Goal: Communication & Community: Answer question/provide support

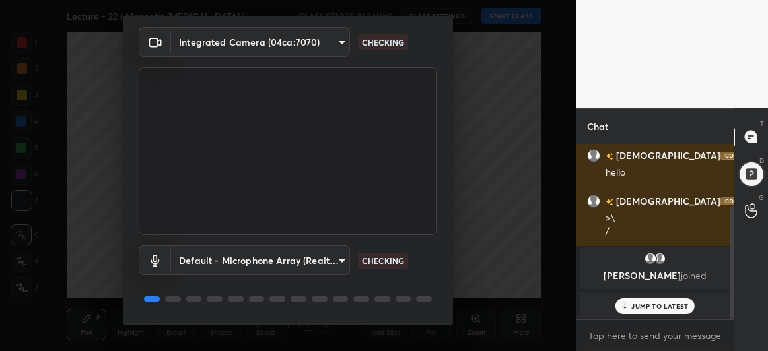
scroll to position [81, 0]
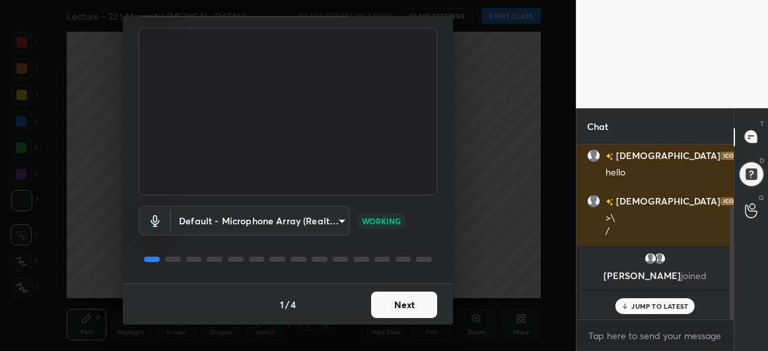
click at [403, 297] on button "Next" at bounding box center [404, 305] width 66 height 26
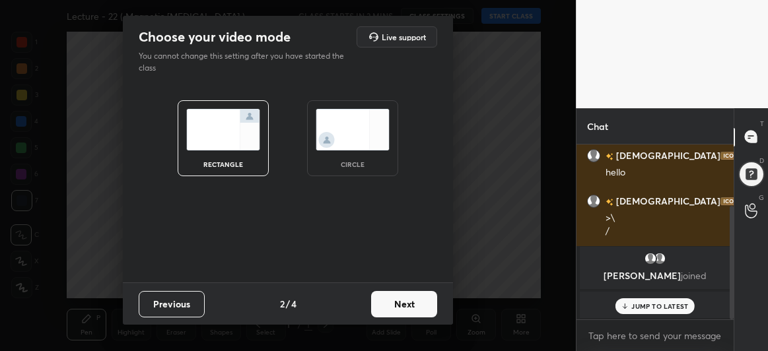
scroll to position [0, 0]
click at [403, 297] on button "Next" at bounding box center [404, 304] width 66 height 26
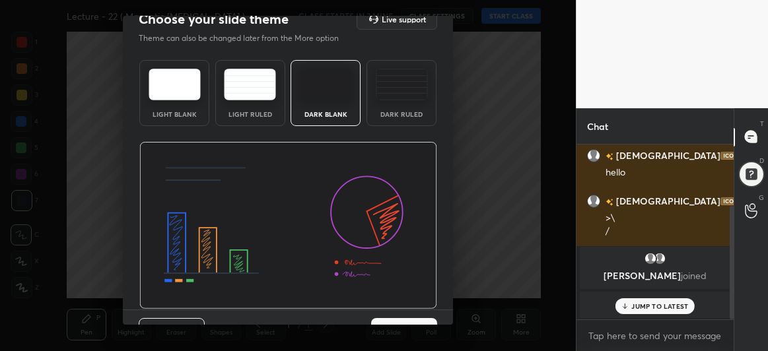
scroll to position [44, 0]
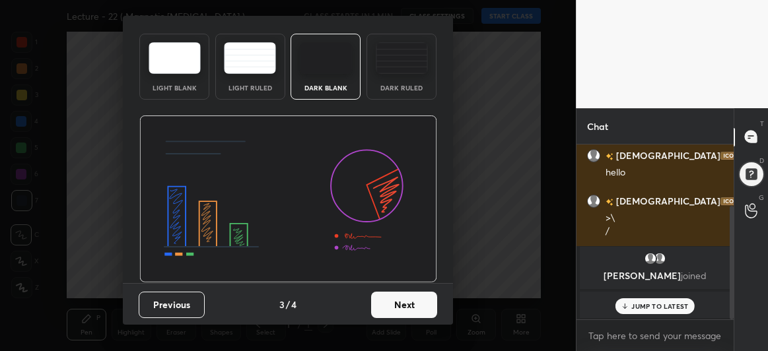
click at [399, 309] on button "Next" at bounding box center [404, 305] width 66 height 26
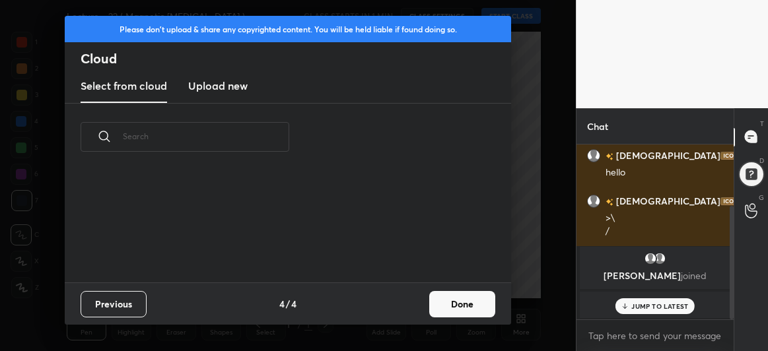
scroll to position [0, 0]
click at [232, 74] on new "Upload new" at bounding box center [217, 86] width 59 height 33
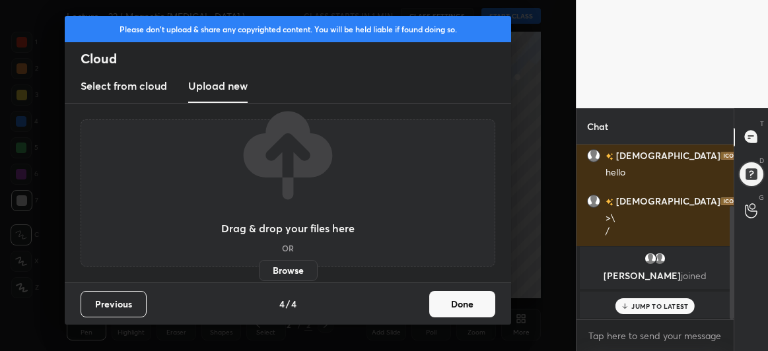
click at [296, 273] on label "Browse" at bounding box center [288, 270] width 59 height 21
click at [259, 273] on input "Browse" at bounding box center [259, 270] width 0 height 21
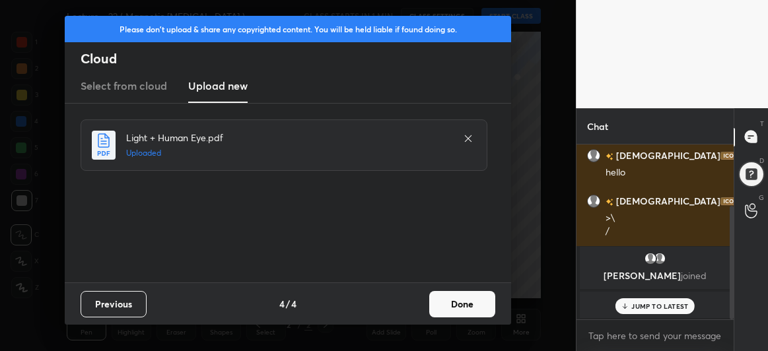
click at [461, 305] on button "Done" at bounding box center [462, 304] width 66 height 26
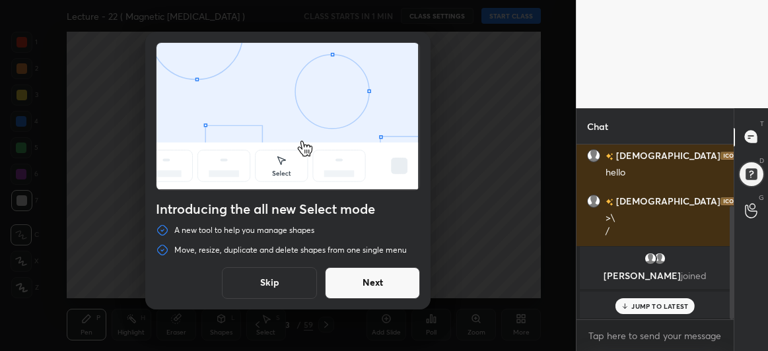
click at [380, 284] on button "Next" at bounding box center [372, 283] width 95 height 32
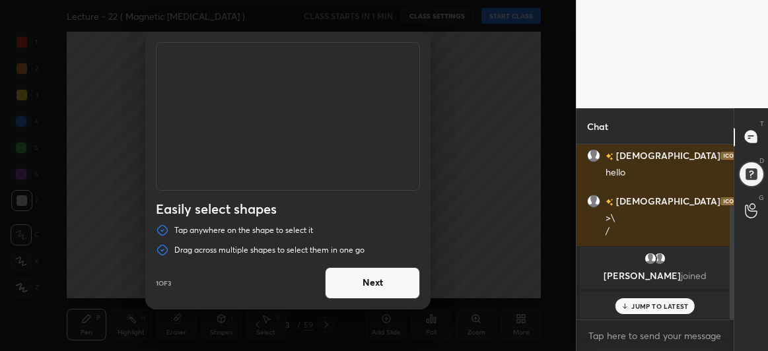
click at [380, 284] on button "Next" at bounding box center [372, 283] width 95 height 32
click at [380, 284] on button "Done" at bounding box center [372, 283] width 95 height 32
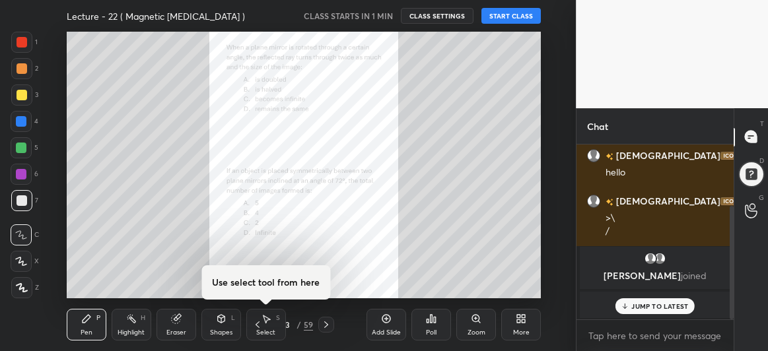
click at [647, 310] on p "JUMP TO LATEST" at bounding box center [659, 306] width 57 height 8
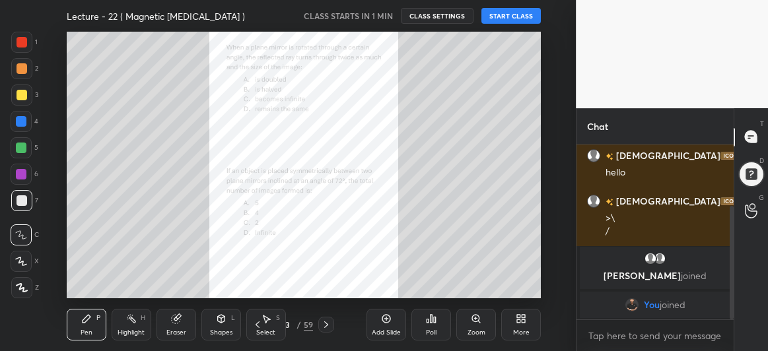
click at [172, 325] on div "Eraser" at bounding box center [176, 325] width 40 height 32
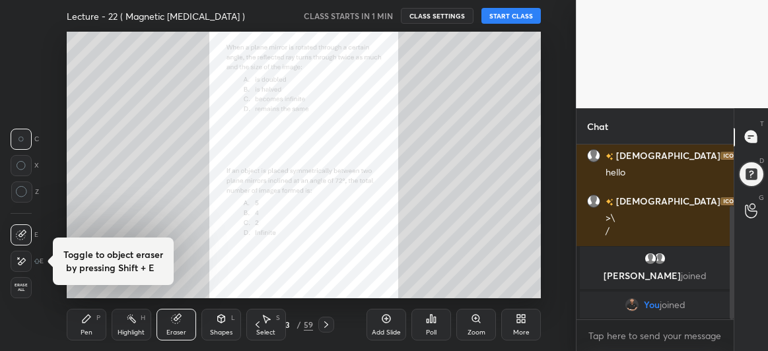
click at [20, 197] on circle at bounding box center [21, 192] width 11 height 11
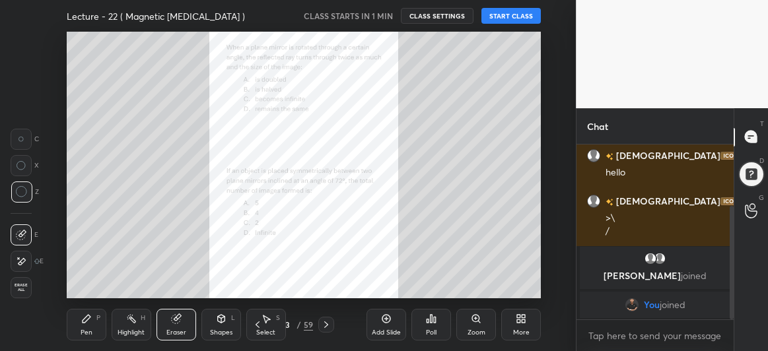
click at [79, 316] on div "Pen P" at bounding box center [87, 325] width 40 height 32
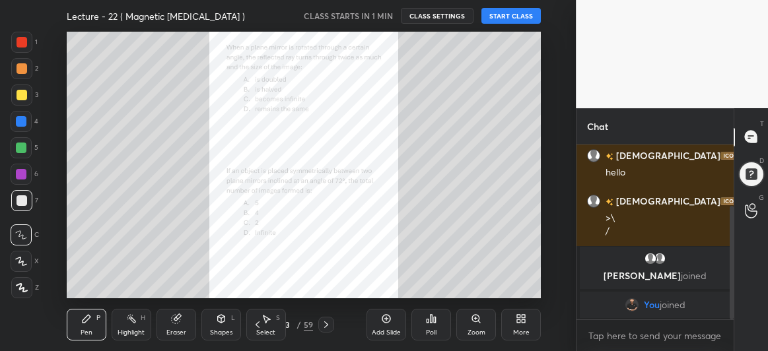
click at [21, 257] on icon at bounding box center [21, 261] width 12 height 9
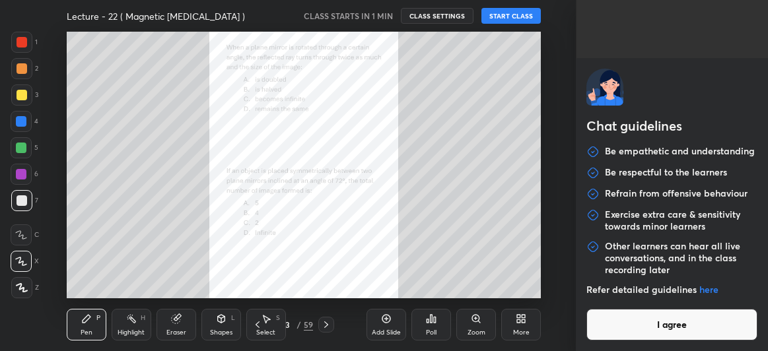
click at [630, 333] on body "1 2 3 4 5 6 7 C X Z C X Z E E Erase all H H Lecture - 22 ( Magnetic [MEDICAL_DA…" at bounding box center [384, 175] width 768 height 351
click at [630, 333] on button "I agree" at bounding box center [671, 325] width 171 height 32
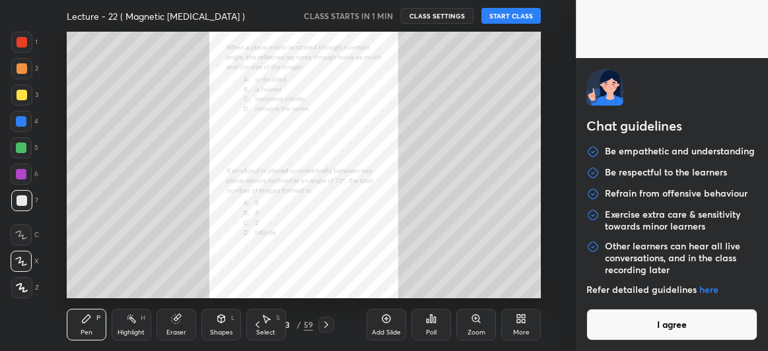
type textarea "x"
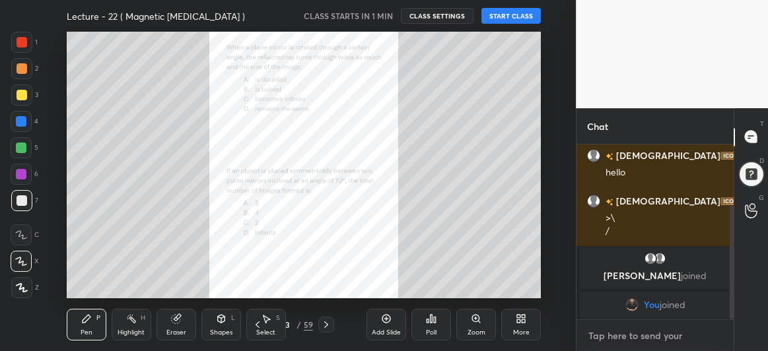
scroll to position [125, 0]
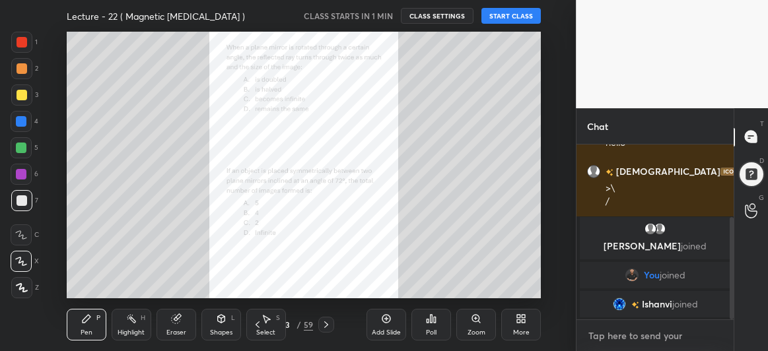
type textarea "h"
type textarea "x"
type textarea "he"
type textarea "x"
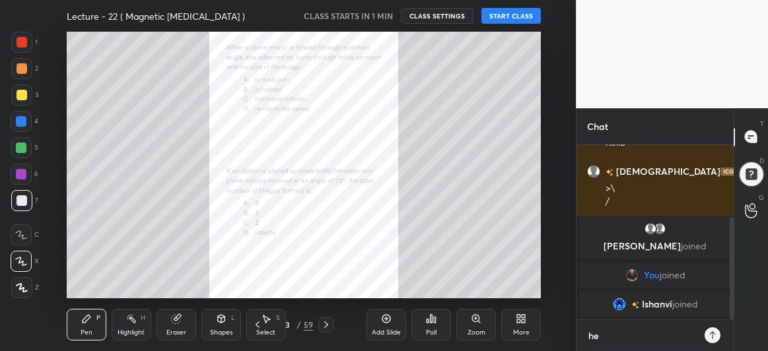
type textarea "hel"
type textarea "x"
type textarea "hell"
type textarea "x"
type textarea "hello"
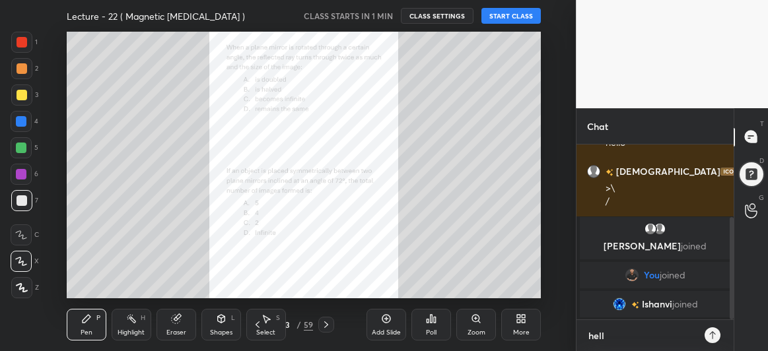
type textarea "x"
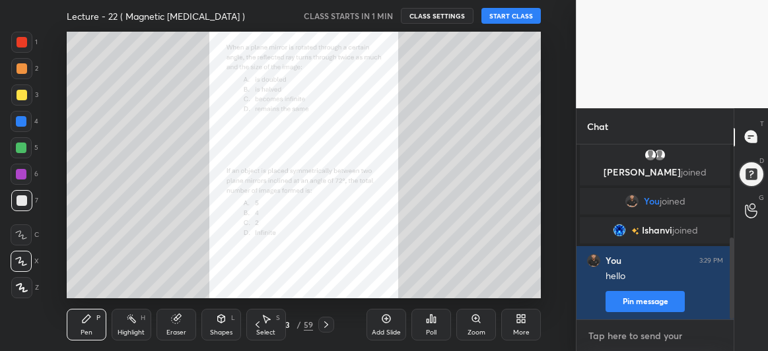
type textarea "j"
type textarea "x"
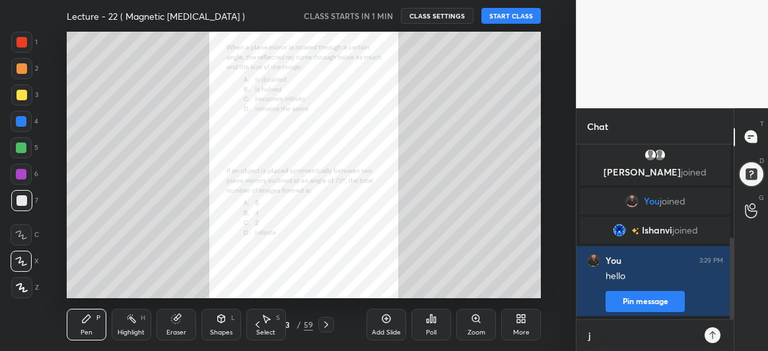
type textarea "jo"
type textarea "x"
type textarea "joi"
type textarea "x"
type textarea "join"
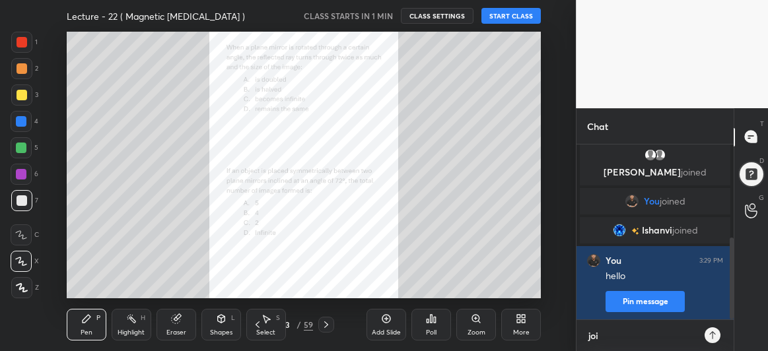
type textarea "x"
type textarea "joini"
type textarea "x"
type textarea "joinin"
type textarea "x"
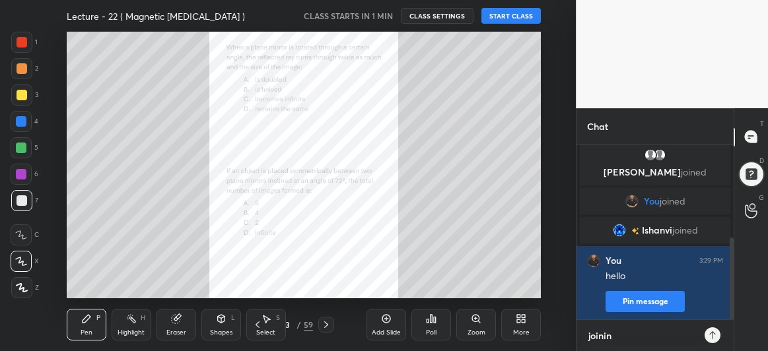
type textarea "joining"
type textarea "x"
type textarea "joining"
type textarea "x"
type textarea "joining"
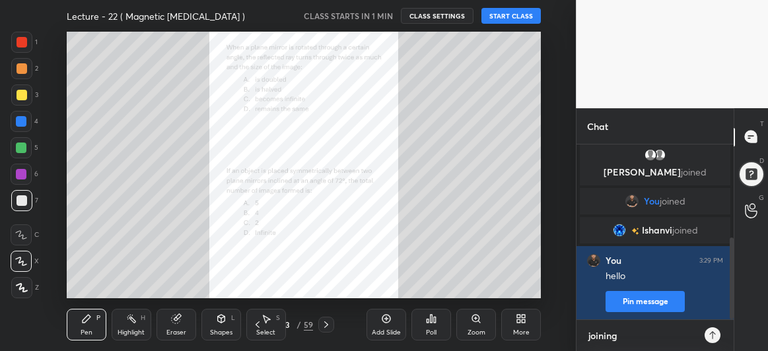
type textarea "x"
type textarea "joinin"
type textarea "x"
type textarea "joini"
type textarea "x"
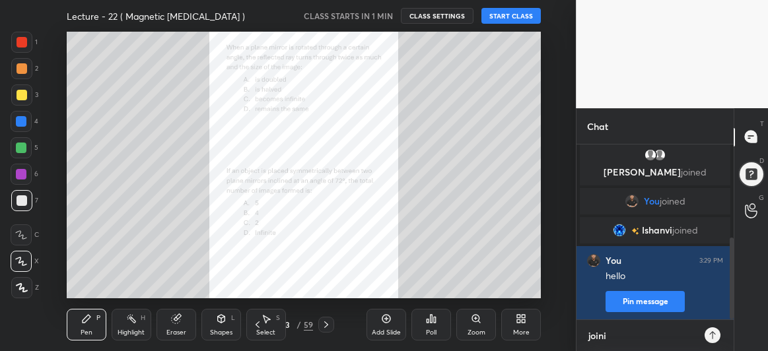
type textarea "join"
type textarea "x"
type textarea "joi"
type textarea "x"
type textarea "jo"
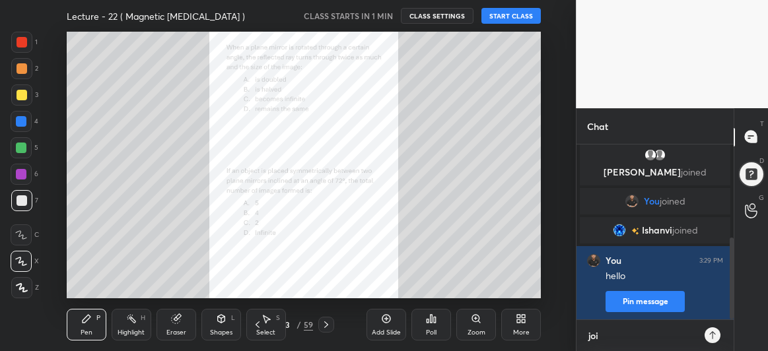
type textarea "x"
type textarea "j"
type textarea "x"
type textarea "w"
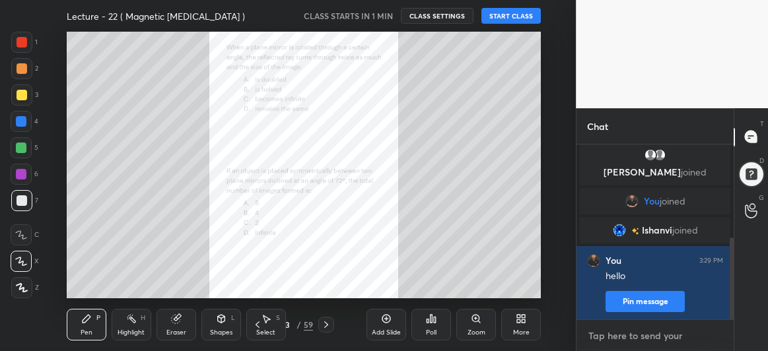
type textarea "x"
type textarea "wi"
type textarea "x"
type textarea "w"
type textarea "x"
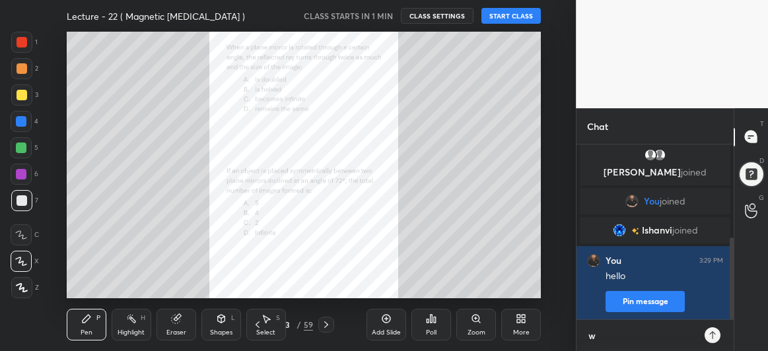
type textarea "we"
type textarea "x"
type textarea "we"
type textarea "x"
type textarea "we w"
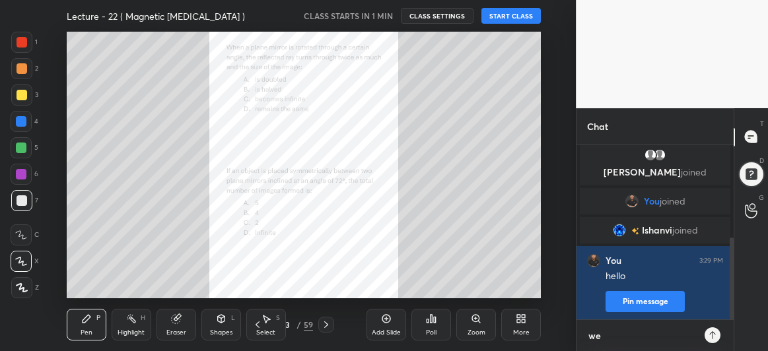
type textarea "x"
type textarea "we wi"
type textarea "x"
type textarea "we wil"
type textarea "x"
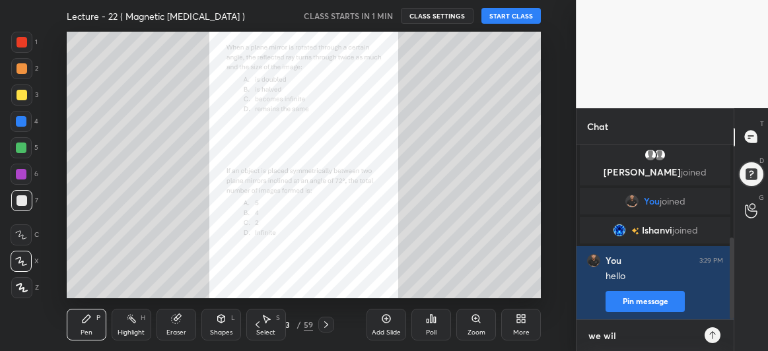
type textarea "we will"
type textarea "x"
type textarea "we will"
type textarea "x"
type textarea "we will s"
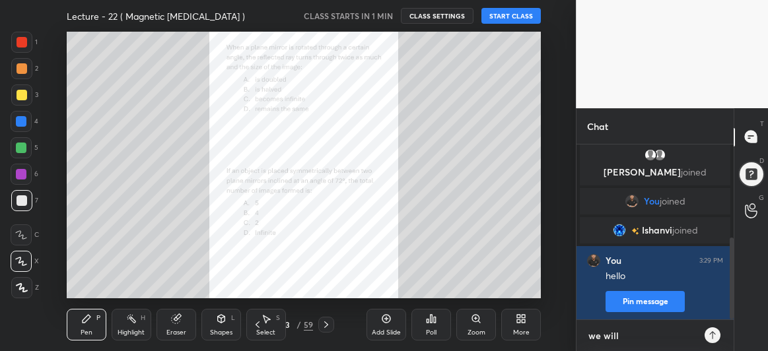
type textarea "x"
type textarea "we will st"
type textarea "x"
type textarea "we will sta"
type textarea "x"
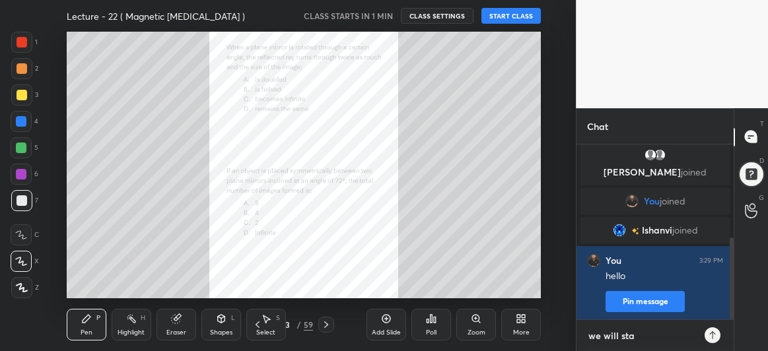
type textarea "we will star"
type textarea "x"
type textarea "we will start"
type textarea "x"
type textarea "we will start"
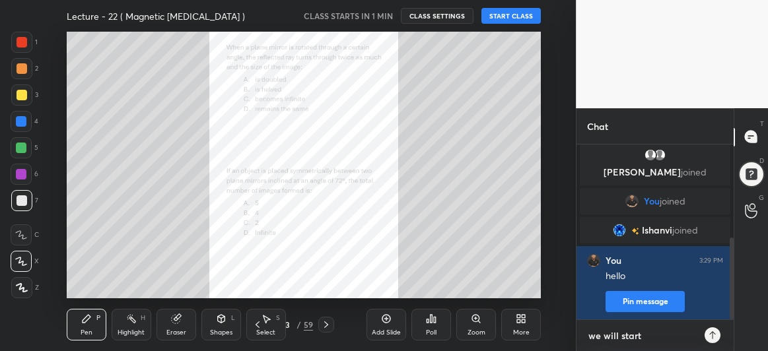
type textarea "x"
type textarea "we will start i"
type textarea "x"
type textarea "we will start in"
type textarea "x"
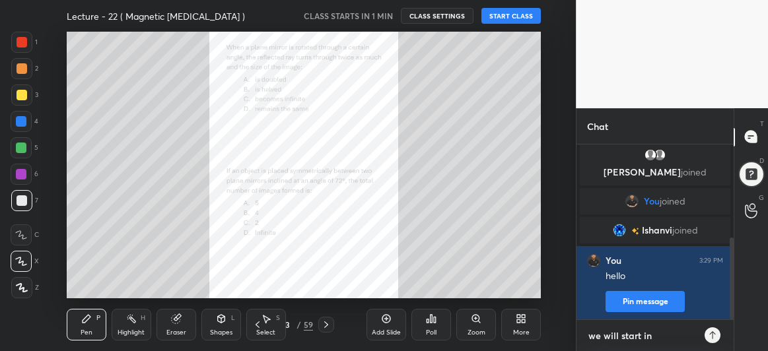
type textarea "we will start in"
type textarea "x"
type textarea "we will start in 2"
type textarea "x"
type textarea "we will start in 2"
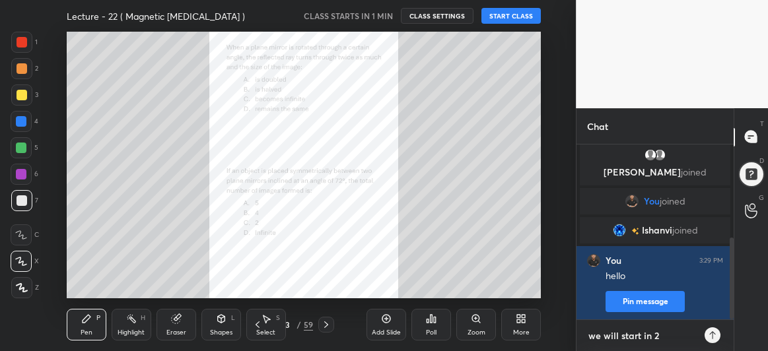
type textarea "x"
type textarea "we will start in 2 m"
type textarea "x"
type textarea "we will start in 2 mi"
type textarea "x"
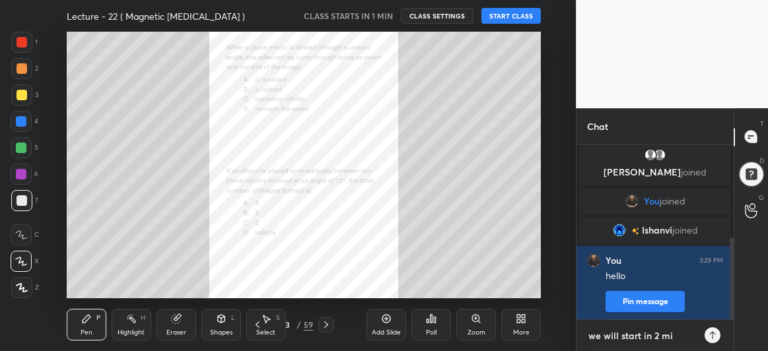
type textarea "we will start in 2 min"
type textarea "x"
type textarea "we will start in 2 minu"
type textarea "x"
type textarea "we will start in 2 minut"
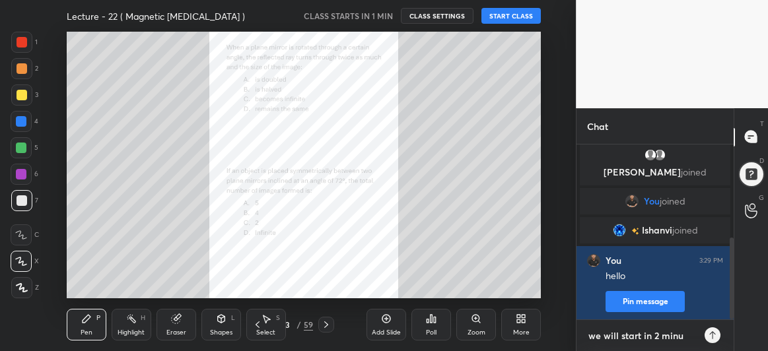
type textarea "x"
type textarea "we will start in 2 minute"
type textarea "x"
type textarea "we will start in 2 minutes"
type textarea "x"
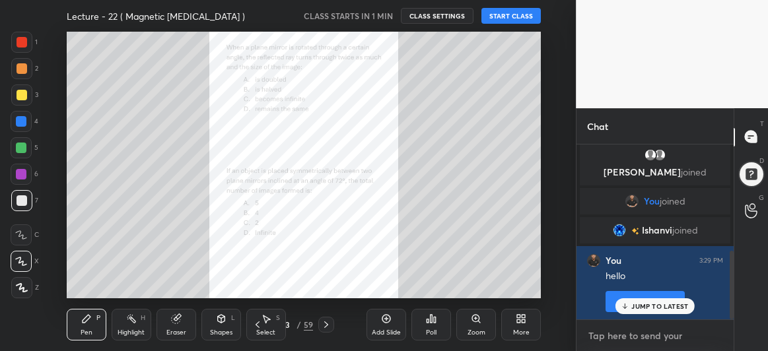
scroll to position [272, 0]
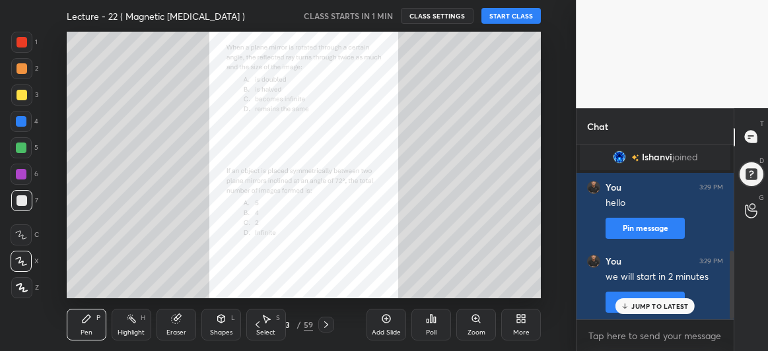
click at [667, 306] on p "JUMP TO LATEST" at bounding box center [659, 306] width 57 height 8
click at [505, 17] on button "START CLASS" at bounding box center [510, 16] width 59 height 16
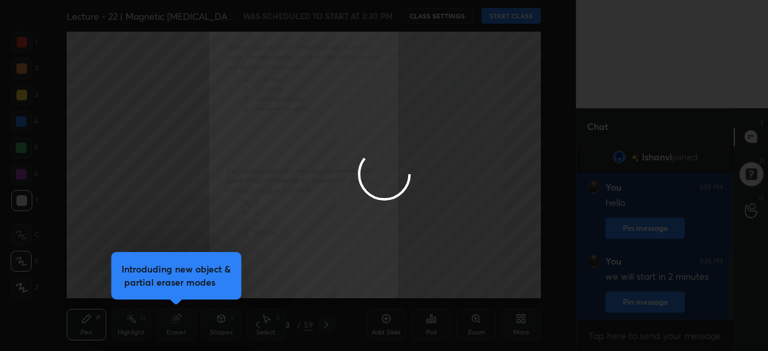
type textarea "x"
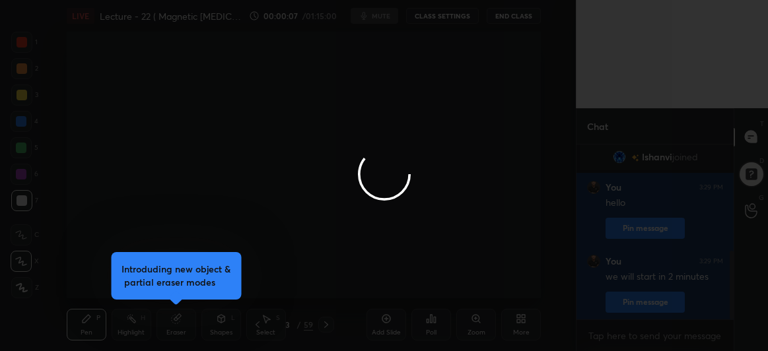
scroll to position [317, 0]
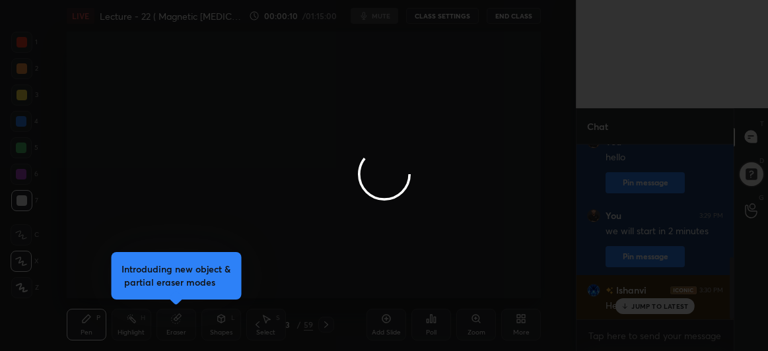
click at [640, 306] on div at bounding box center [384, 175] width 768 height 351
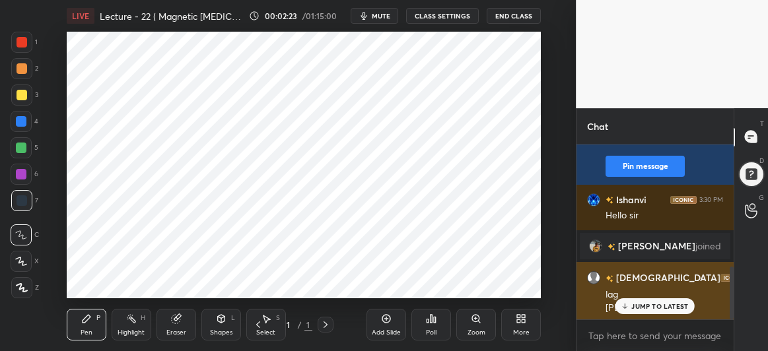
scroll to position [421, 0]
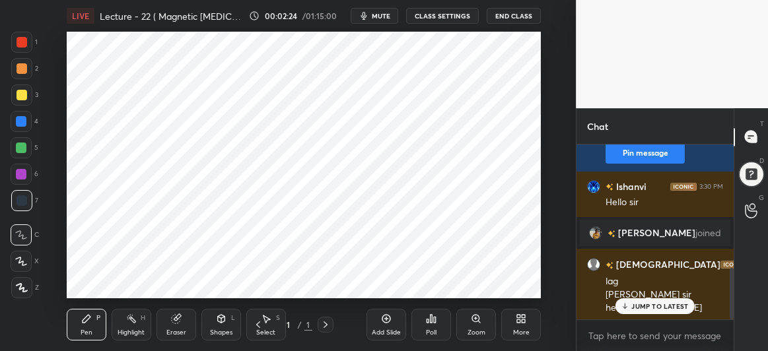
click at [645, 311] on div "JUMP TO LATEST" at bounding box center [654, 306] width 79 height 16
click at [386, 322] on icon at bounding box center [386, 318] width 11 height 11
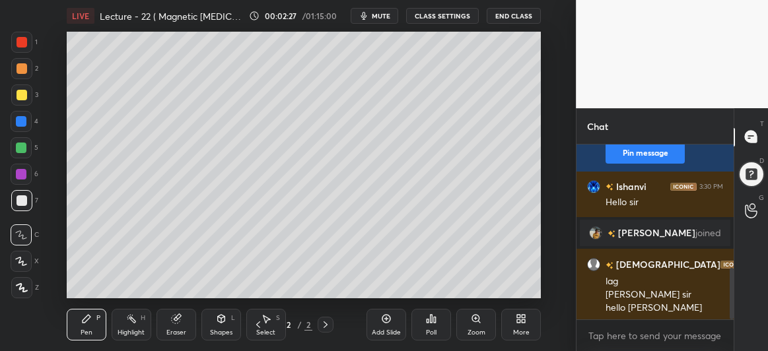
click at [380, 11] on button "mute" at bounding box center [374, 16] width 48 height 16
click at [626, 336] on body "1 2 3 4 5 6 7 C X Z C X Z E E Erase all H H LIVE Lecture - 22 ( Magnetic Effect…" at bounding box center [384, 175] width 768 height 351
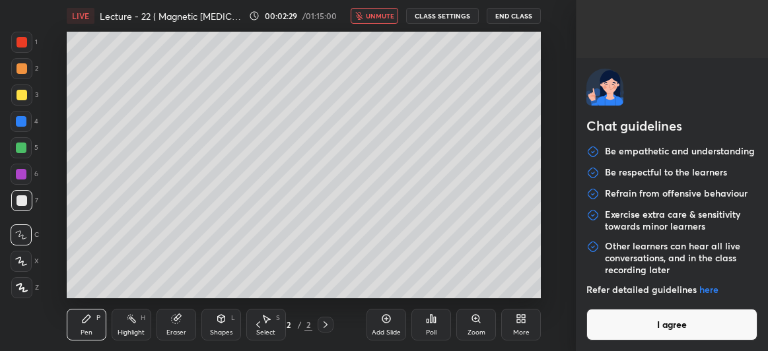
scroll to position [453, 0]
click at [634, 335] on button "I agree" at bounding box center [671, 325] width 171 height 32
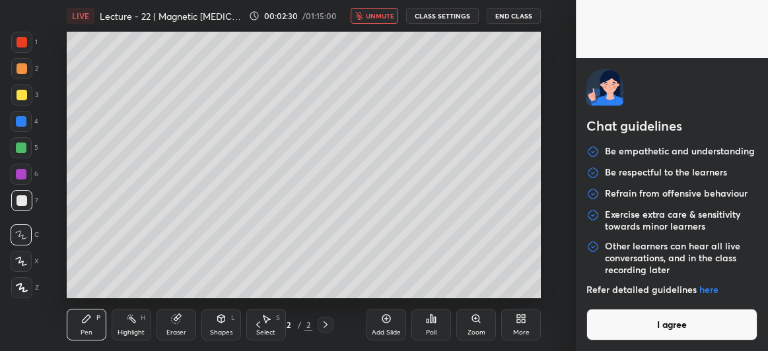
type textarea "x"
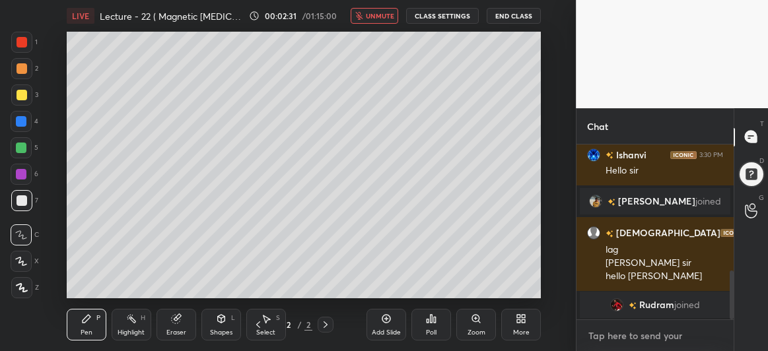
type textarea "h"
type textarea "x"
type textarea "he"
type textarea "x"
type textarea "hek"
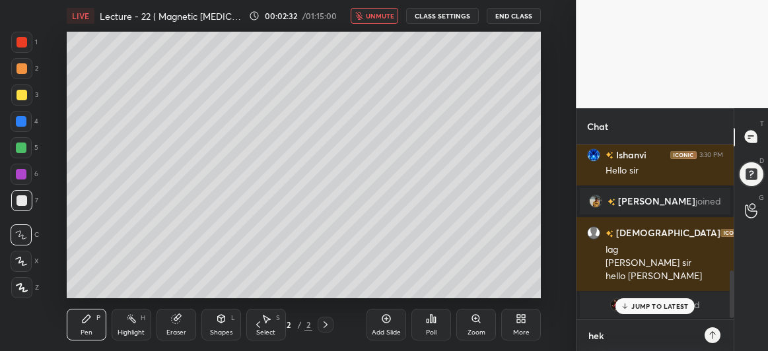
type textarea "x"
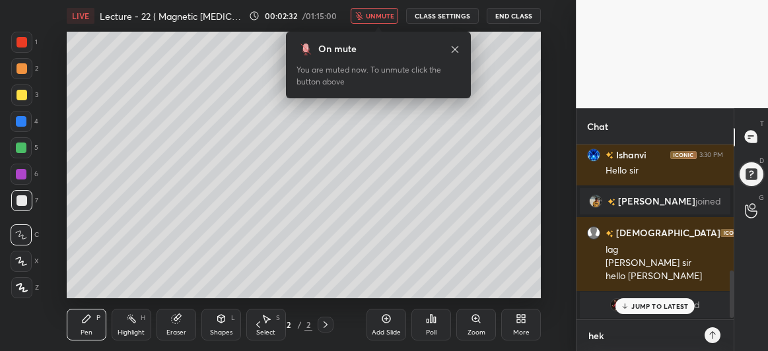
type textarea "hekk"
type textarea "x"
type textarea "hekko"
type textarea "x"
type textarea "hekko"
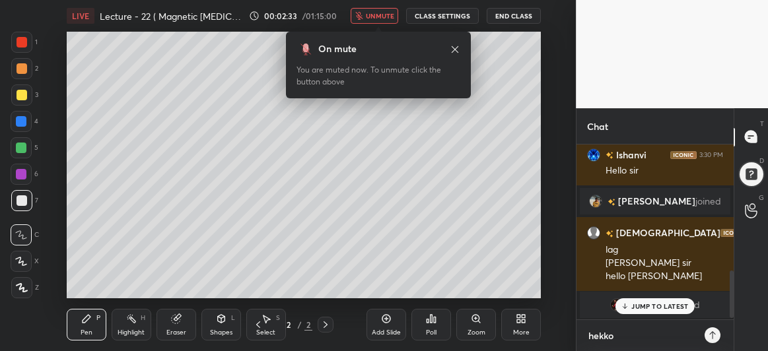
type textarea "x"
type textarea "hekko @"
type textarea "x"
type textarea "hekko @a"
type textarea "x"
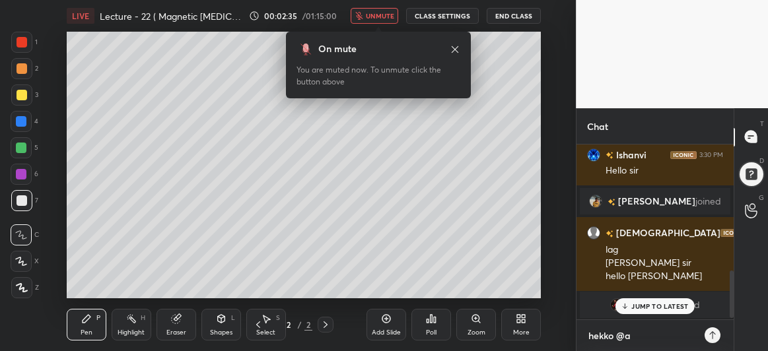
type textarea "hekko @ak"
type textarea "x"
type textarea "hekko @a"
type textarea "x"
type textarea "hekko @al"
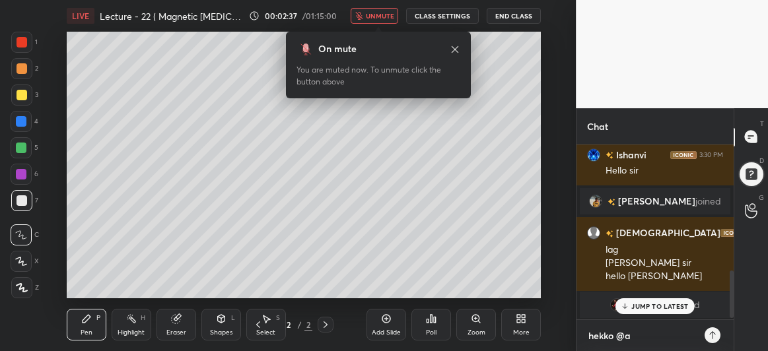
type textarea "x"
type textarea "hekko @all"
type textarea "x"
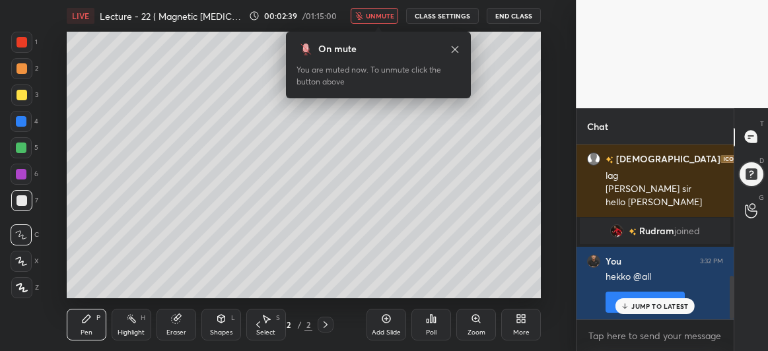
click at [657, 302] on p "JUMP TO LATEST" at bounding box center [659, 306] width 57 height 8
type textarea "x"
click at [610, 337] on textarea at bounding box center [655, 335] width 136 height 21
type textarea "g"
type textarea "x"
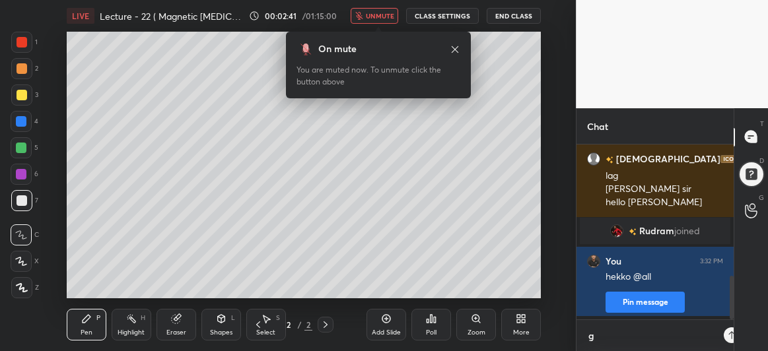
scroll to position [0, 0]
type textarea "gi"
type textarea "x"
type textarea "giv"
type textarea "x"
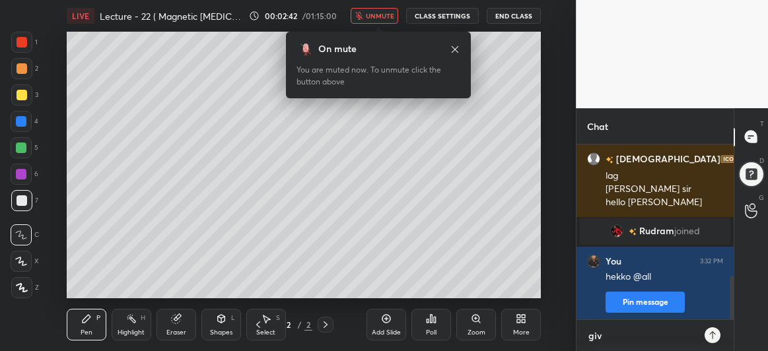
type textarea "give"
type textarea "x"
type textarea "give"
type textarea "x"
type textarea "give m"
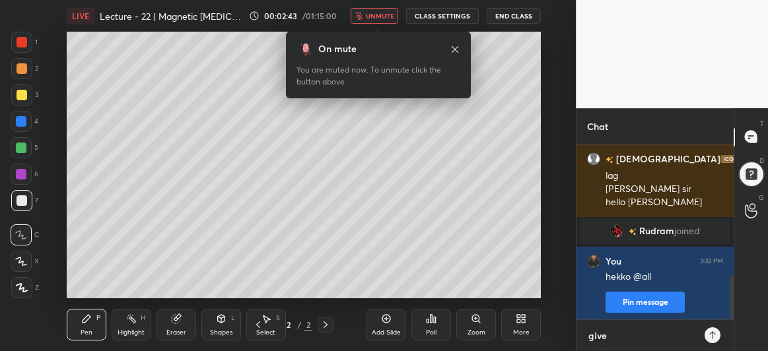
type textarea "x"
type textarea "give me"
type textarea "x"
type textarea "give me"
type textarea "x"
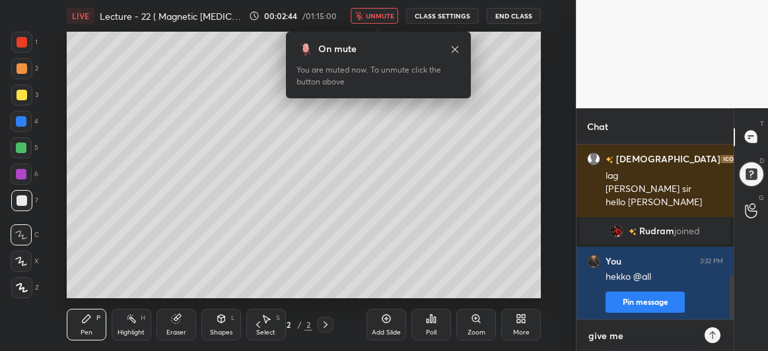
type textarea "give me j"
type textarea "x"
type textarea "give me ju"
type textarea "x"
type textarea "give me jus"
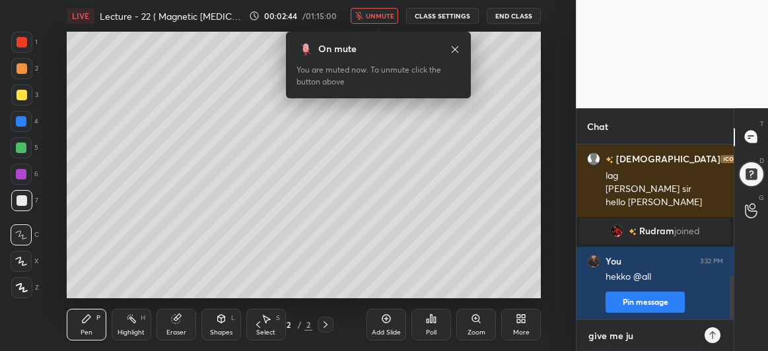
type textarea "x"
type textarea "give me just"
type textarea "x"
type textarea "give me just"
type textarea "x"
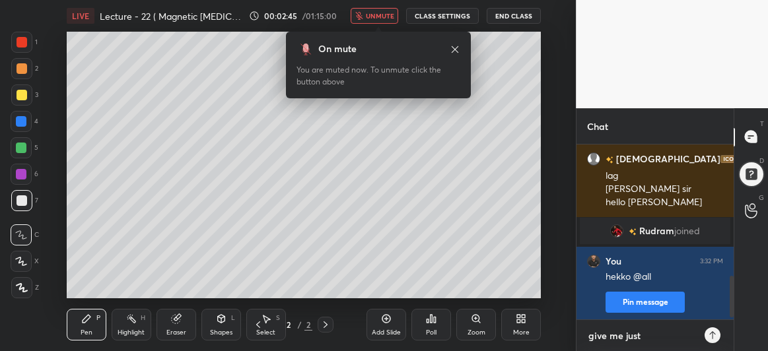
type textarea "give me just 1"
type textarea "x"
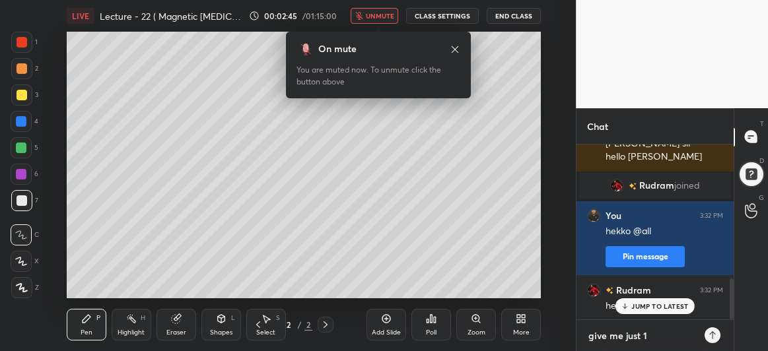
type textarea "give me just 1"
type textarea "x"
type textarea "give me just 1 m"
type textarea "x"
type textarea "give me just 1 mi"
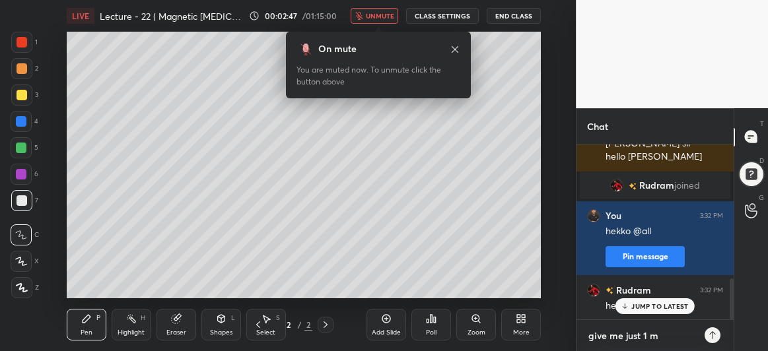
type textarea "x"
type textarea "give me just 1 min"
type textarea "x"
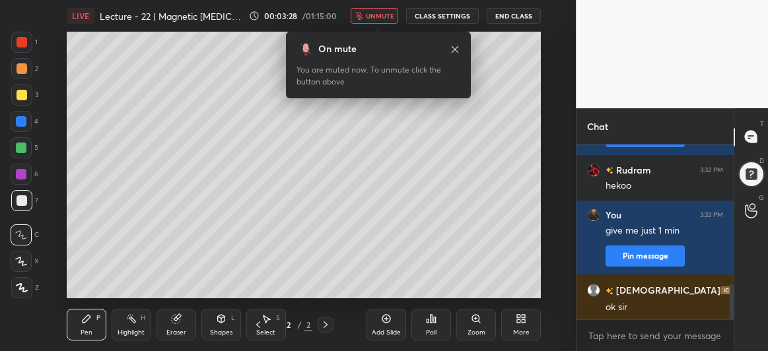
click at [455, 50] on icon at bounding box center [454, 49] width 7 height 7
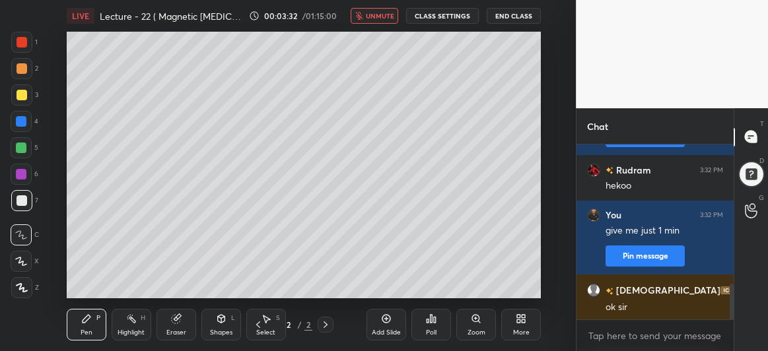
click at [377, 10] on button "unmute" at bounding box center [374, 16] width 48 height 16
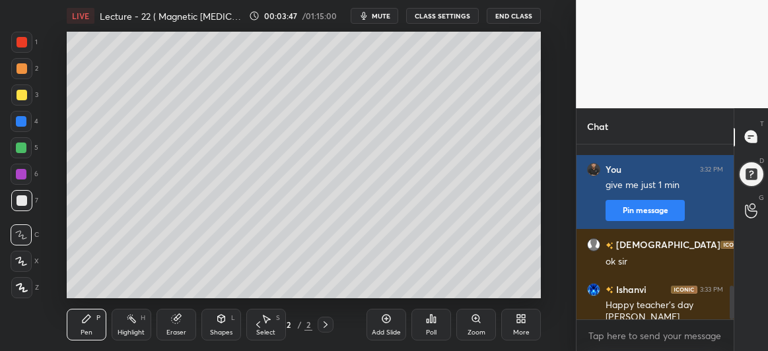
scroll to position [783, 0]
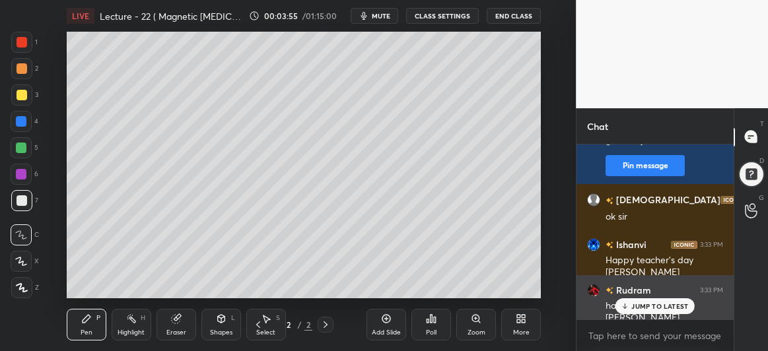
click at [638, 302] on p "JUMP TO LATEST" at bounding box center [659, 306] width 57 height 8
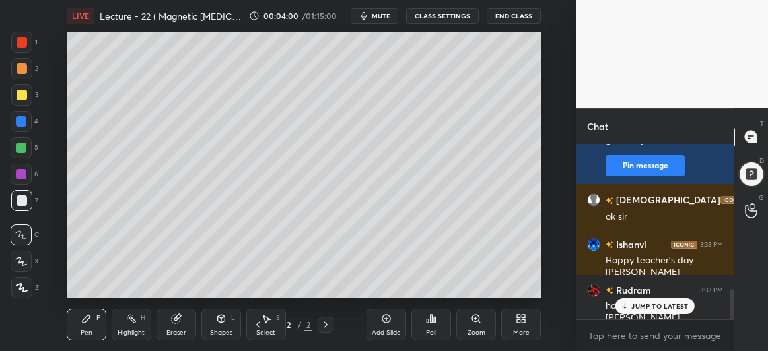
scroll to position [828, 0]
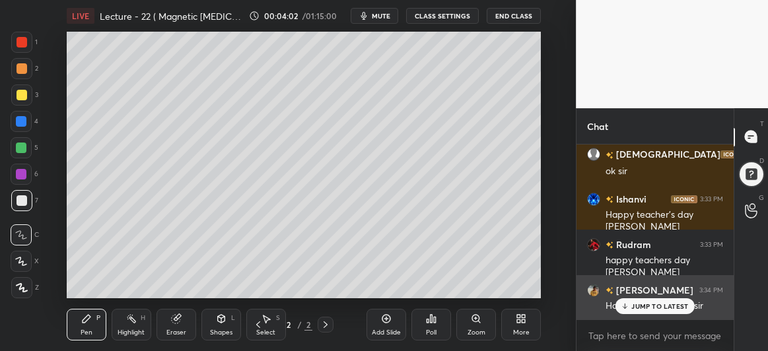
click at [653, 303] on p "JUMP TO LATEST" at bounding box center [659, 306] width 57 height 8
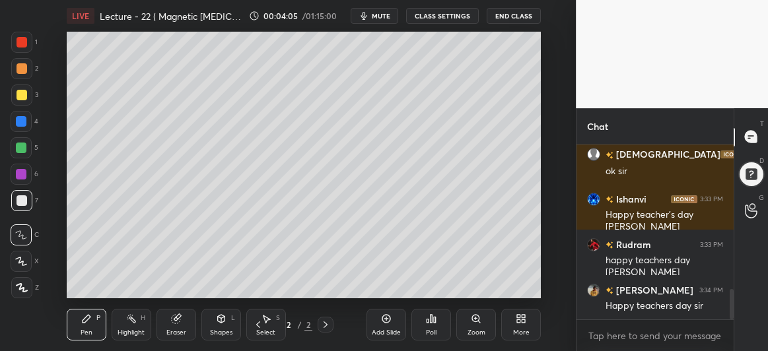
scroll to position [874, 0]
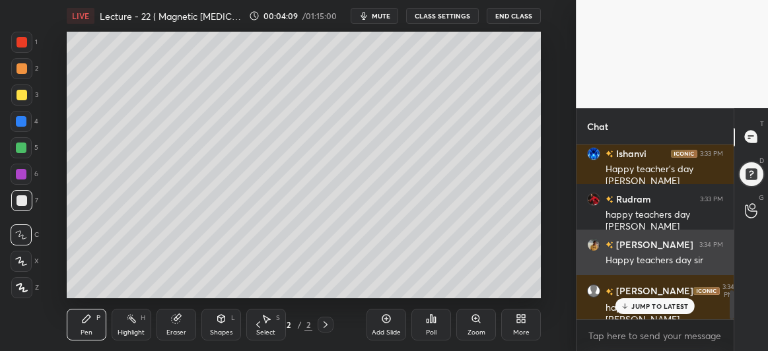
click at [628, 302] on icon at bounding box center [624, 306] width 9 height 8
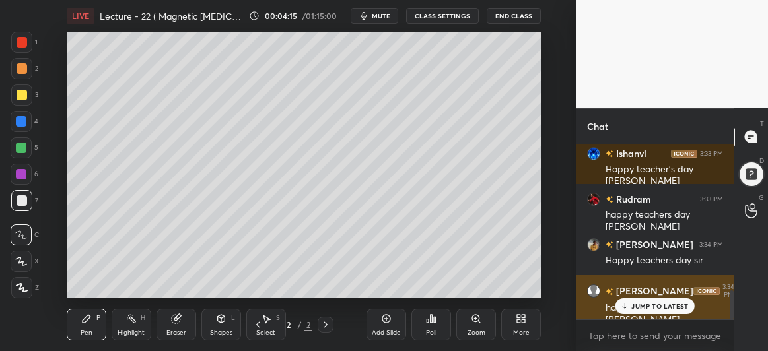
click at [632, 305] on p "JUMP TO LATEST" at bounding box center [659, 306] width 57 height 8
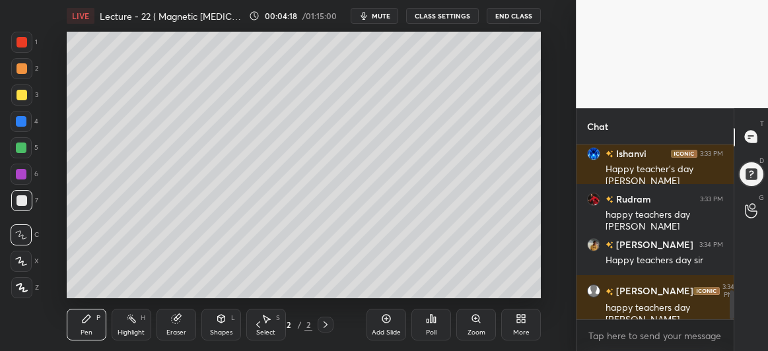
click at [510, 316] on div "More" at bounding box center [521, 325] width 40 height 32
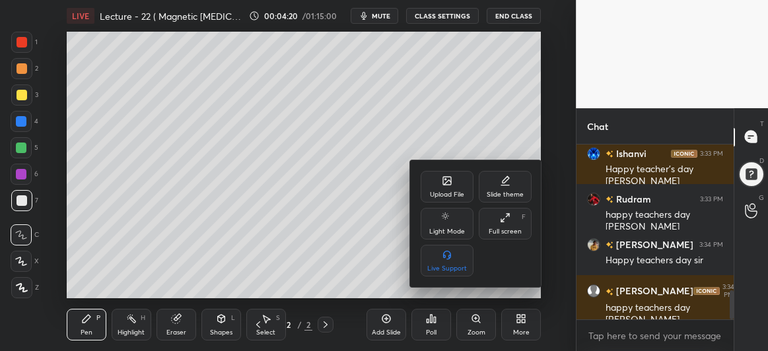
click at [457, 185] on div "Upload File" at bounding box center [446, 187] width 53 height 32
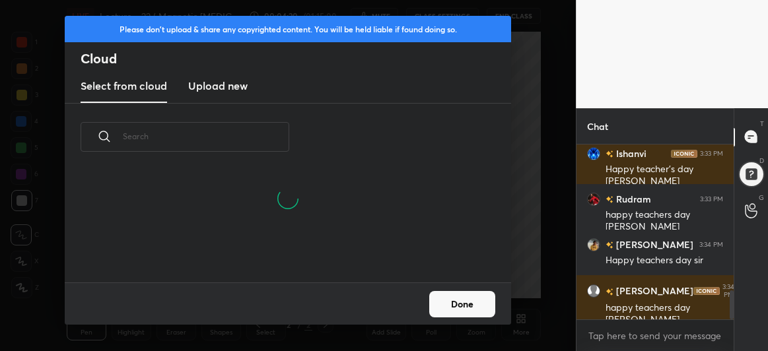
scroll to position [48, 424]
click at [214, 86] on h3 "Upload new" at bounding box center [217, 86] width 59 height 16
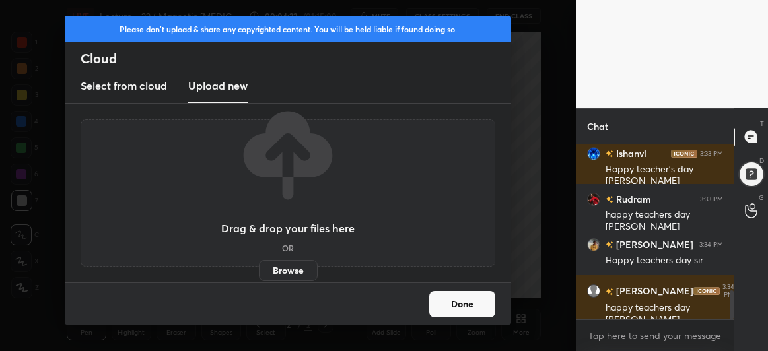
click at [296, 277] on label "Browse" at bounding box center [288, 270] width 59 height 21
click at [259, 277] on input "Browse" at bounding box center [259, 270] width 0 height 21
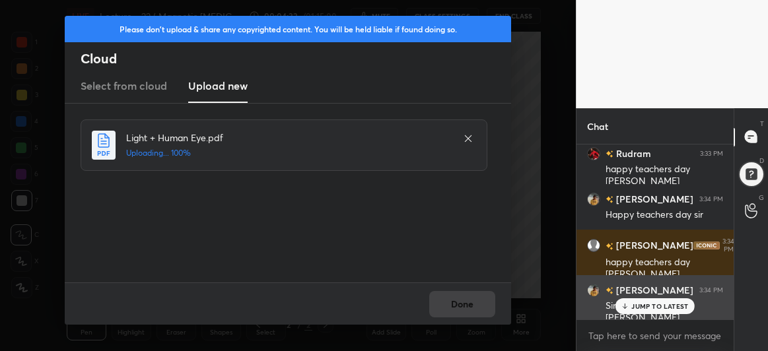
click at [647, 305] on p "JUMP TO LATEST" at bounding box center [659, 306] width 57 height 8
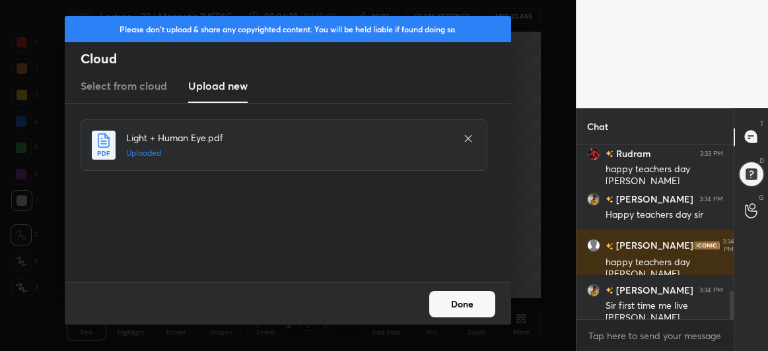
click at [455, 302] on button "Done" at bounding box center [462, 304] width 66 height 26
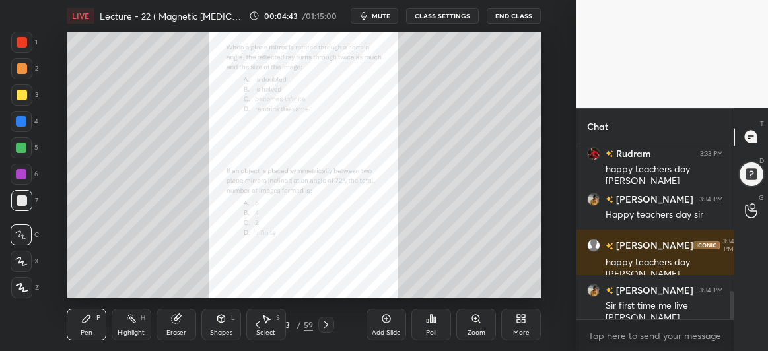
click at [250, 321] on div "Select S" at bounding box center [266, 325] width 40 height 32
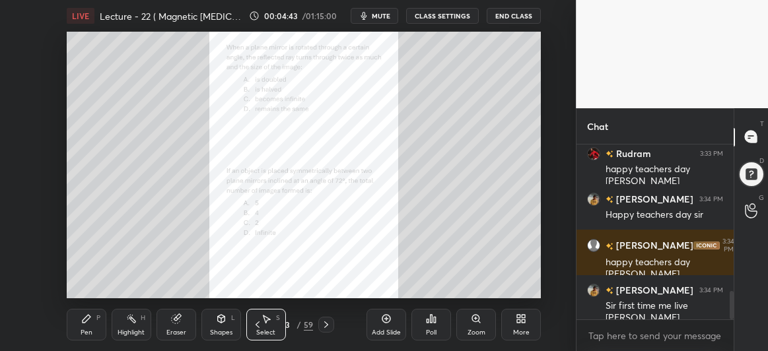
click at [252, 327] on icon at bounding box center [257, 324] width 11 height 11
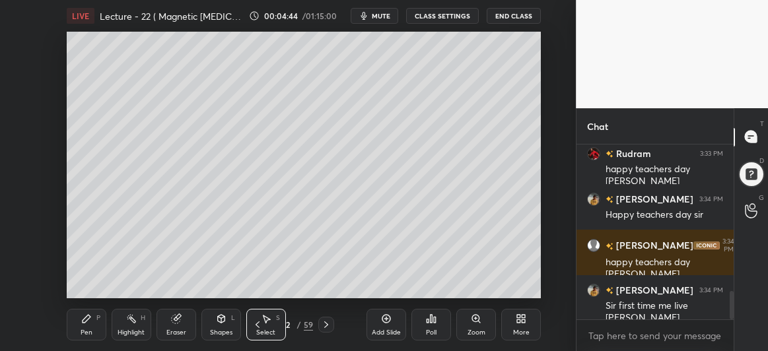
click at [89, 319] on icon at bounding box center [86, 318] width 11 height 11
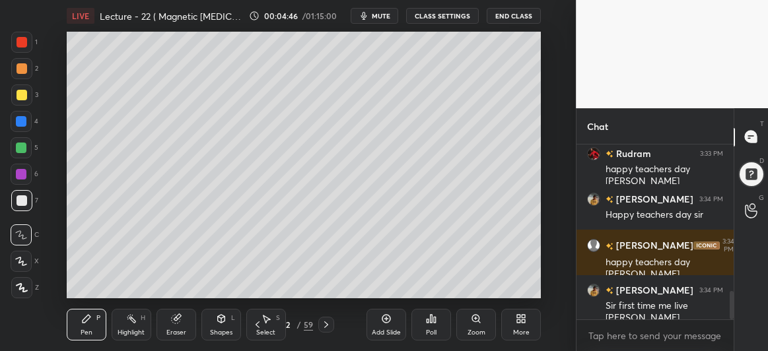
click at [20, 92] on div at bounding box center [21, 95] width 11 height 11
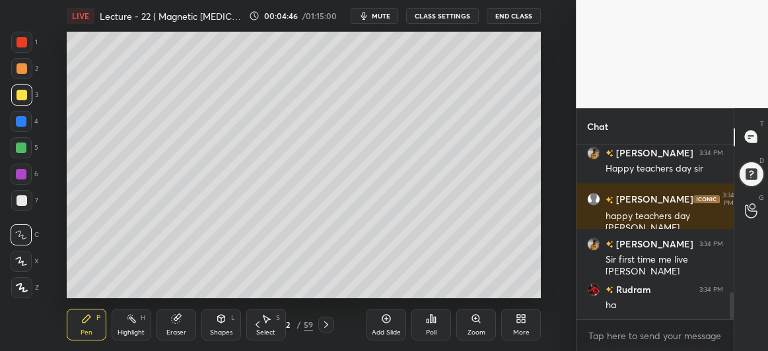
click at [20, 259] on icon at bounding box center [21, 261] width 12 height 9
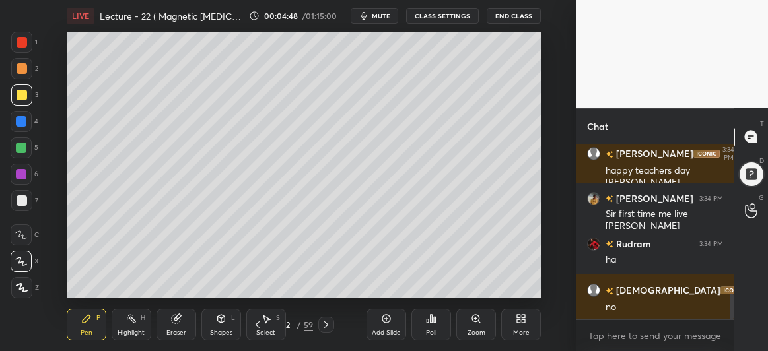
click at [26, 286] on icon at bounding box center [22, 287] width 12 height 9
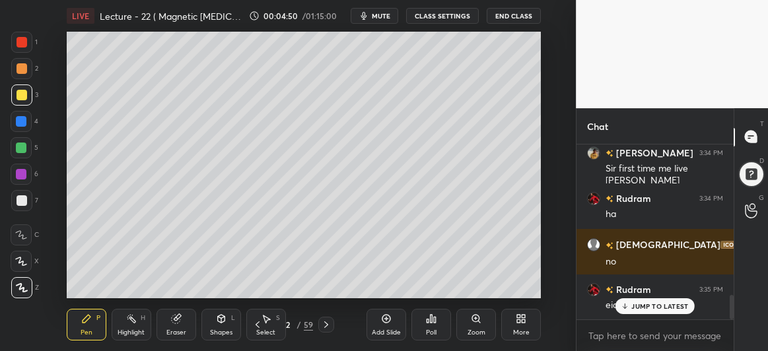
scroll to position [1102, 0]
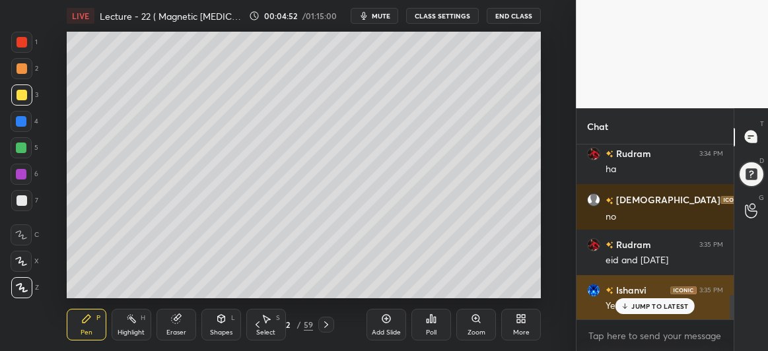
click at [644, 306] on p "JUMP TO LATEST" at bounding box center [659, 306] width 57 height 8
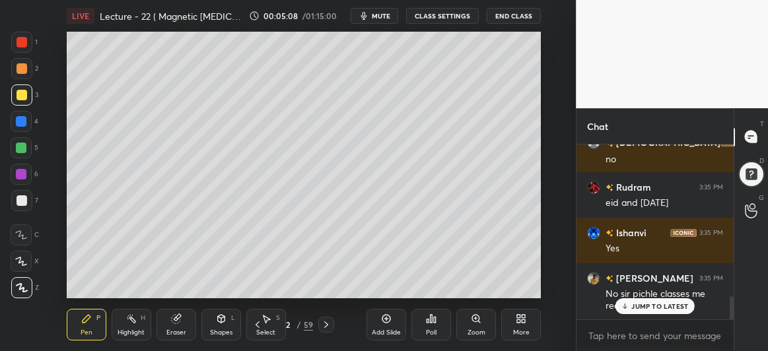
scroll to position [1217, 0]
click at [649, 304] on div "You 3:32 PM hekko @all Pin message Rudram 3:32 PM hekoo You 3:32 PM give me jus…" at bounding box center [654, 233] width 157 height 176
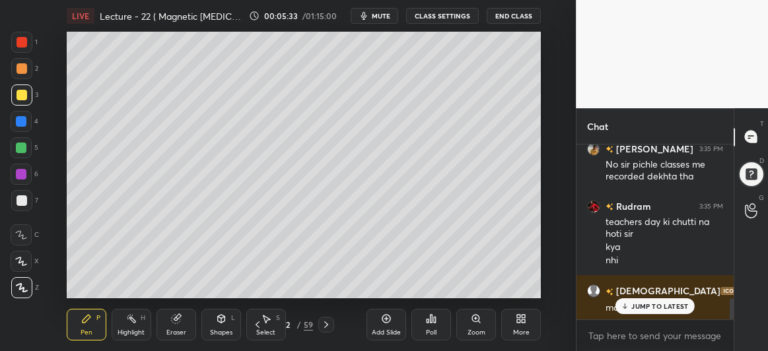
scroll to position [1334, 0]
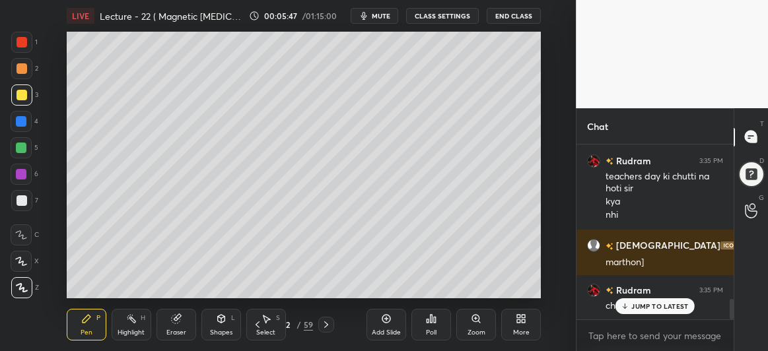
click at [17, 148] on div at bounding box center [21, 148] width 11 height 11
click at [21, 199] on div at bounding box center [21, 200] width 11 height 11
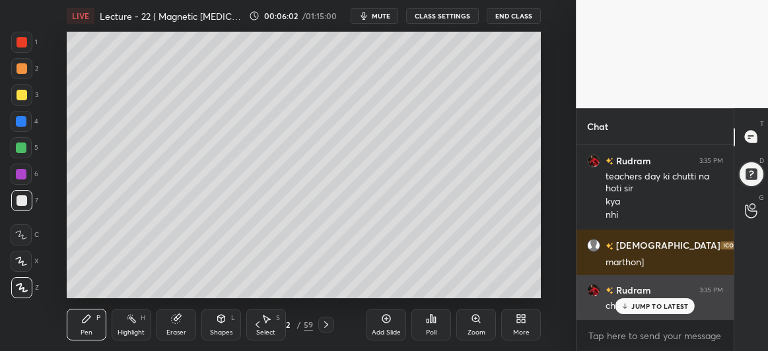
click at [624, 308] on icon at bounding box center [624, 308] width 4 height 2
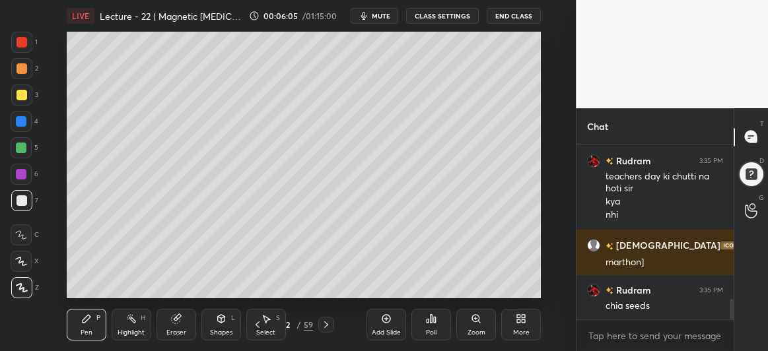
scroll to position [1379, 0]
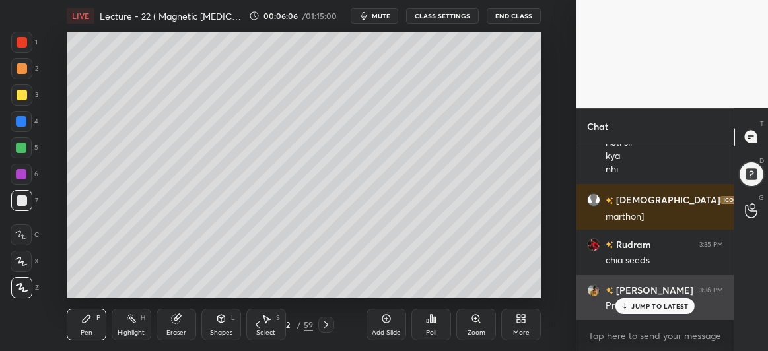
click at [629, 305] on icon at bounding box center [624, 306] width 9 height 8
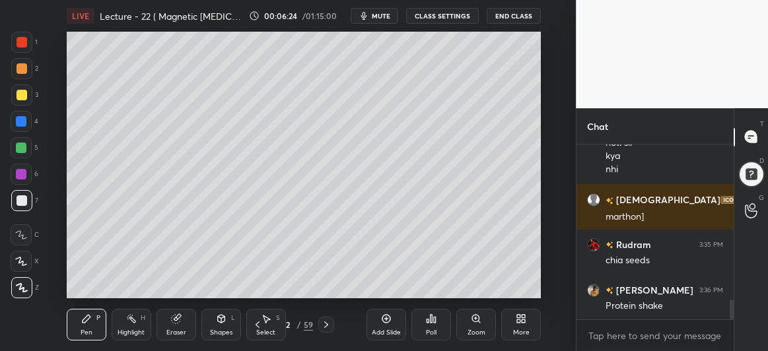
click at [23, 148] on div at bounding box center [21, 148] width 11 height 11
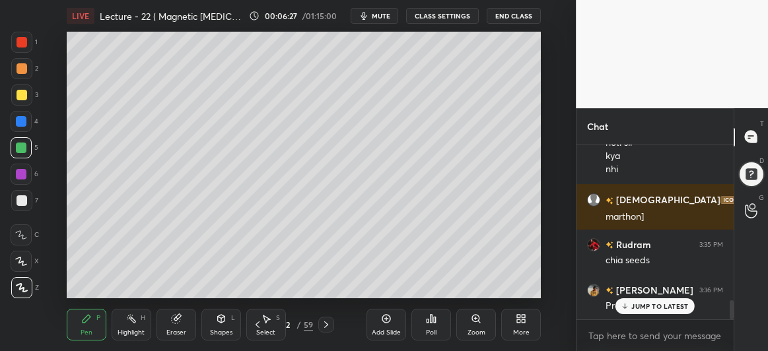
scroll to position [1411, 0]
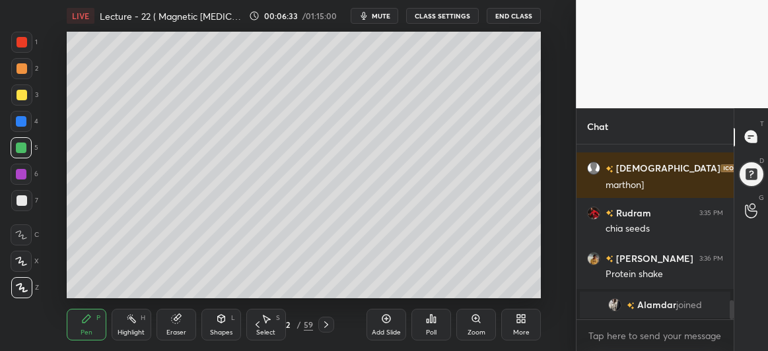
click at [23, 172] on div at bounding box center [21, 174] width 11 height 11
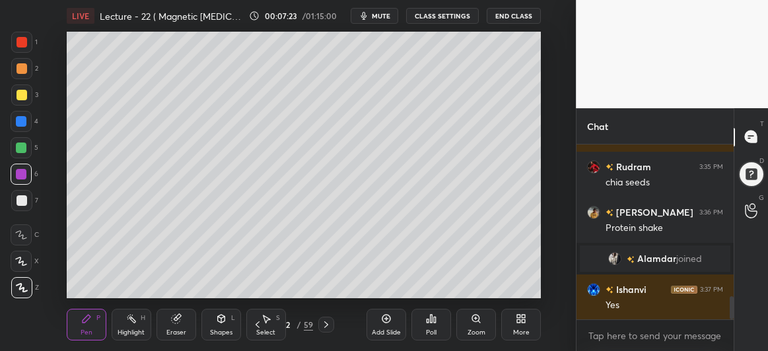
click at [325, 322] on icon at bounding box center [326, 324] width 4 height 7
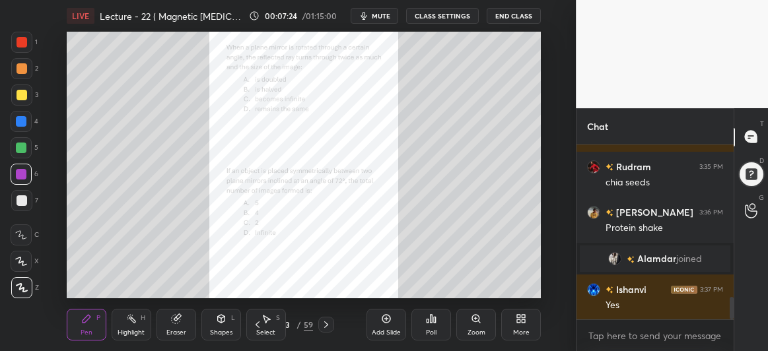
scroll to position [1196, 0]
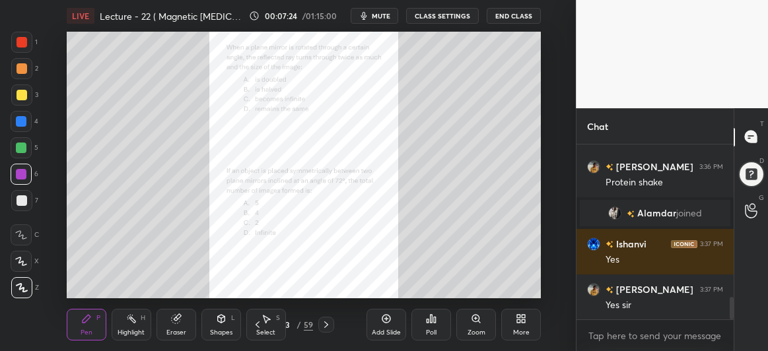
click at [257, 322] on icon at bounding box center [257, 324] width 11 height 11
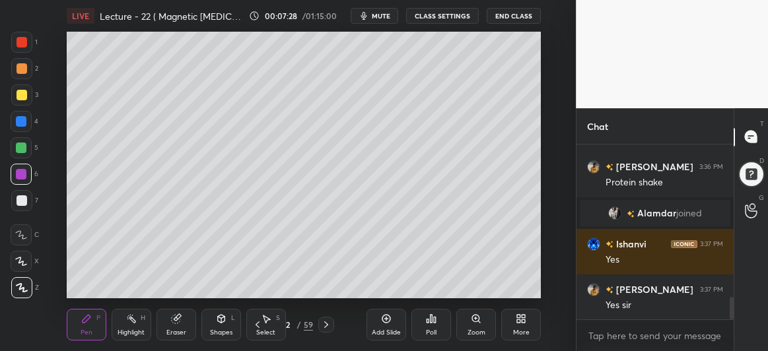
click at [24, 201] on div at bounding box center [21, 200] width 11 height 11
click at [22, 95] on div at bounding box center [21, 95] width 11 height 11
click at [325, 323] on icon at bounding box center [326, 324] width 4 height 7
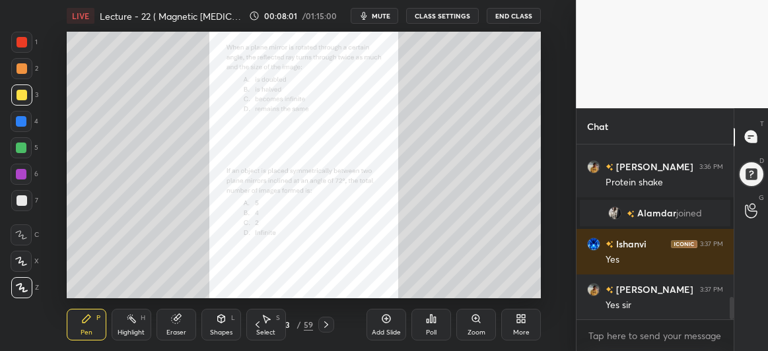
click at [474, 323] on icon at bounding box center [476, 318] width 11 height 11
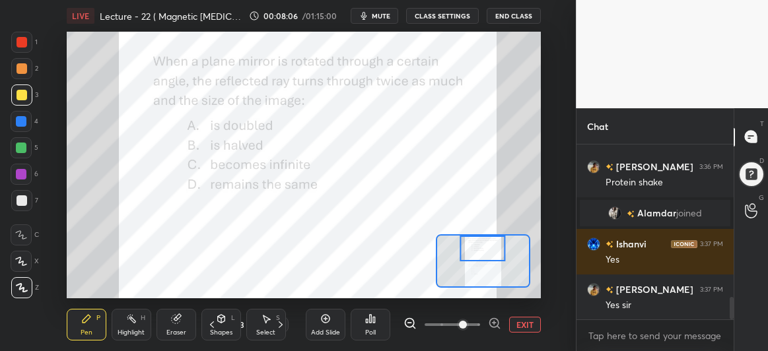
click at [17, 121] on div at bounding box center [21, 121] width 11 height 11
click at [371, 321] on icon at bounding box center [371, 319] width 2 height 8
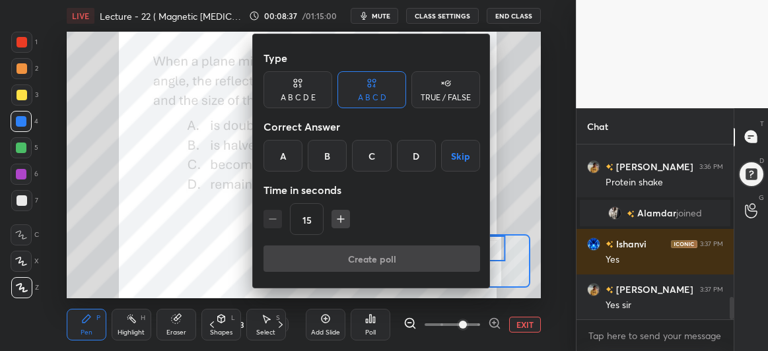
click at [407, 154] on div "D" at bounding box center [416, 156] width 39 height 32
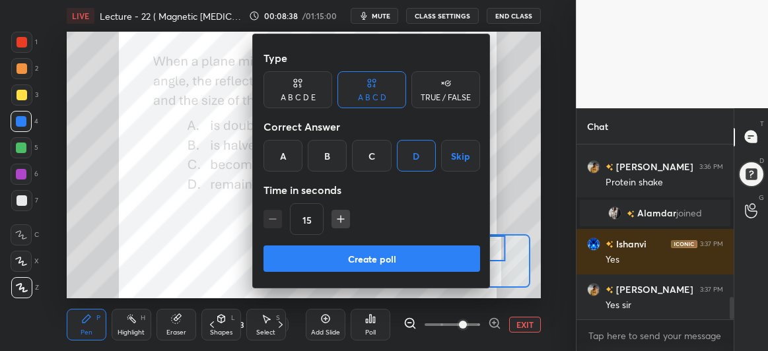
click at [369, 257] on button "Create poll" at bounding box center [371, 259] width 216 height 26
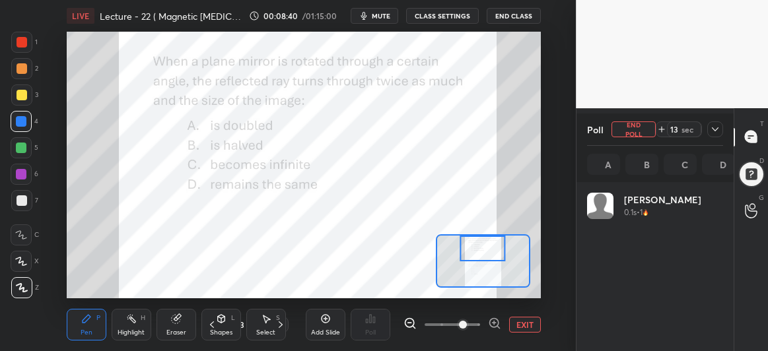
scroll to position [154, 133]
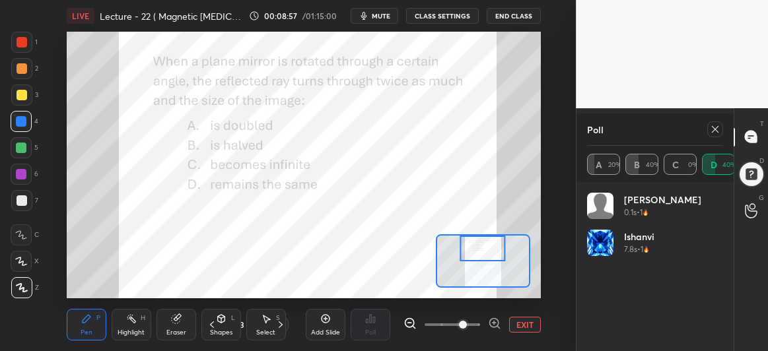
click at [715, 126] on icon at bounding box center [714, 129] width 11 height 11
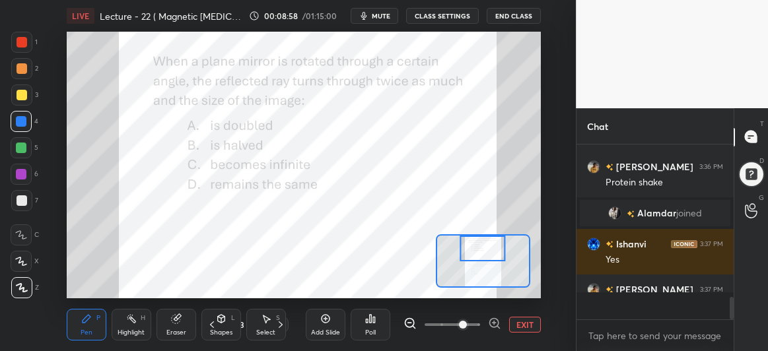
scroll to position [161, 153]
click at [16, 41] on div at bounding box center [21, 42] width 11 height 11
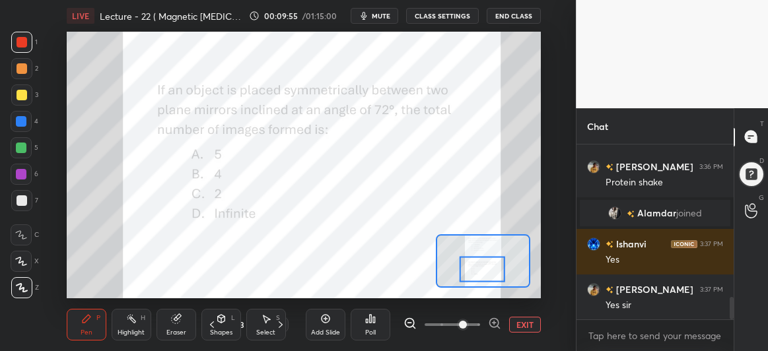
scroll to position [1241, 0]
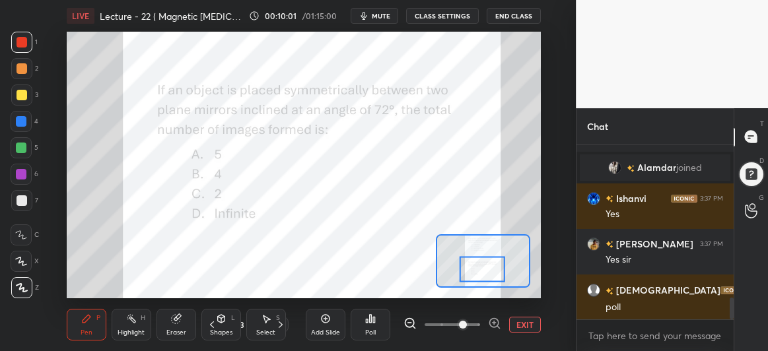
click at [367, 324] on div "Poll" at bounding box center [370, 325] width 40 height 32
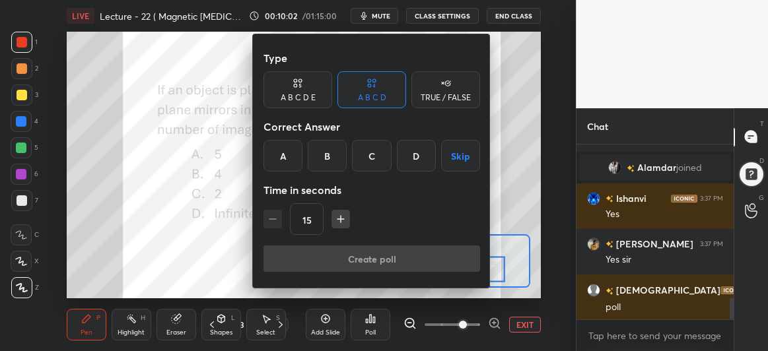
click at [323, 162] on div "B" at bounding box center [327, 156] width 39 height 32
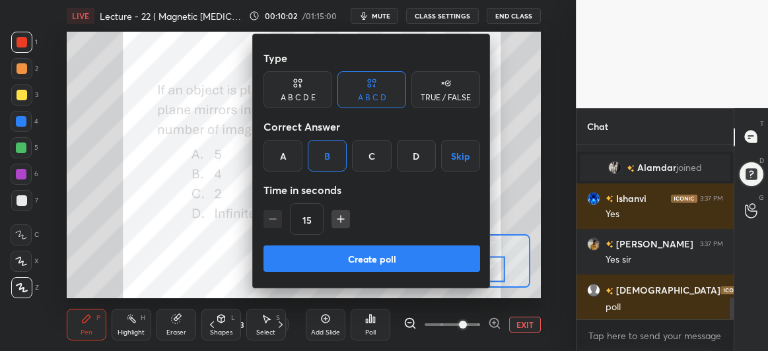
click at [358, 258] on button "Create poll" at bounding box center [371, 259] width 216 height 26
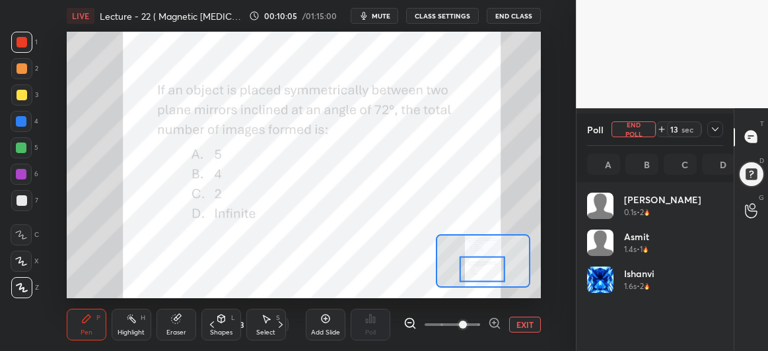
scroll to position [154, 133]
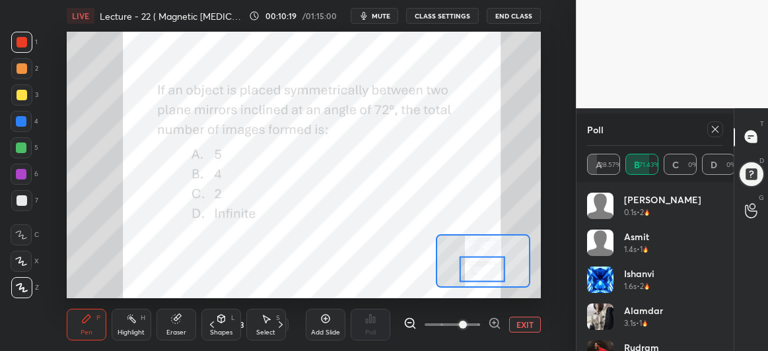
click at [18, 257] on icon at bounding box center [21, 261] width 12 height 9
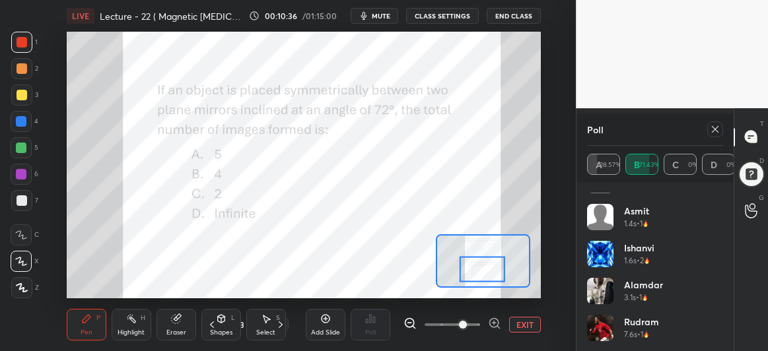
scroll to position [0, 0]
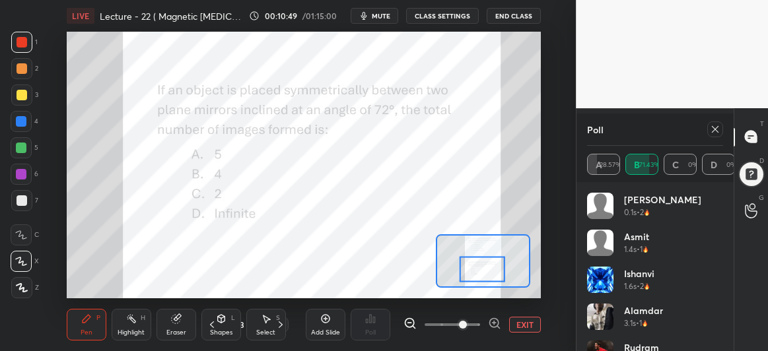
click at [717, 130] on icon at bounding box center [714, 129] width 11 height 11
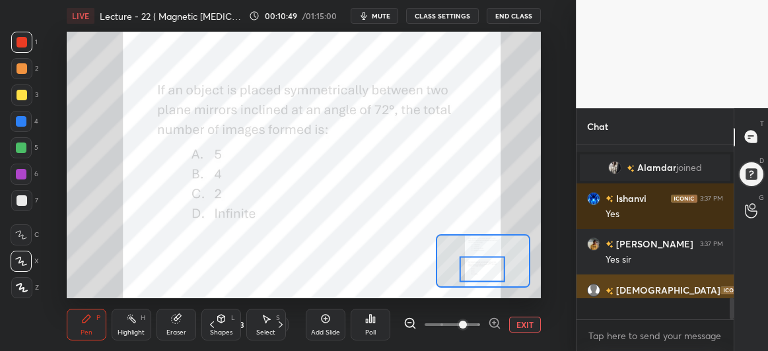
scroll to position [165, 153]
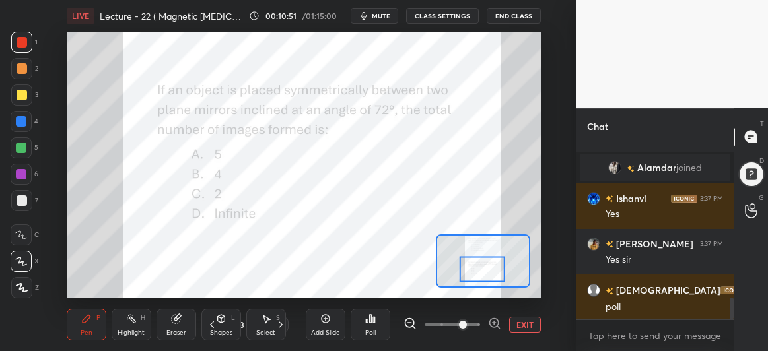
click at [280, 325] on icon at bounding box center [280, 324] width 11 height 11
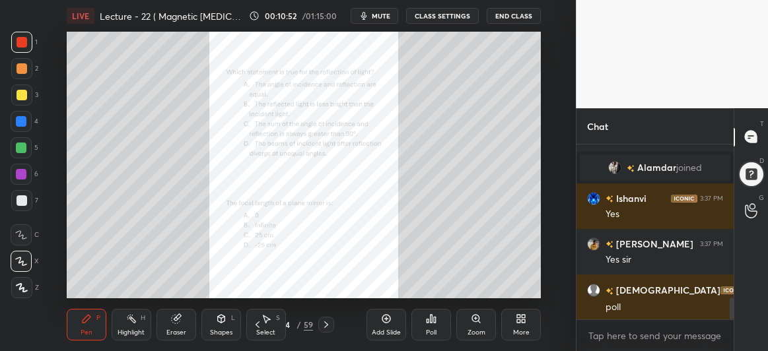
click at [467, 324] on div "Zoom" at bounding box center [476, 325] width 40 height 32
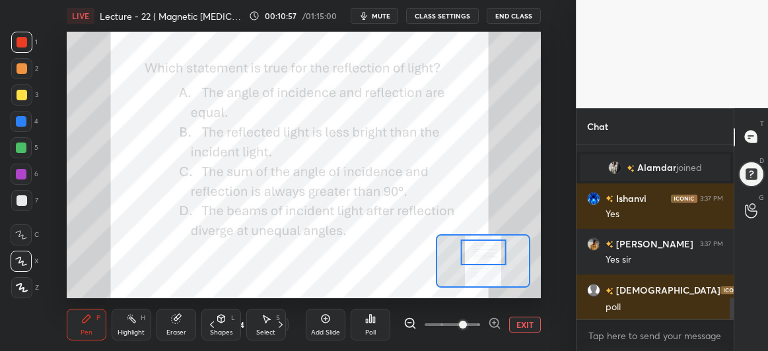
click at [22, 169] on div at bounding box center [21, 174] width 11 height 11
click at [376, 321] on div "Poll" at bounding box center [370, 325] width 40 height 32
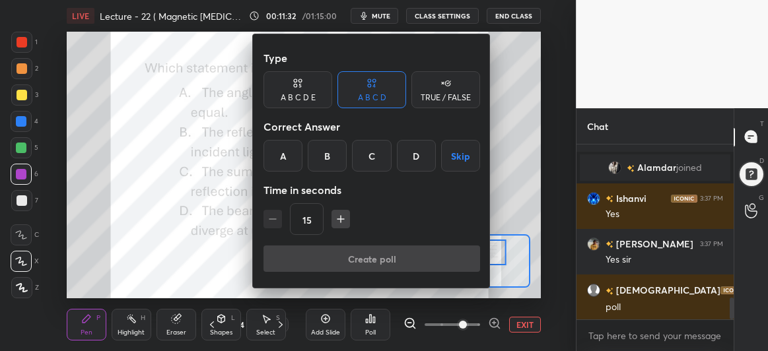
click at [294, 163] on div "A" at bounding box center [282, 156] width 39 height 32
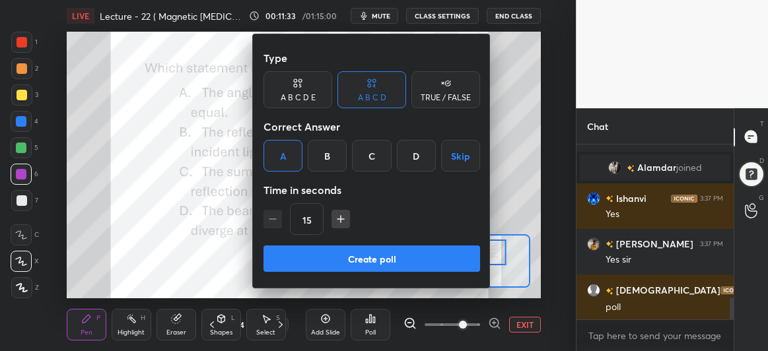
click at [345, 258] on button "Create poll" at bounding box center [371, 259] width 216 height 26
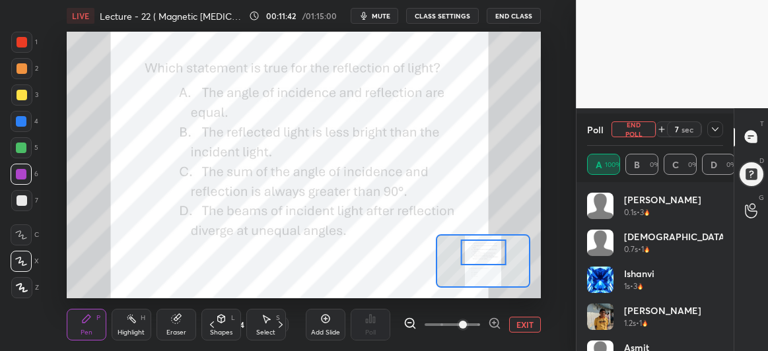
scroll to position [26, 0]
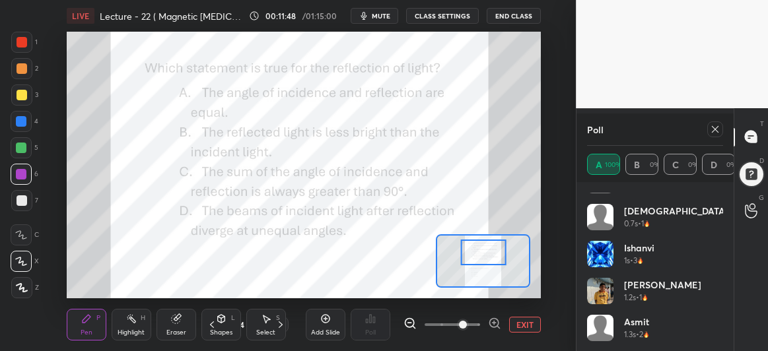
click at [636, 124] on div "Poll" at bounding box center [655, 130] width 136 height 32
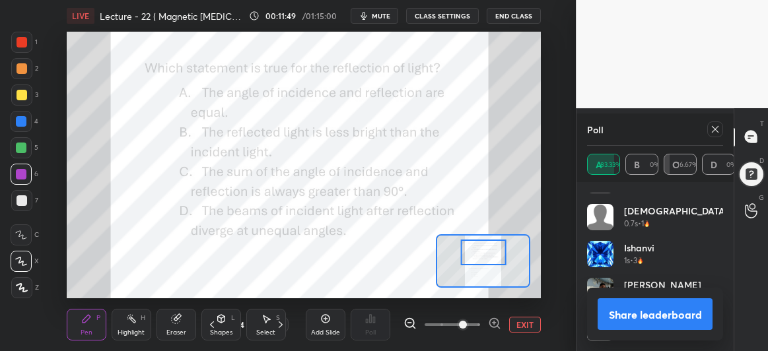
click at [714, 127] on icon at bounding box center [714, 129] width 11 height 11
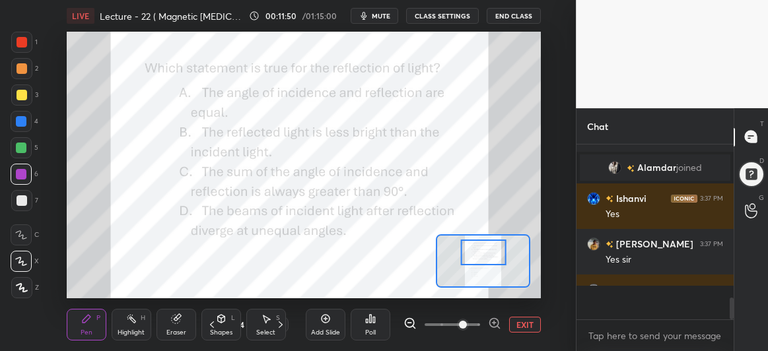
scroll to position [4, 4]
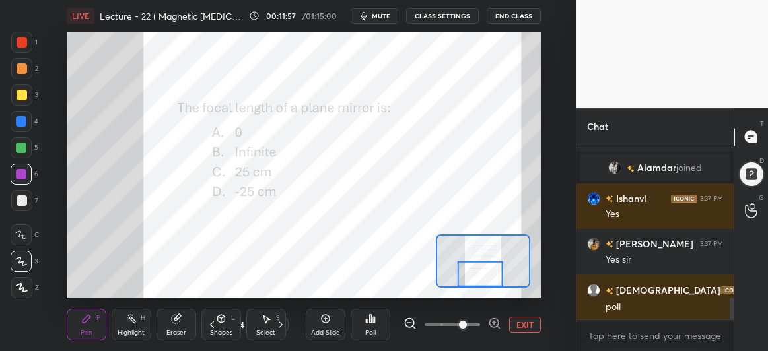
click at [12, 37] on div at bounding box center [21, 42] width 21 height 21
click at [372, 327] on div "Poll" at bounding box center [370, 325] width 40 height 32
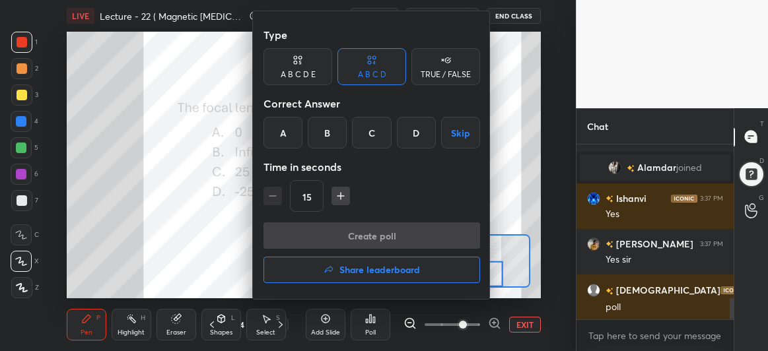
click at [335, 133] on div "B" at bounding box center [327, 133] width 39 height 32
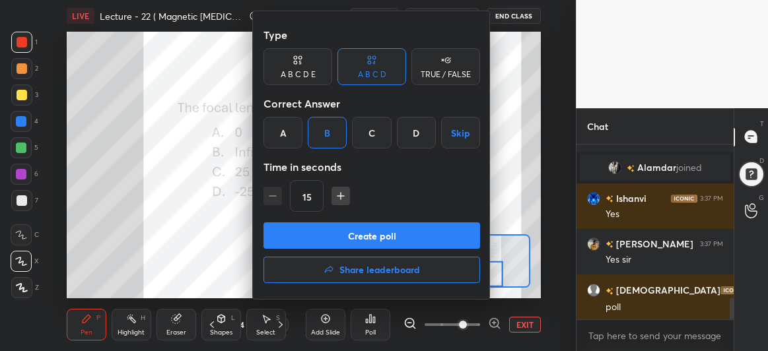
click at [370, 235] on button "Create poll" at bounding box center [371, 235] width 216 height 26
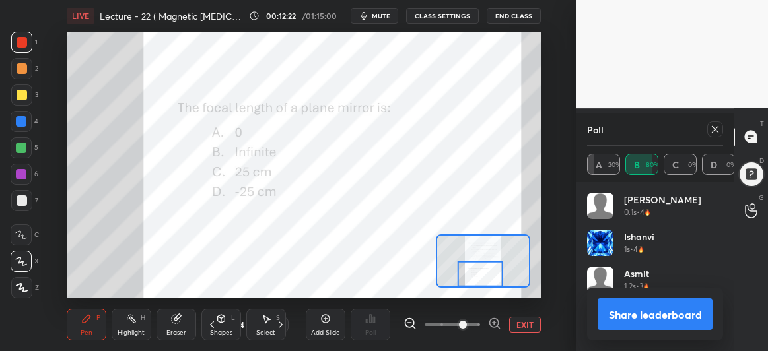
click at [713, 127] on icon at bounding box center [714, 129] width 11 height 11
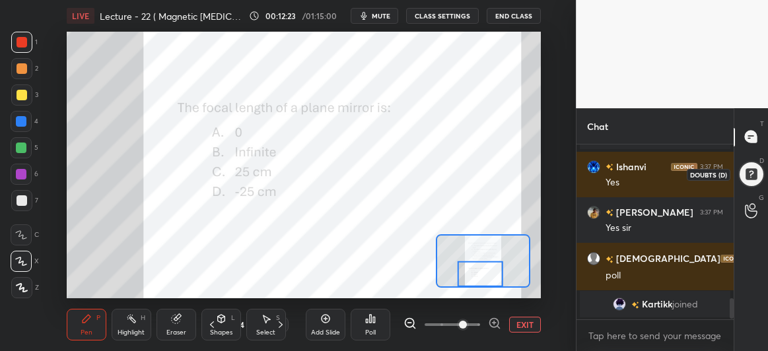
click at [757, 173] on div at bounding box center [750, 173] width 26 height 26
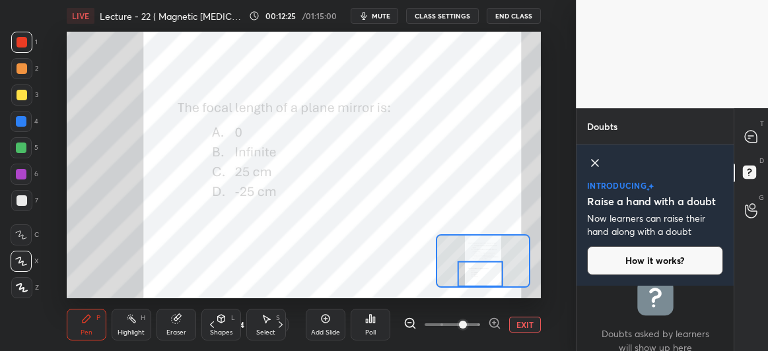
click at [593, 160] on icon at bounding box center [595, 163] width 16 height 16
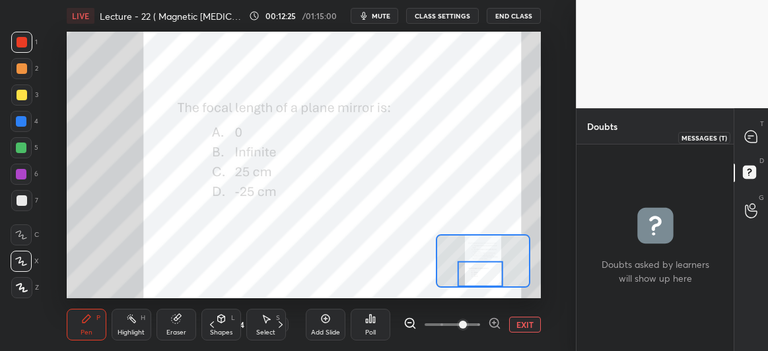
click at [746, 145] on div at bounding box center [751, 137] width 26 height 24
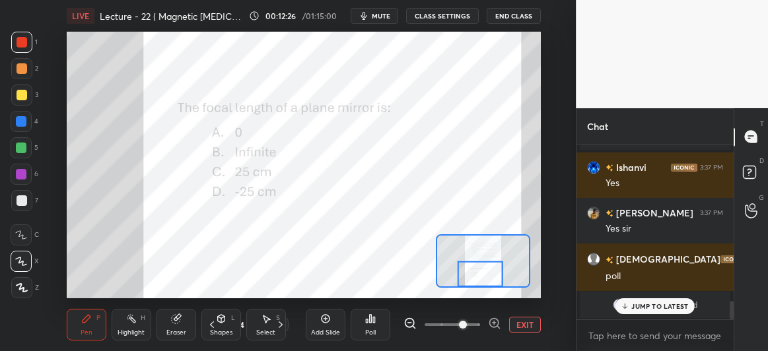
click at [653, 296] on div "Kartikk joined" at bounding box center [654, 305] width 150 height 26
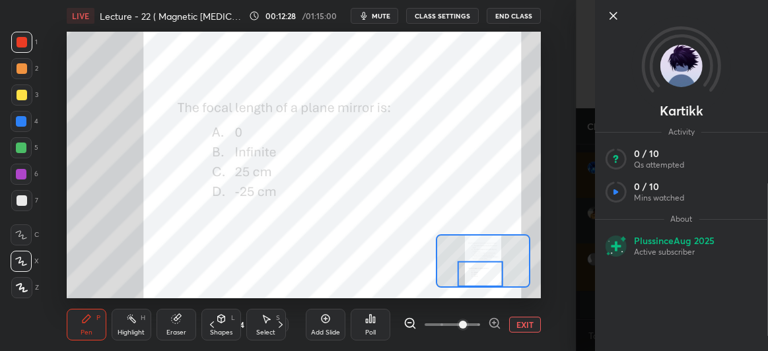
click at [611, 18] on icon at bounding box center [613, 16] width 7 height 7
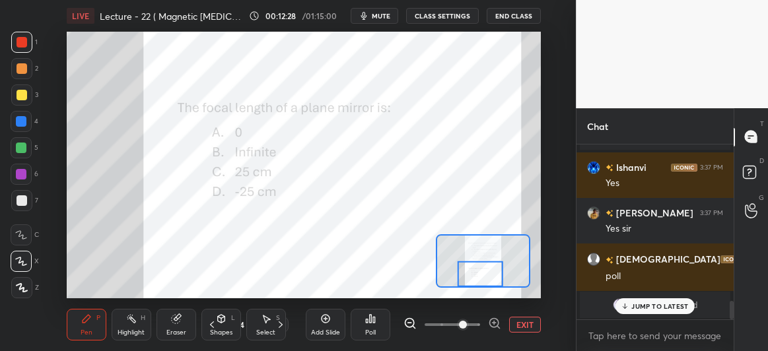
click at [642, 304] on p "JUMP TO LATEST" at bounding box center [659, 306] width 57 height 8
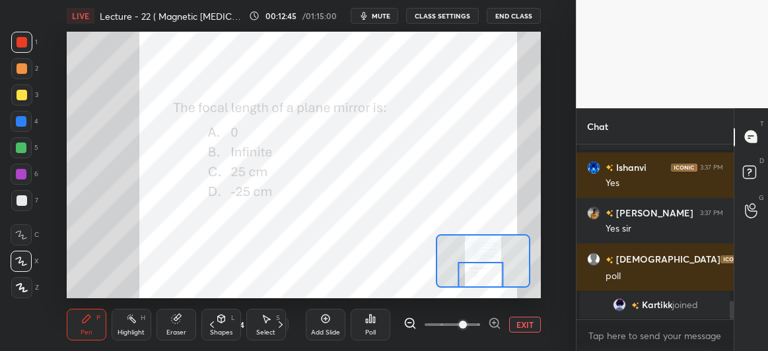
click at [281, 319] on icon at bounding box center [280, 324] width 11 height 11
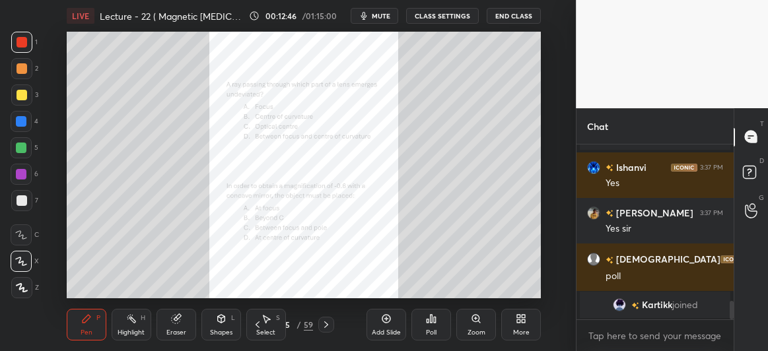
click at [469, 317] on div "Zoom" at bounding box center [476, 325] width 40 height 32
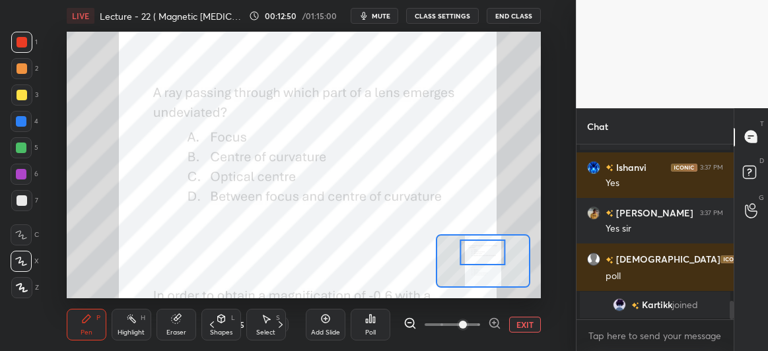
click at [20, 111] on div at bounding box center [21, 121] width 21 height 21
click at [366, 323] on icon at bounding box center [370, 318] width 11 height 11
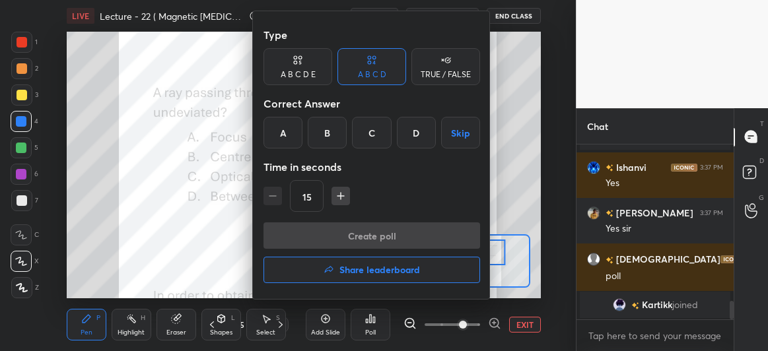
click at [378, 135] on div "C" at bounding box center [371, 133] width 39 height 32
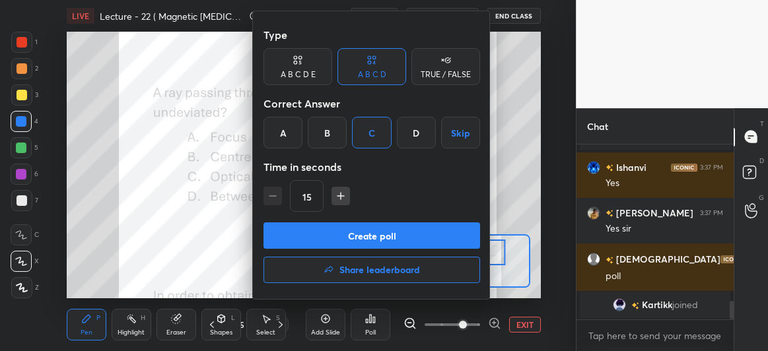
click at [372, 224] on button "Create poll" at bounding box center [371, 235] width 216 height 26
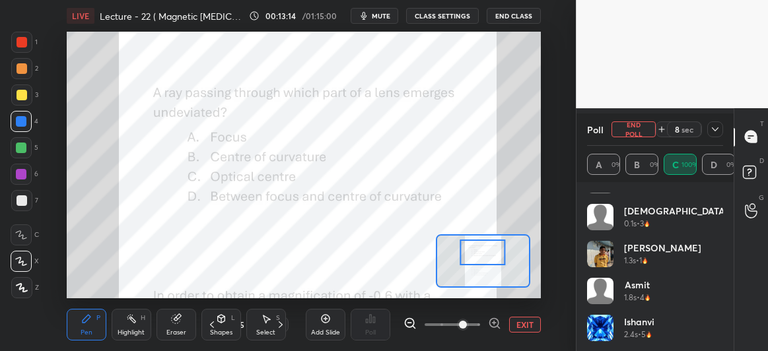
scroll to position [0, 0]
click at [631, 124] on button "End Poll" at bounding box center [633, 129] width 44 height 16
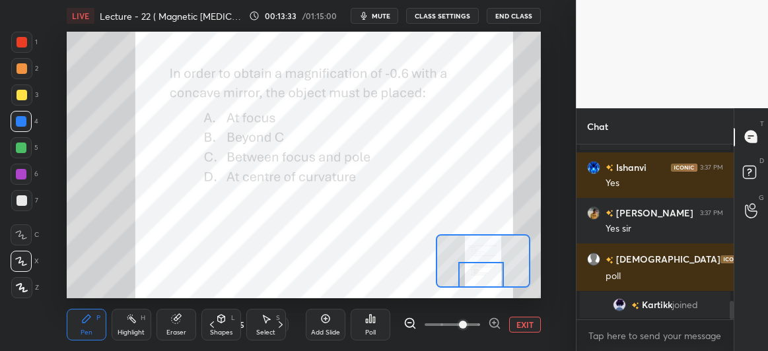
click at [26, 42] on div at bounding box center [21, 42] width 11 height 11
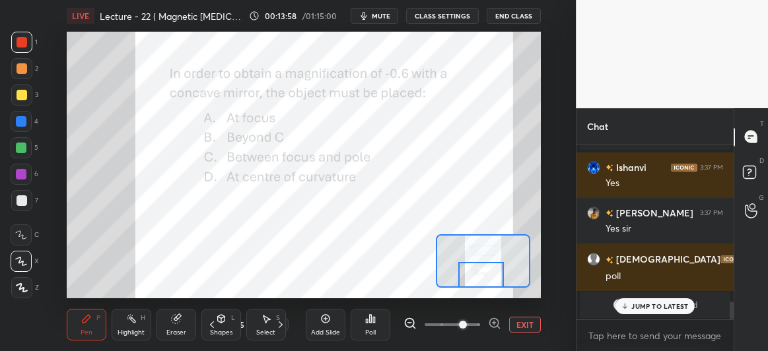
scroll to position [1562, 0]
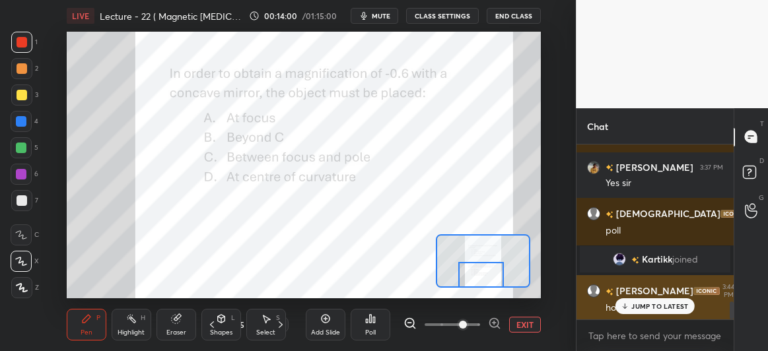
click at [634, 305] on p "JUMP TO LATEST" at bounding box center [659, 306] width 57 height 8
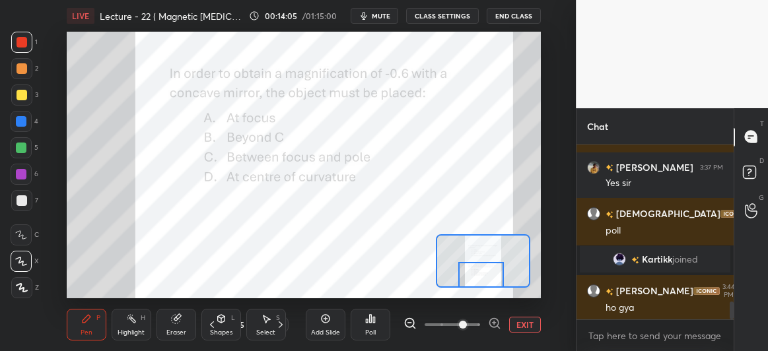
click at [372, 321] on icon at bounding box center [370, 318] width 11 height 11
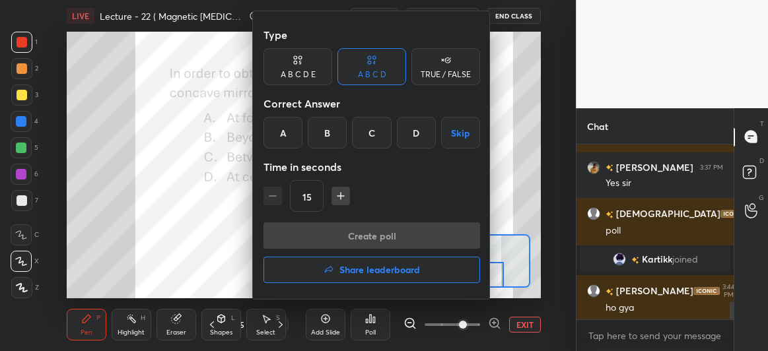
click at [317, 134] on div "B" at bounding box center [327, 133] width 39 height 32
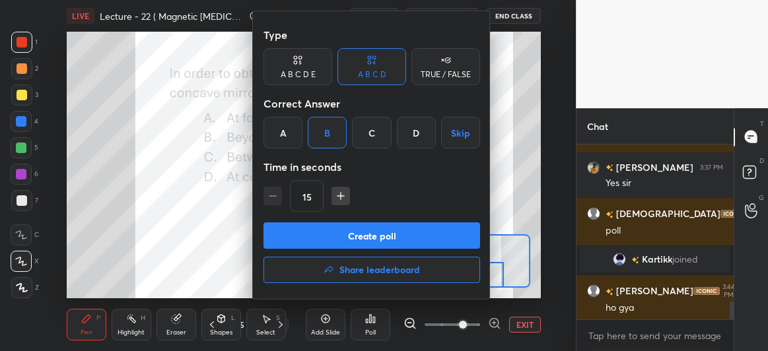
click at [343, 244] on button "Create poll" at bounding box center [371, 235] width 216 height 26
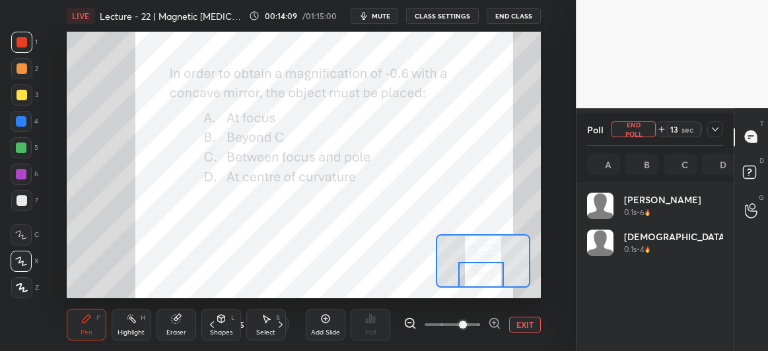
scroll to position [154, 133]
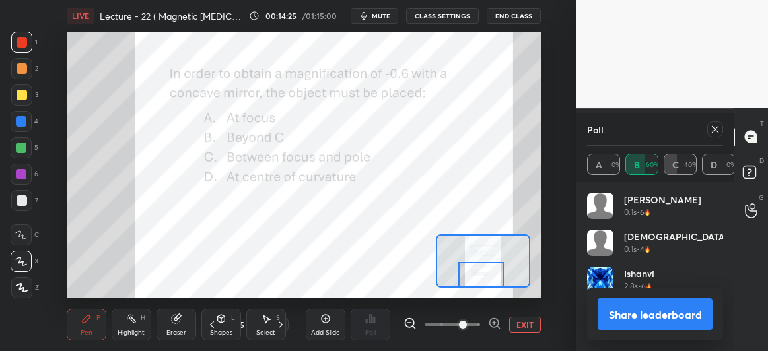
click at [713, 125] on icon at bounding box center [714, 129] width 11 height 11
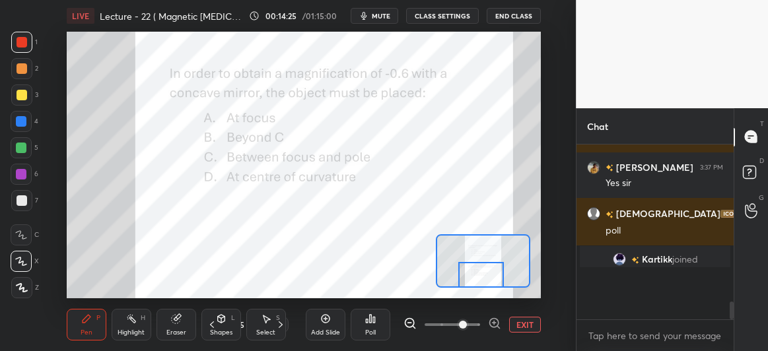
scroll to position [170, 153]
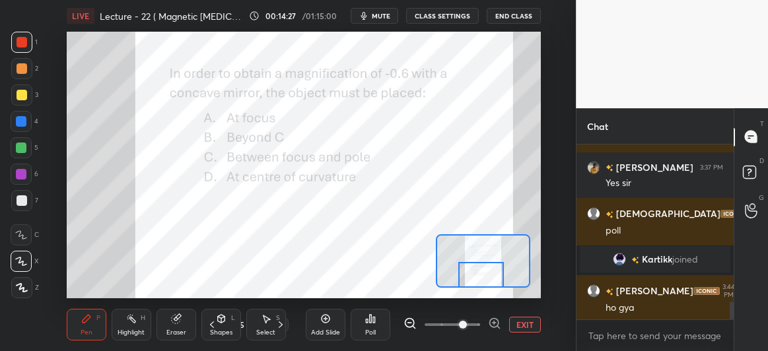
click at [331, 325] on div "Add Slide" at bounding box center [326, 325] width 40 height 32
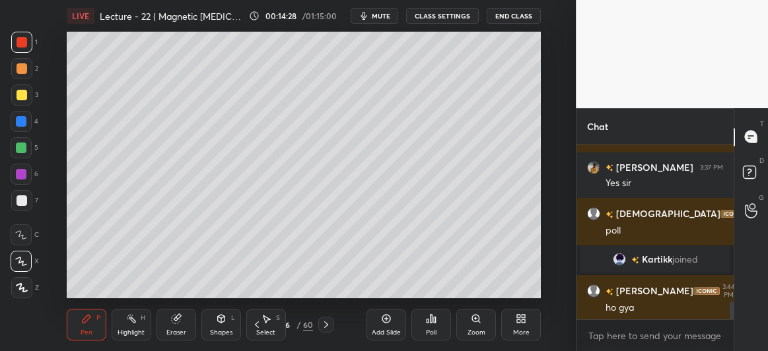
click at [18, 99] on div at bounding box center [21, 95] width 11 height 11
click at [19, 194] on div at bounding box center [21, 200] width 21 height 21
click at [22, 121] on div at bounding box center [21, 121] width 11 height 11
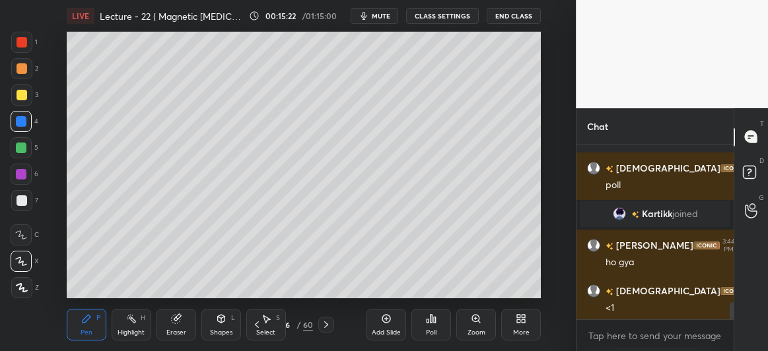
click at [20, 198] on div at bounding box center [21, 200] width 11 height 11
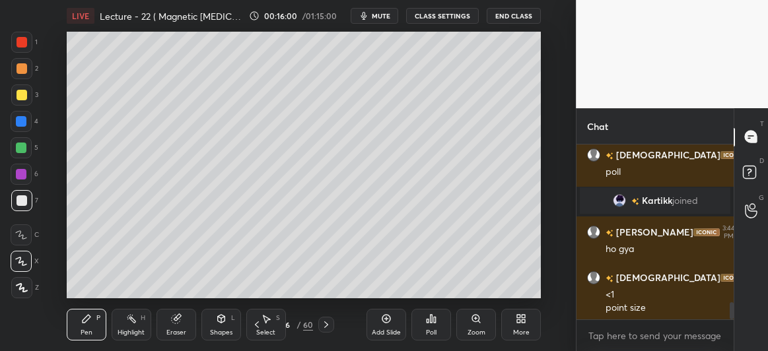
click at [257, 324] on icon at bounding box center [256, 324] width 11 height 11
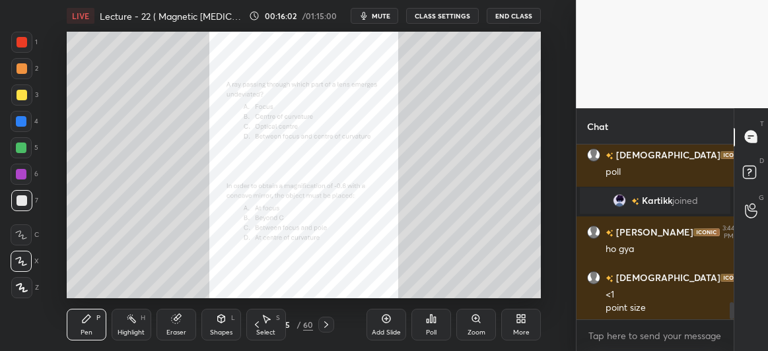
click at [315, 323] on div "5 / 60" at bounding box center [291, 325] width 85 height 16
click at [323, 327] on icon at bounding box center [326, 324] width 11 height 11
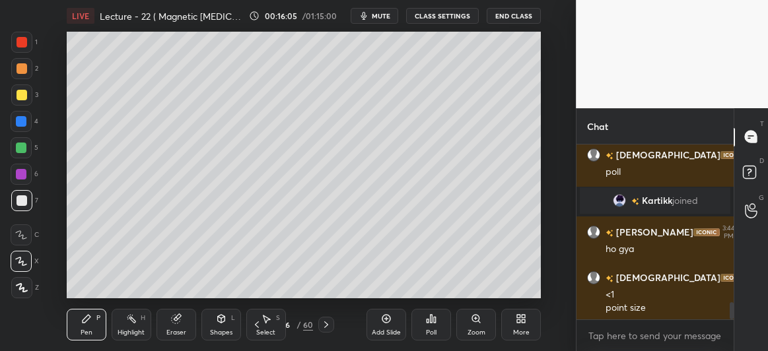
click at [19, 147] on div at bounding box center [21, 148] width 11 height 11
click at [17, 196] on div at bounding box center [21, 200] width 11 height 11
click at [22, 179] on div at bounding box center [21, 174] width 11 height 11
click at [257, 325] on icon at bounding box center [256, 324] width 11 height 11
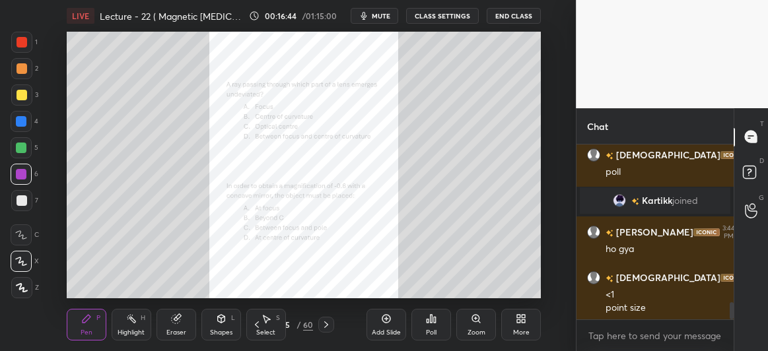
click at [323, 326] on icon at bounding box center [326, 324] width 11 height 11
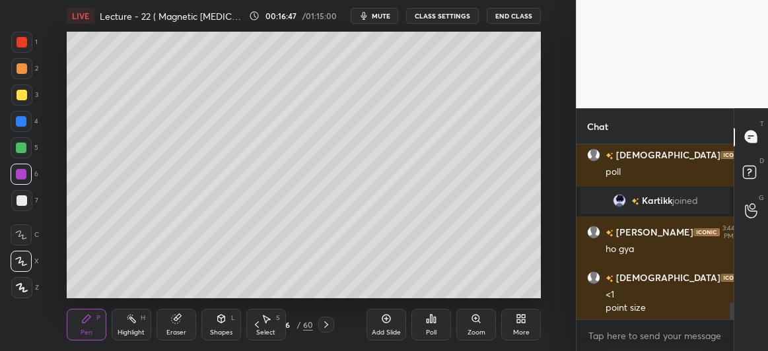
click at [259, 323] on icon at bounding box center [256, 324] width 11 height 11
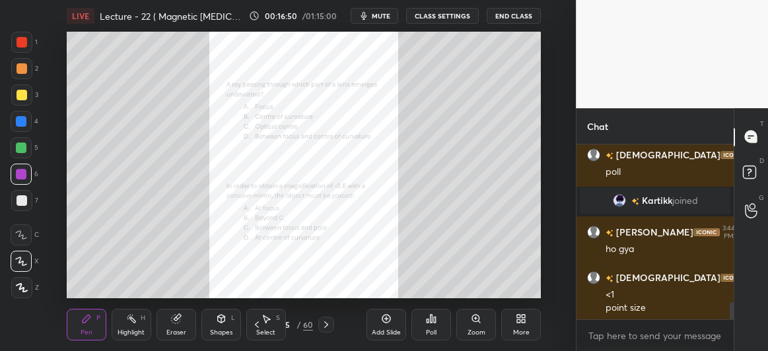
click at [325, 328] on icon at bounding box center [326, 324] width 11 height 11
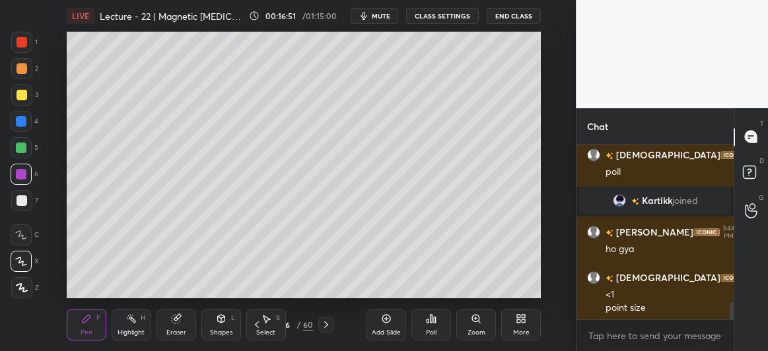
click at [325, 323] on icon at bounding box center [326, 324] width 11 height 11
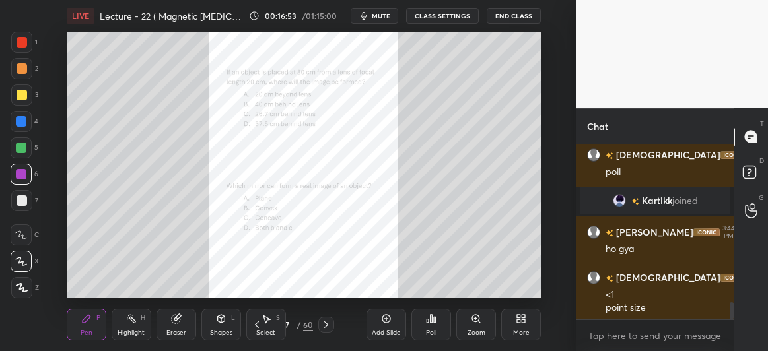
click at [436, 325] on div "Poll" at bounding box center [431, 325] width 40 height 32
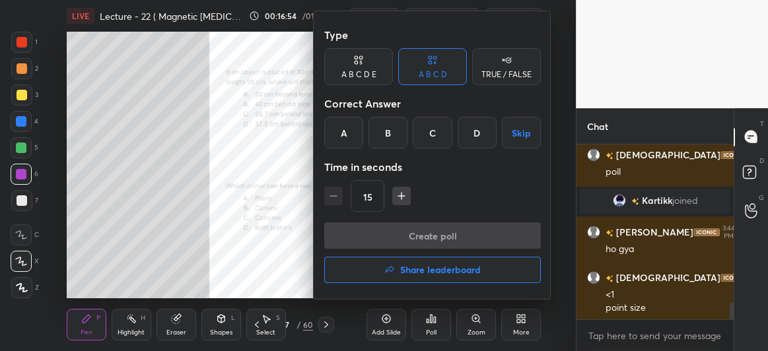
click at [430, 271] on h4 "Share leaderboard" at bounding box center [440, 269] width 81 height 9
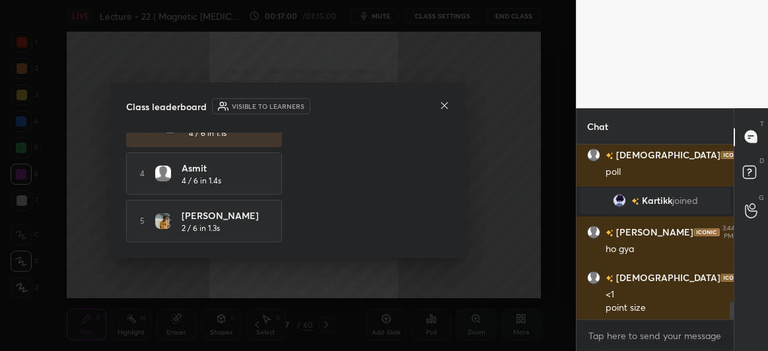
scroll to position [0, 0]
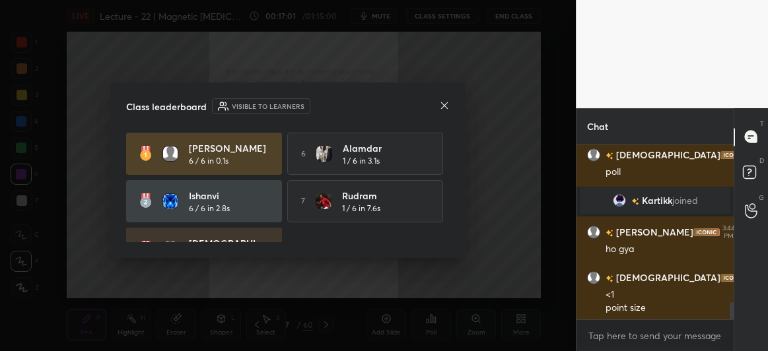
click at [442, 105] on icon at bounding box center [444, 105] width 11 height 11
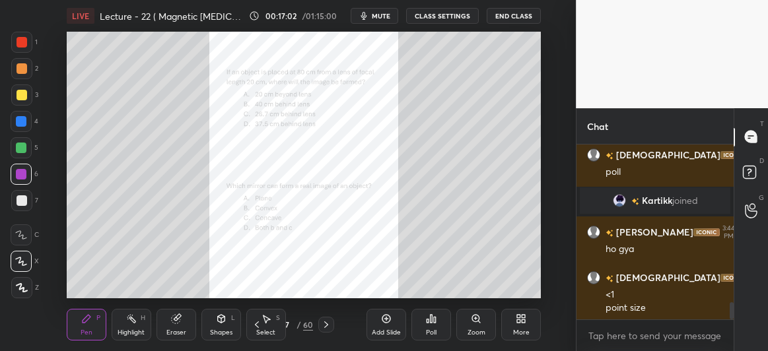
click at [472, 325] on div "Zoom" at bounding box center [476, 325] width 40 height 32
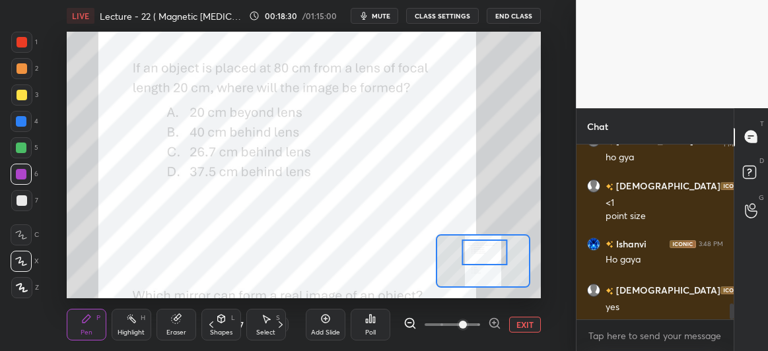
scroll to position [1758, 0]
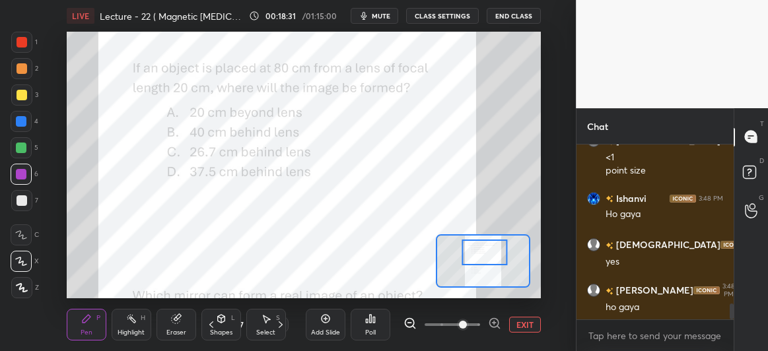
click at [376, 326] on div "Poll" at bounding box center [370, 325] width 40 height 32
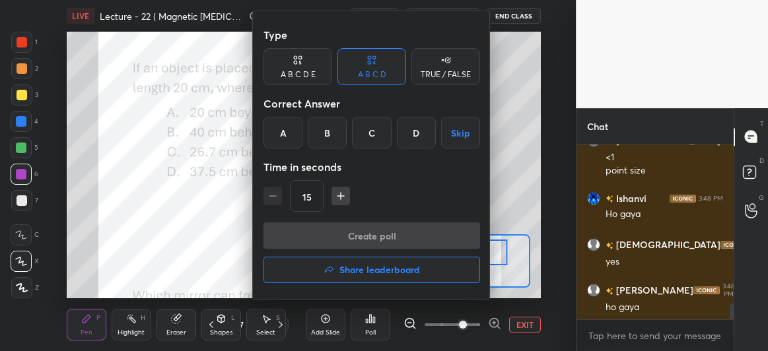
click at [373, 129] on div "C" at bounding box center [371, 133] width 39 height 32
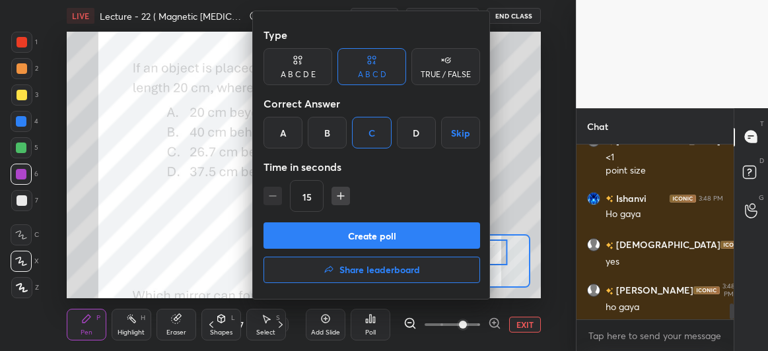
click at [375, 234] on button "Create poll" at bounding box center [371, 235] width 216 height 26
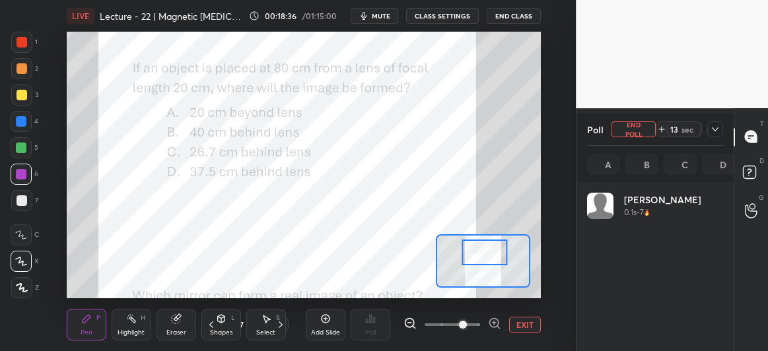
scroll to position [154, 133]
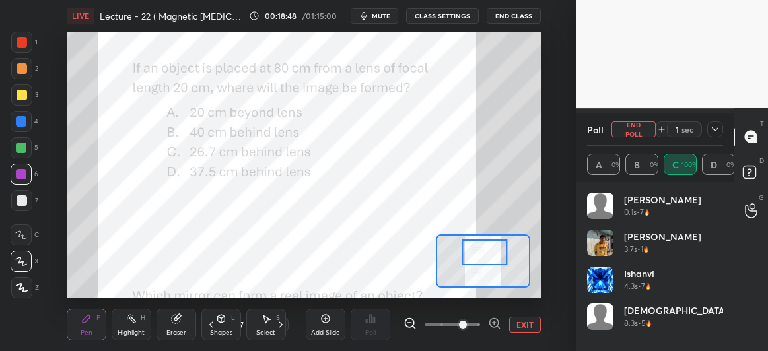
click at [638, 126] on button "End Poll" at bounding box center [633, 129] width 44 height 16
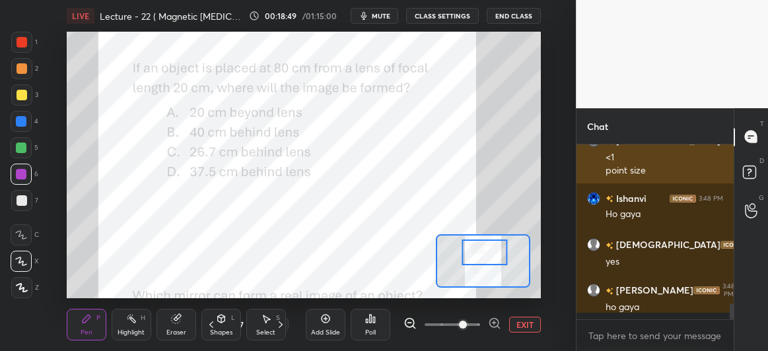
scroll to position [1, 4]
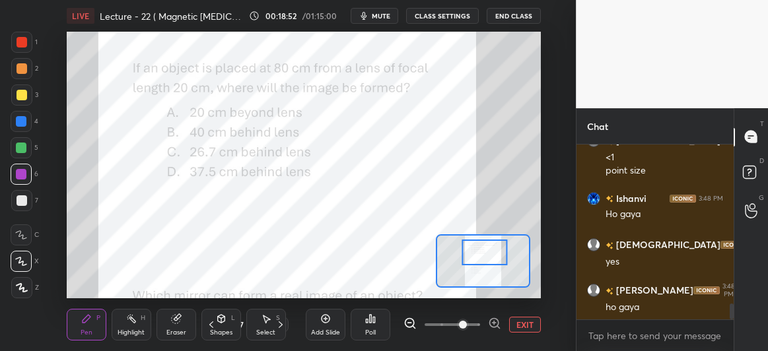
click at [24, 40] on div at bounding box center [21, 42] width 11 height 11
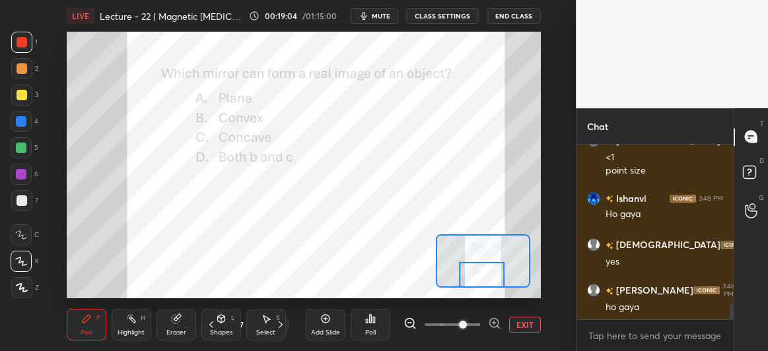
click at [370, 319] on icon at bounding box center [371, 319] width 2 height 8
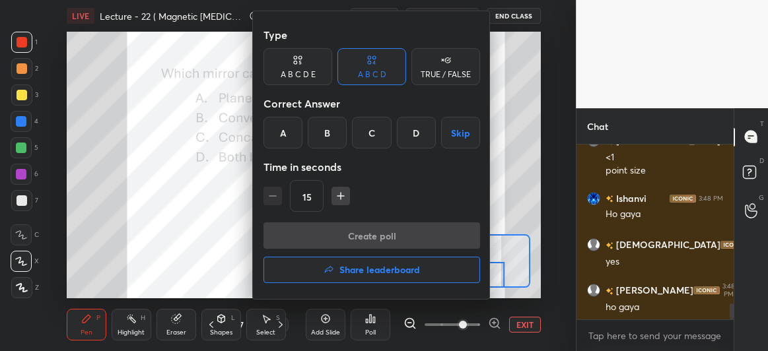
click at [380, 152] on div "Type A B C D E A B C D TRUE / FALSE Correct Answer A B C D Skip Time in seconds…" at bounding box center [371, 122] width 216 height 201
click at [374, 141] on div "C" at bounding box center [371, 133] width 39 height 32
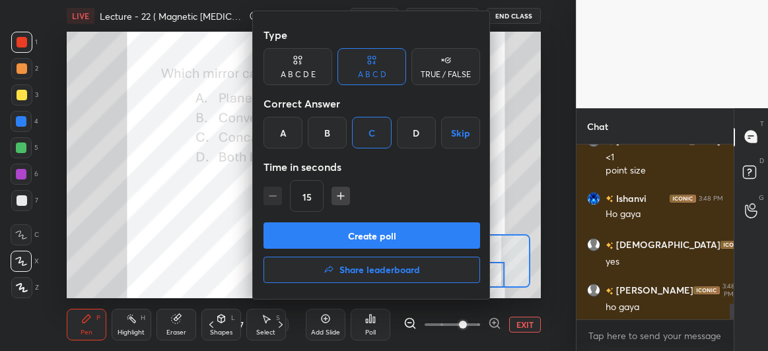
click at [370, 237] on button "Create poll" at bounding box center [371, 235] width 216 height 26
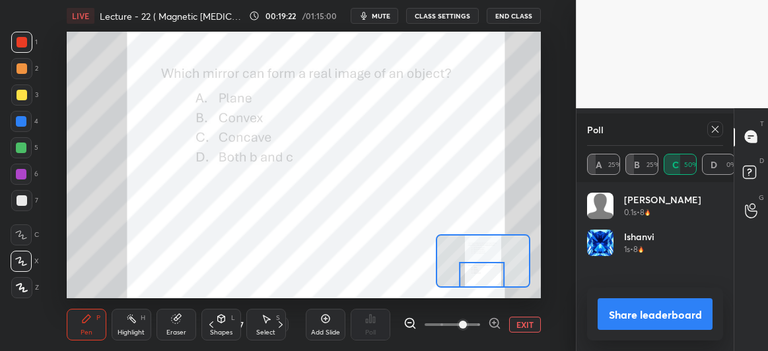
click at [715, 129] on icon at bounding box center [714, 129] width 7 height 7
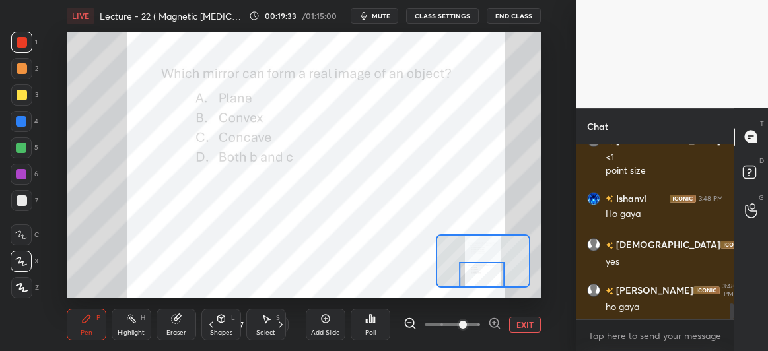
click at [280, 319] on icon at bounding box center [280, 324] width 11 height 11
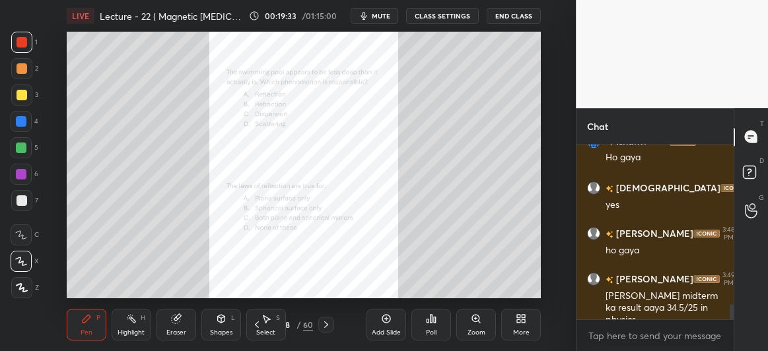
click at [282, 320] on div "Select S" at bounding box center [266, 325] width 40 height 32
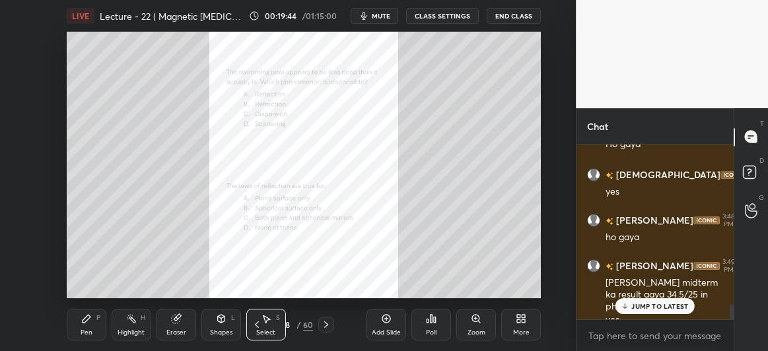
click at [325, 325] on icon at bounding box center [326, 324] width 11 height 11
click at [323, 321] on icon at bounding box center [326, 324] width 11 height 11
click at [325, 321] on icon at bounding box center [326, 324] width 11 height 11
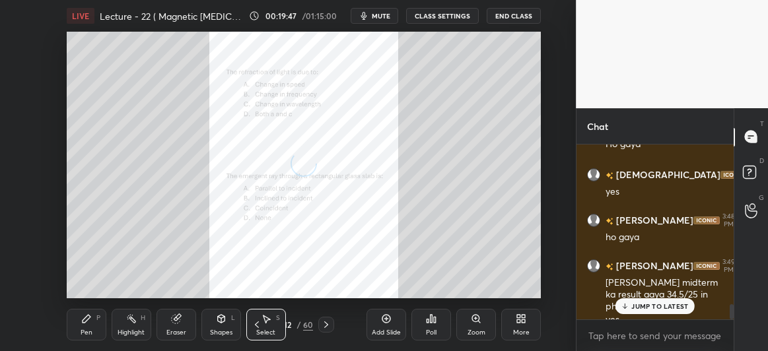
click at [324, 321] on icon at bounding box center [326, 324] width 4 height 7
click at [323, 323] on icon at bounding box center [326, 324] width 11 height 11
click at [325, 323] on icon at bounding box center [326, 324] width 11 height 11
click at [325, 325] on icon at bounding box center [326, 324] width 11 height 11
click at [326, 325] on icon at bounding box center [326, 324] width 11 height 11
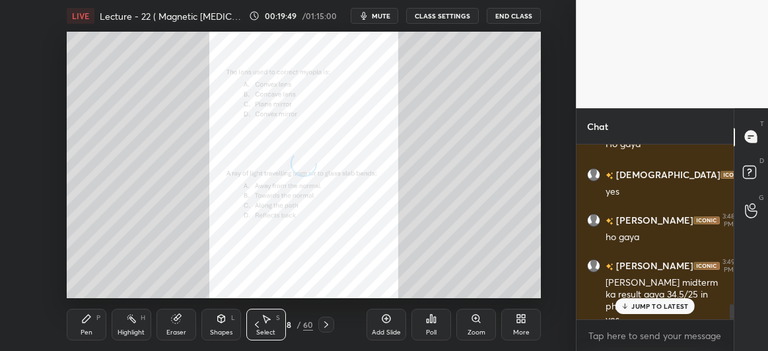
click at [325, 327] on icon at bounding box center [326, 324] width 4 height 7
click at [325, 323] on icon at bounding box center [326, 324] width 4 height 7
click at [326, 324] on icon at bounding box center [326, 324] width 11 height 11
click at [325, 326] on icon at bounding box center [326, 324] width 11 height 11
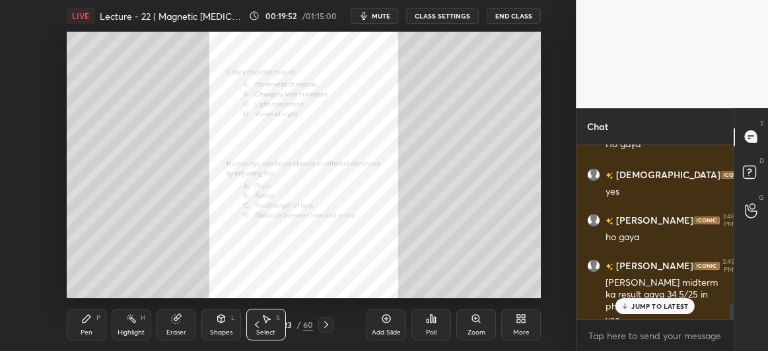
click at [324, 322] on icon at bounding box center [326, 324] width 11 height 11
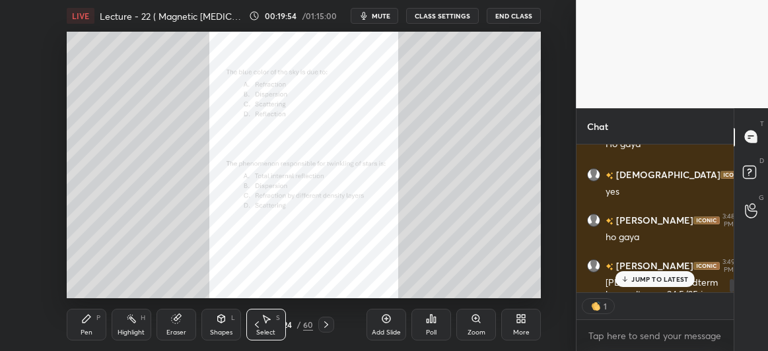
click at [325, 323] on icon at bounding box center [326, 324] width 11 height 11
click at [324, 323] on icon at bounding box center [326, 324] width 11 height 11
click at [325, 322] on icon at bounding box center [326, 324] width 4 height 7
click at [325, 322] on icon at bounding box center [326, 324] width 11 height 11
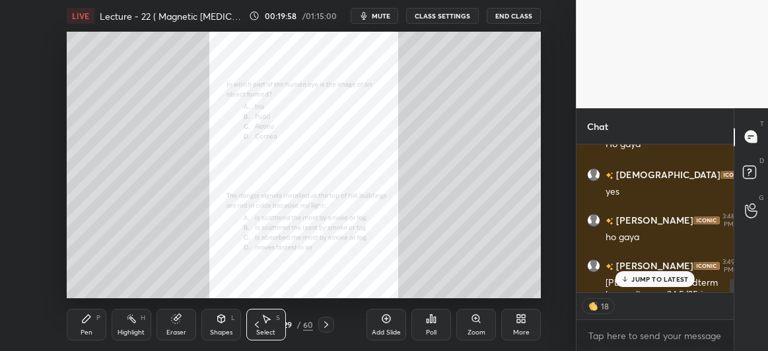
click at [325, 322] on icon at bounding box center [326, 324] width 4 height 7
click at [325, 323] on icon at bounding box center [326, 324] width 4 height 7
click at [325, 324] on icon at bounding box center [326, 324] width 11 height 11
click at [327, 325] on icon at bounding box center [326, 324] width 11 height 11
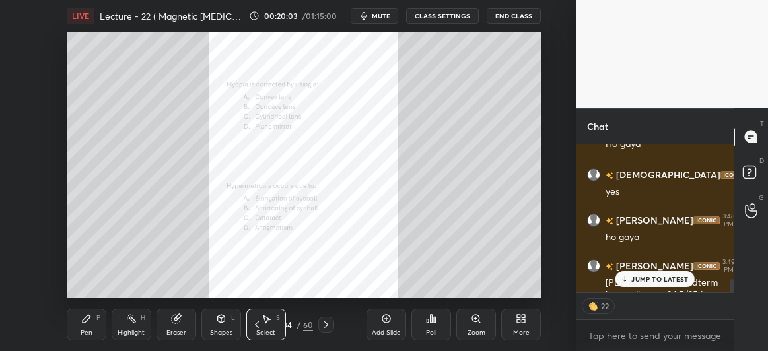
click at [326, 325] on icon at bounding box center [326, 324] width 11 height 11
click at [325, 325] on icon at bounding box center [326, 324] width 11 height 11
click at [325, 326] on icon at bounding box center [326, 324] width 11 height 11
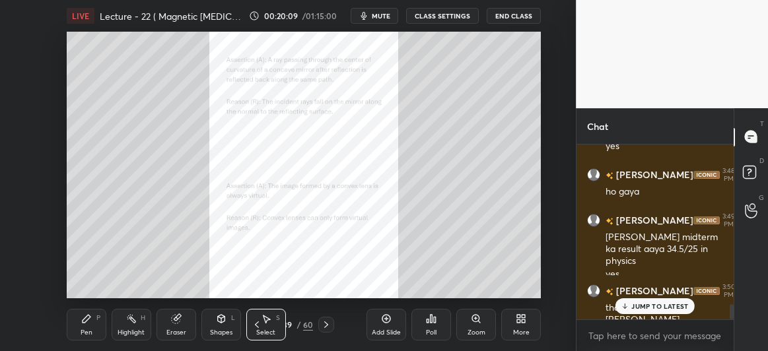
scroll to position [1874, 0]
click at [259, 323] on icon at bounding box center [256, 324] width 11 height 11
click at [327, 323] on icon at bounding box center [326, 324] width 11 height 11
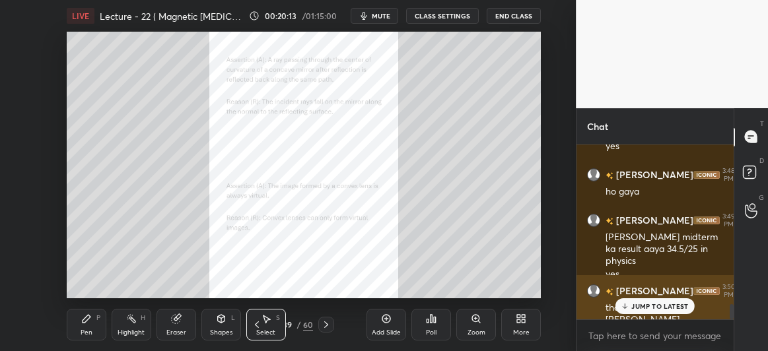
click at [632, 304] on p "JUMP TO LATEST" at bounding box center [659, 306] width 57 height 8
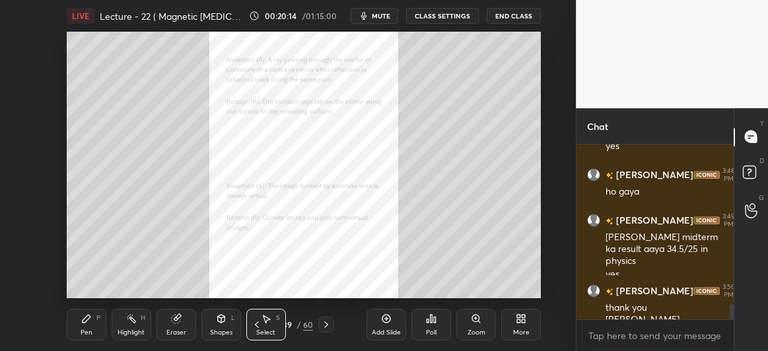
click at [471, 325] on div "Zoom" at bounding box center [476, 325] width 40 height 32
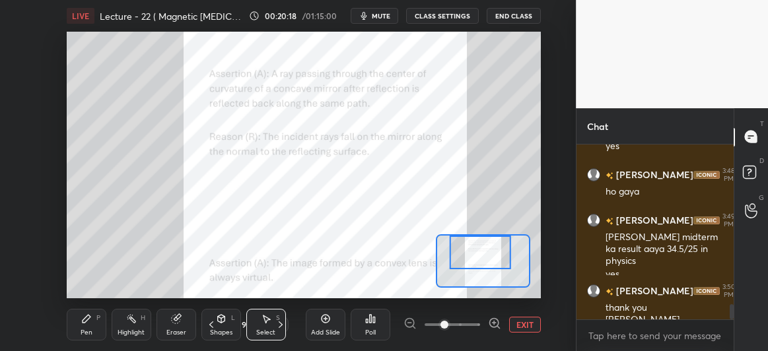
click at [88, 323] on icon at bounding box center [86, 318] width 11 height 11
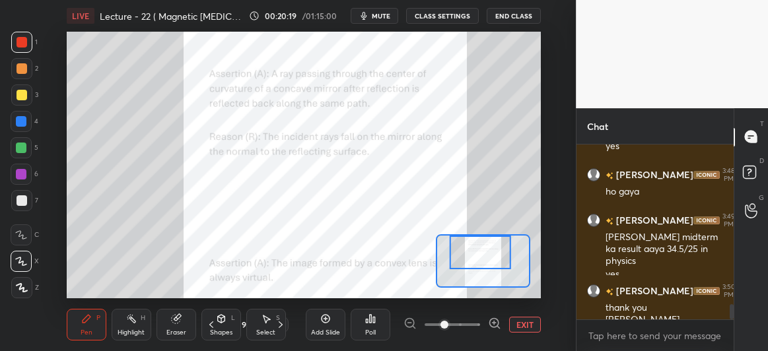
click at [18, 44] on div at bounding box center [21, 42] width 11 height 11
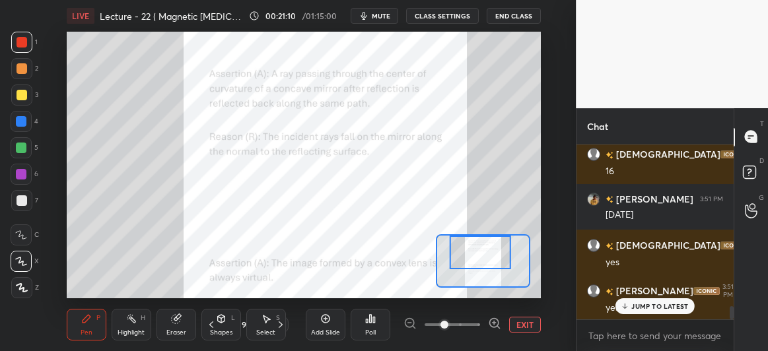
scroll to position [2133, 0]
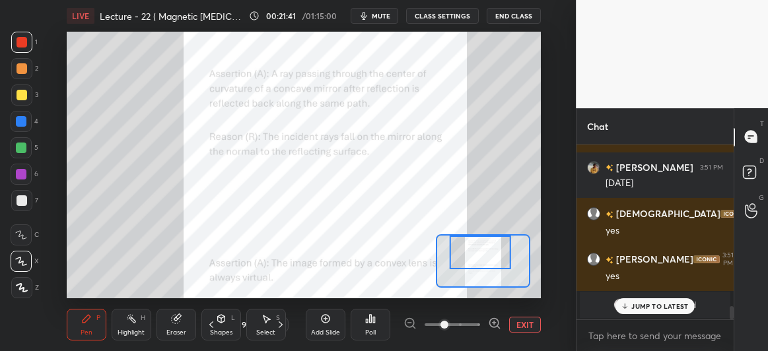
click at [643, 304] on p "JUMP TO LATEST" at bounding box center [659, 306] width 57 height 8
click at [372, 320] on icon at bounding box center [370, 318] width 11 height 11
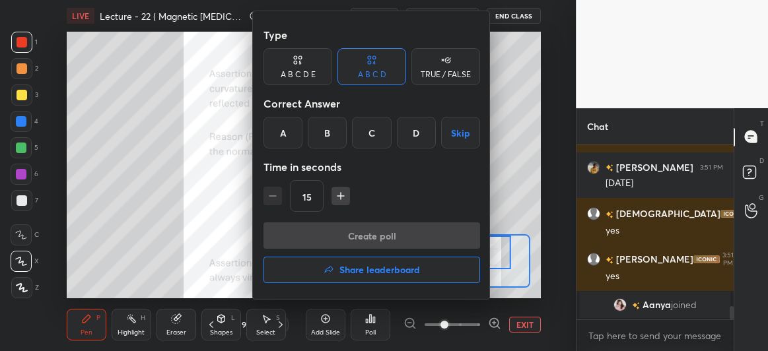
click at [282, 132] on div "A" at bounding box center [282, 133] width 39 height 32
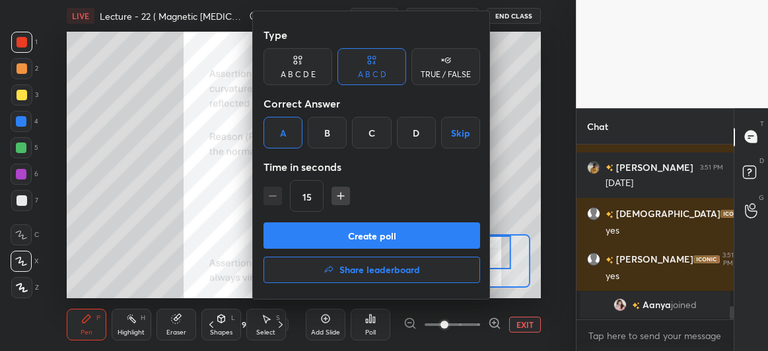
click at [338, 230] on button "Create poll" at bounding box center [371, 235] width 216 height 26
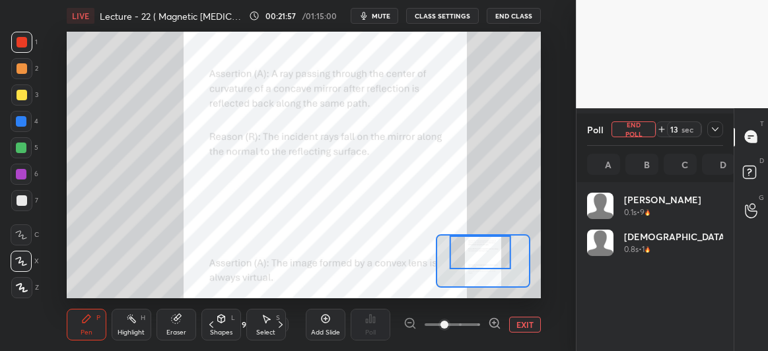
scroll to position [154, 133]
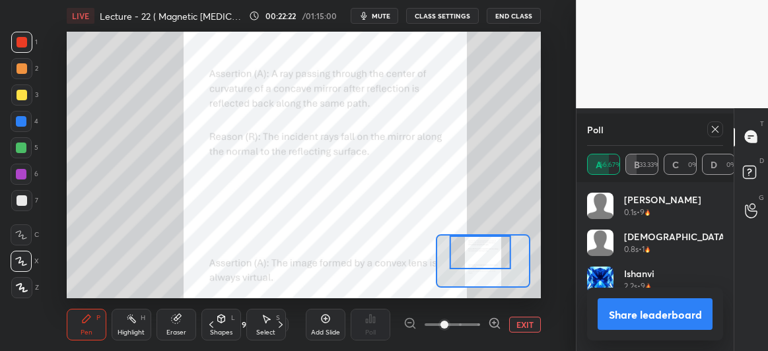
click at [719, 127] on icon at bounding box center [714, 129] width 11 height 11
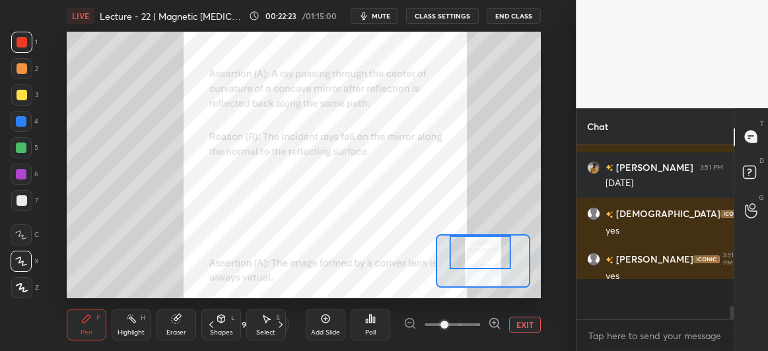
scroll to position [4, 4]
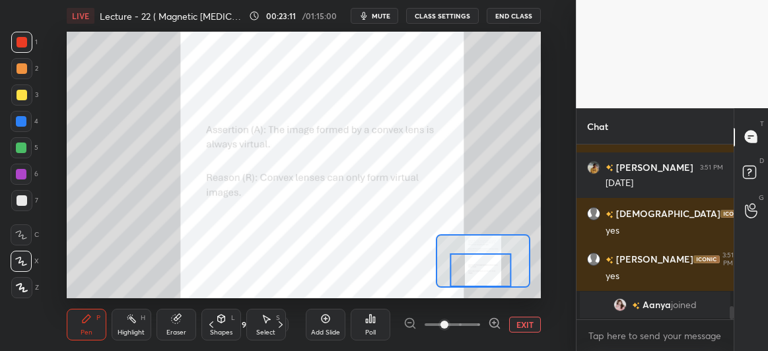
click at [374, 319] on icon at bounding box center [374, 320] width 2 height 6
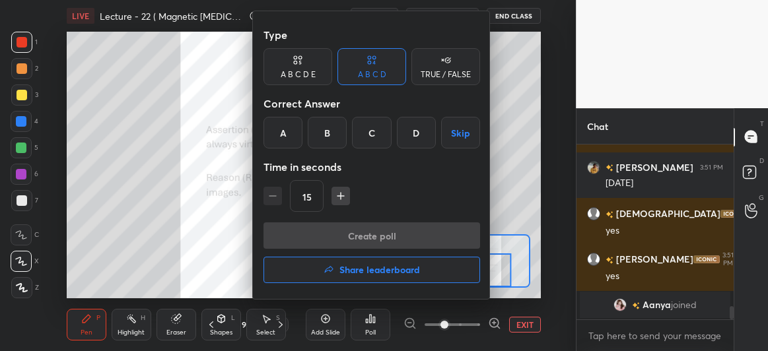
click at [311, 71] on div "A B C D E" at bounding box center [297, 75] width 35 height 8
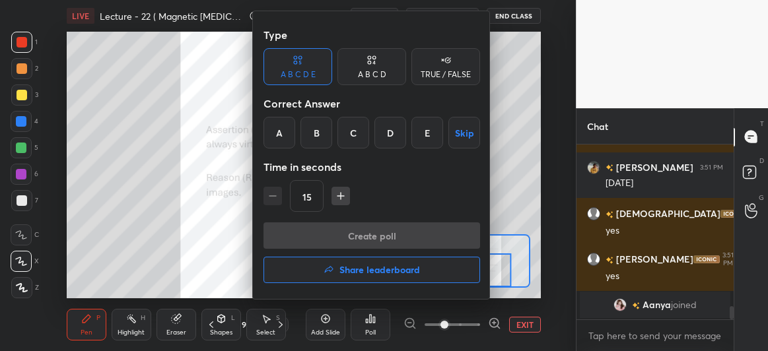
click at [424, 139] on div "E" at bounding box center [427, 133] width 32 height 32
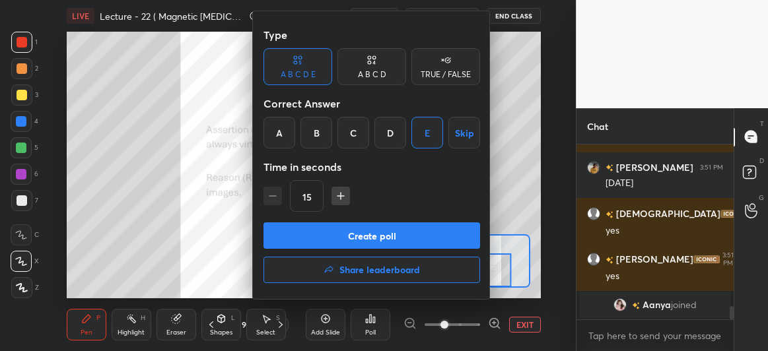
click at [391, 230] on button "Create poll" at bounding box center [371, 235] width 216 height 26
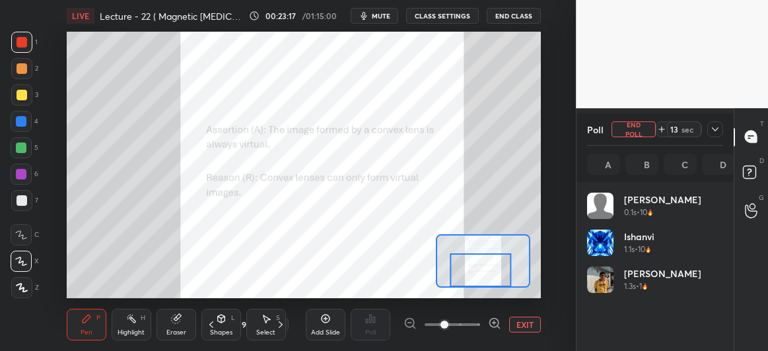
scroll to position [154, 133]
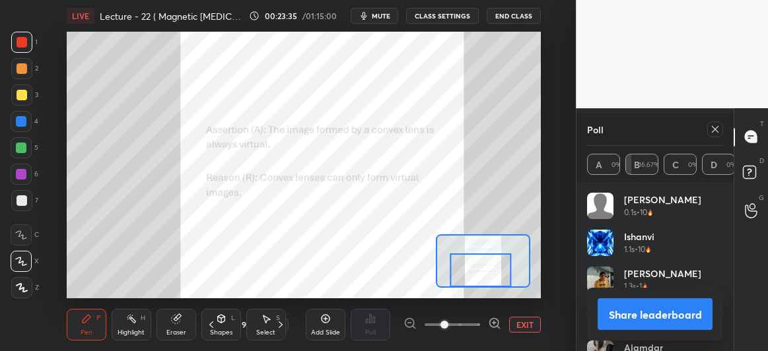
click at [23, 126] on div at bounding box center [21, 121] width 11 height 11
click at [713, 132] on icon at bounding box center [714, 129] width 11 height 11
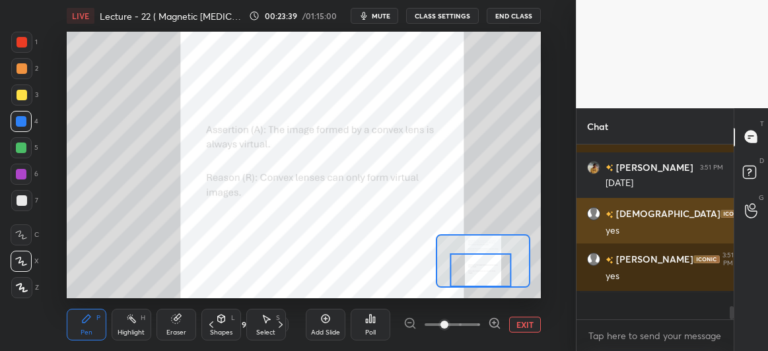
scroll to position [0, 0]
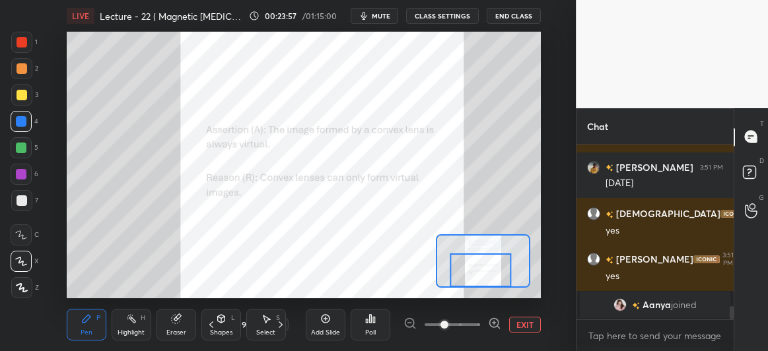
click at [280, 321] on icon at bounding box center [280, 324] width 11 height 11
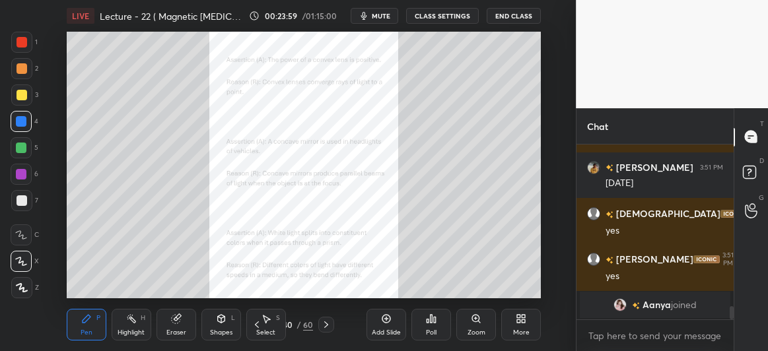
click at [474, 324] on div "Zoom" at bounding box center [476, 325] width 40 height 32
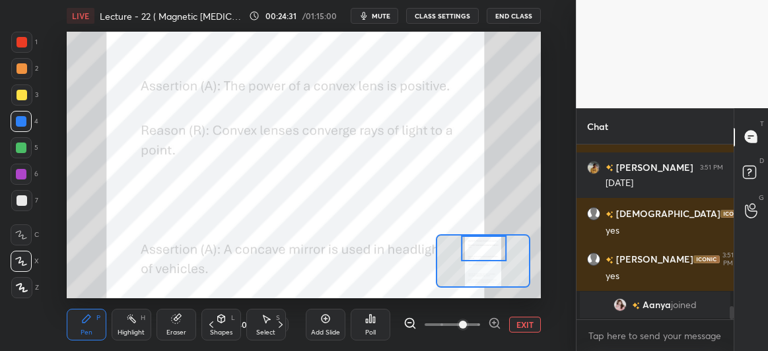
click at [372, 321] on icon at bounding box center [371, 319] width 2 height 8
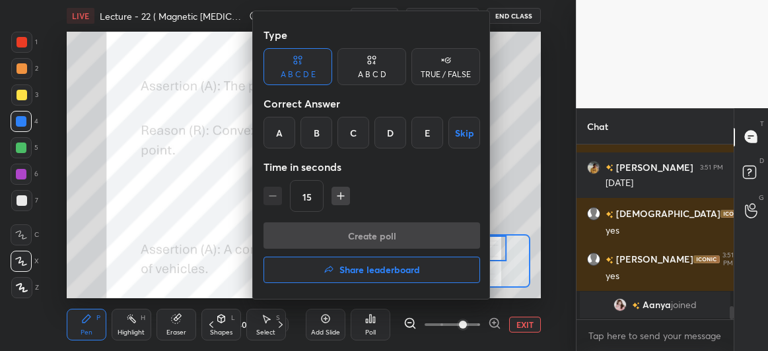
click at [268, 119] on div "A" at bounding box center [279, 133] width 32 height 32
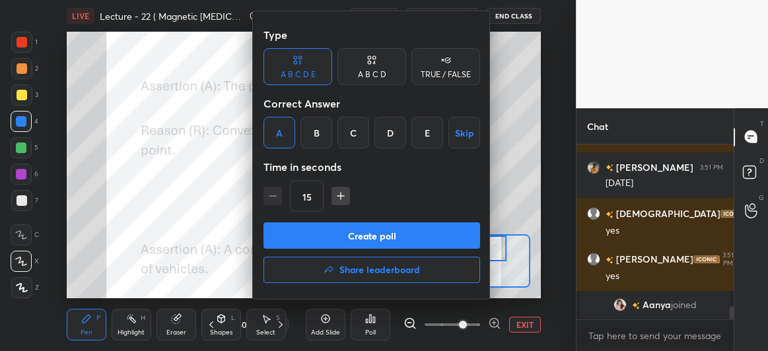
click at [321, 235] on button "Create poll" at bounding box center [371, 235] width 216 height 26
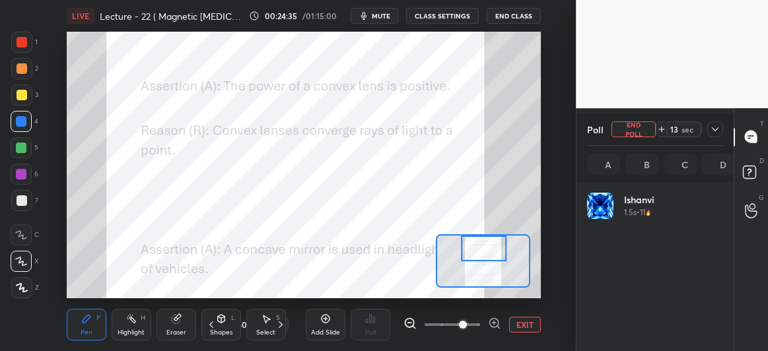
scroll to position [154, 133]
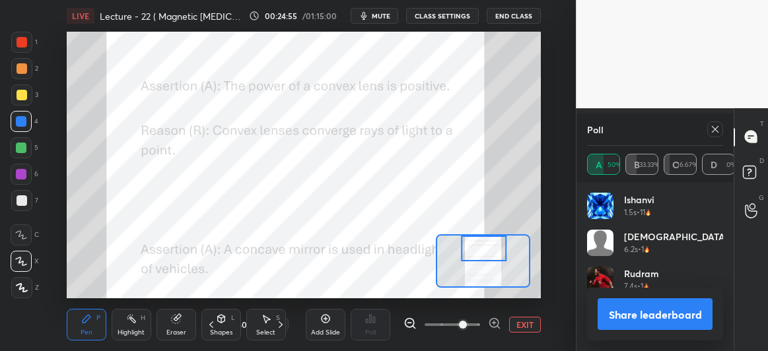
click at [719, 133] on icon at bounding box center [714, 129] width 11 height 11
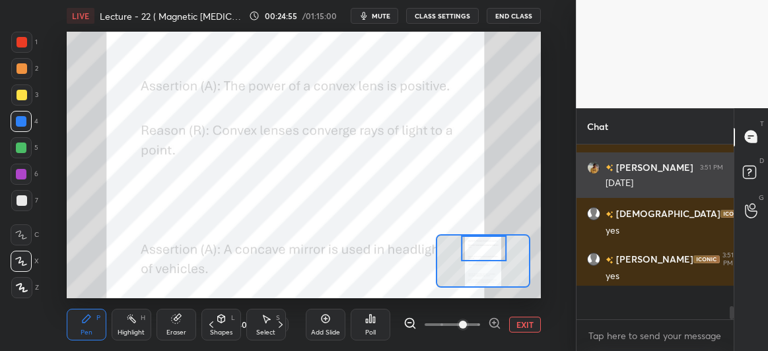
scroll to position [168, 153]
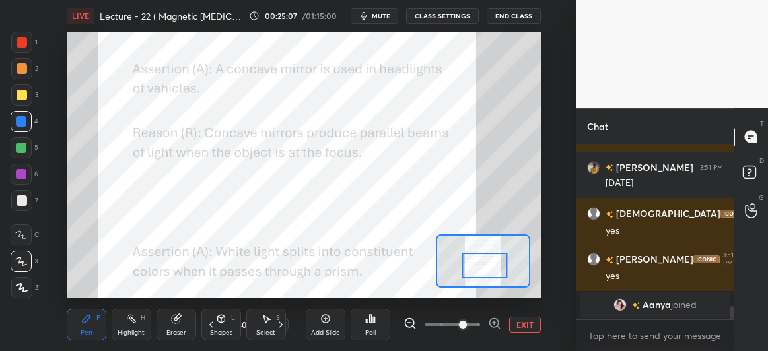
click at [17, 42] on div at bounding box center [21, 42] width 11 height 11
click at [368, 322] on icon at bounding box center [370, 318] width 11 height 11
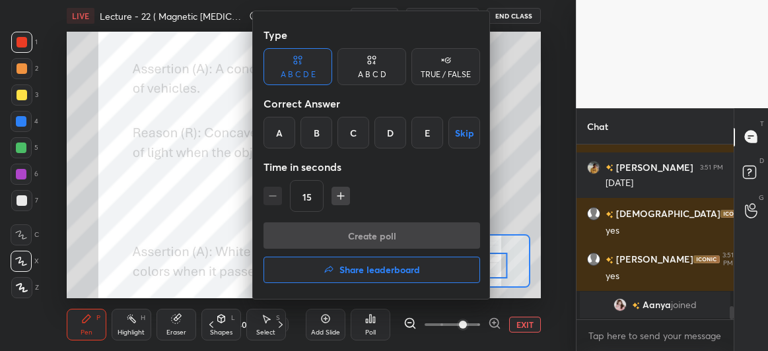
click at [381, 71] on div "A B C D" at bounding box center [372, 75] width 28 height 8
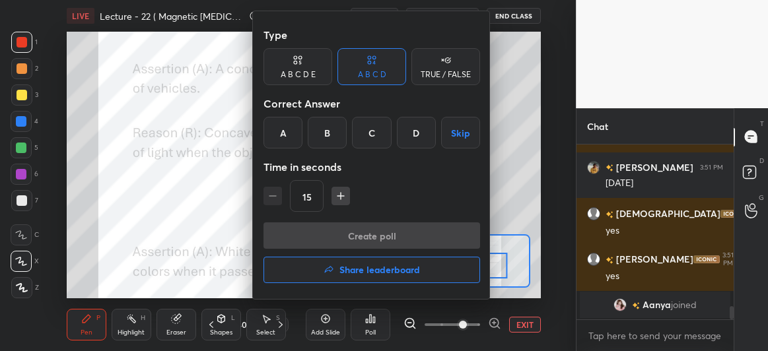
click at [287, 130] on div "A" at bounding box center [282, 133] width 39 height 32
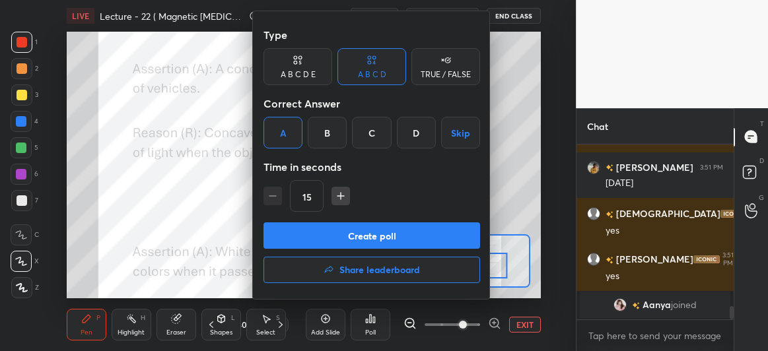
click at [350, 236] on button "Create poll" at bounding box center [371, 235] width 216 height 26
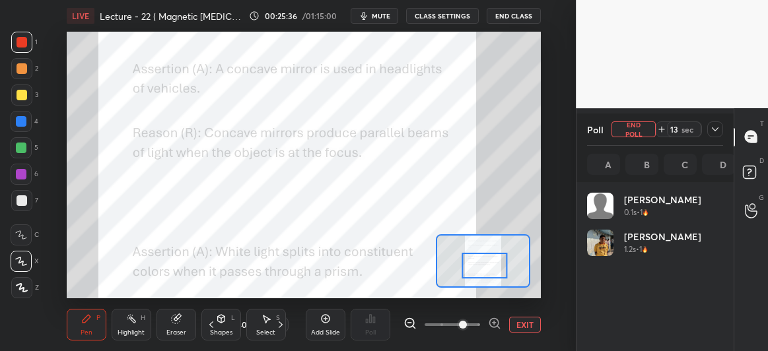
scroll to position [154, 133]
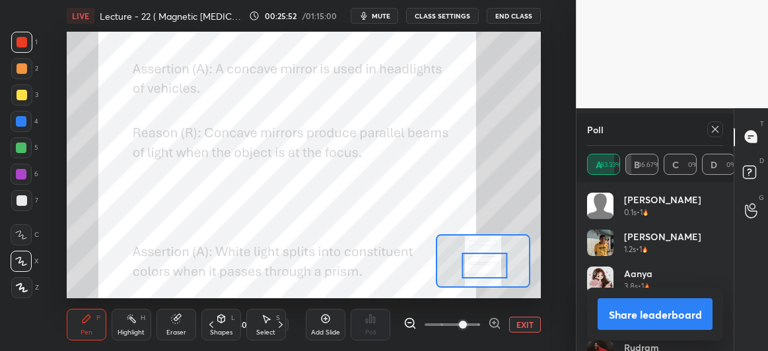
click at [715, 131] on icon at bounding box center [714, 129] width 11 height 11
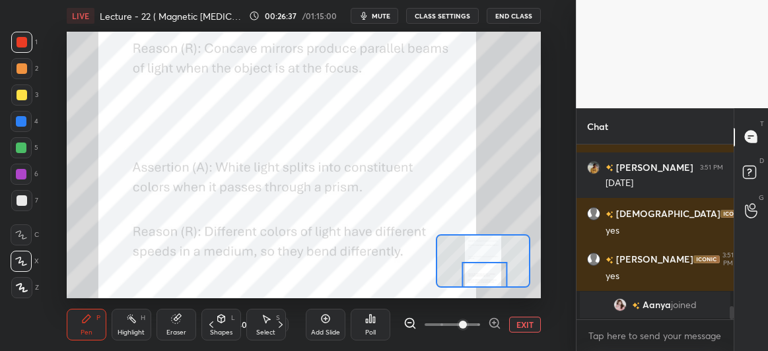
click at [22, 117] on div at bounding box center [21, 121] width 11 height 11
click at [374, 316] on icon at bounding box center [370, 318] width 11 height 11
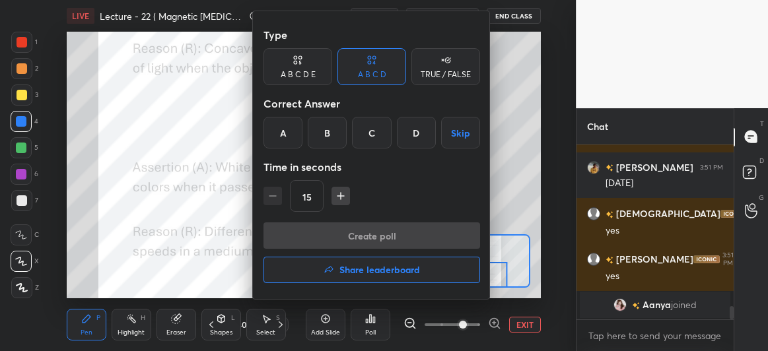
click at [288, 138] on div "A" at bounding box center [282, 133] width 39 height 32
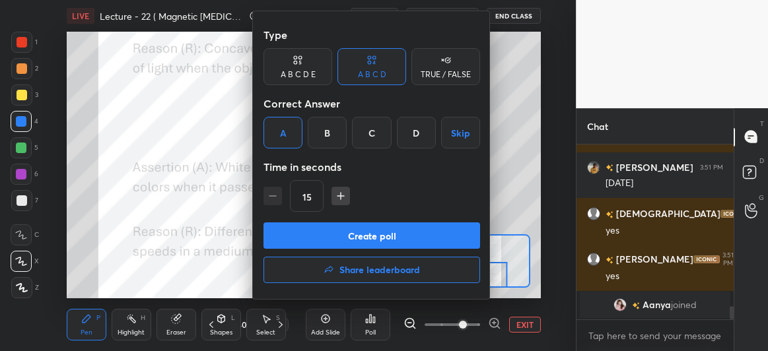
click at [345, 239] on button "Create poll" at bounding box center [371, 235] width 216 height 26
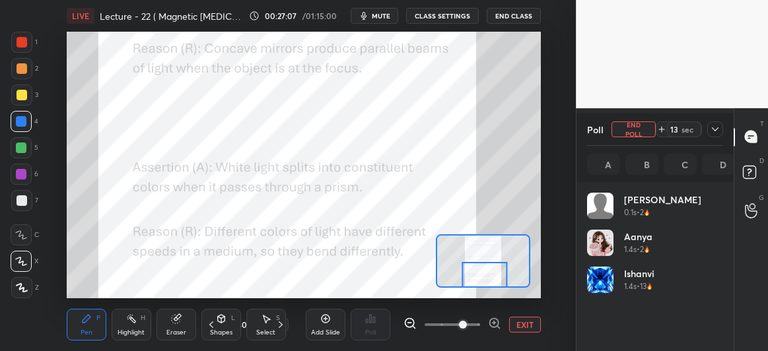
scroll to position [154, 133]
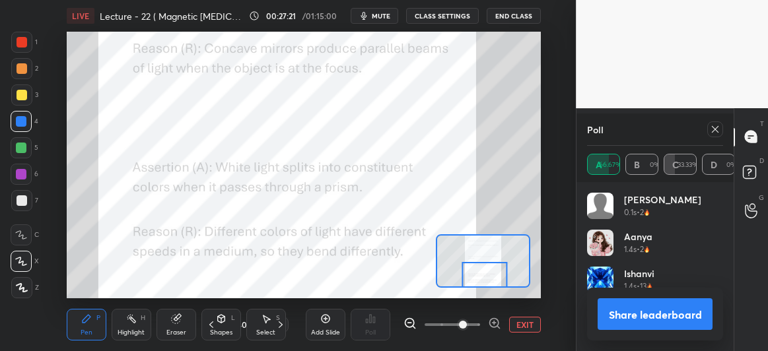
click at [718, 125] on icon at bounding box center [714, 129] width 11 height 11
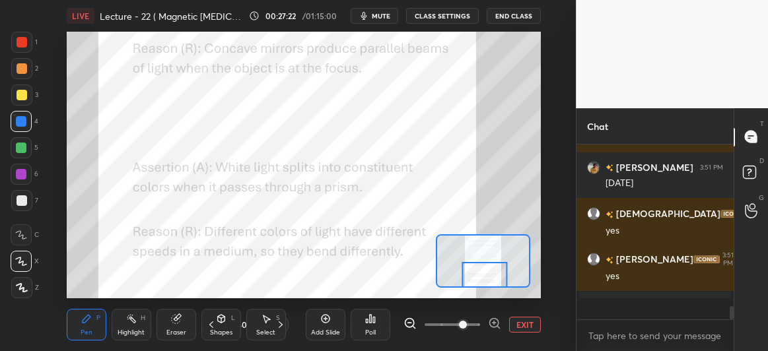
scroll to position [165, 153]
click at [282, 325] on icon at bounding box center [281, 324] width 4 height 7
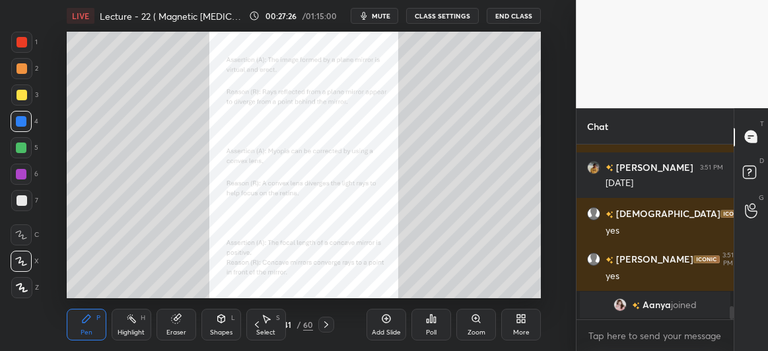
click at [474, 321] on icon at bounding box center [475, 318] width 7 height 7
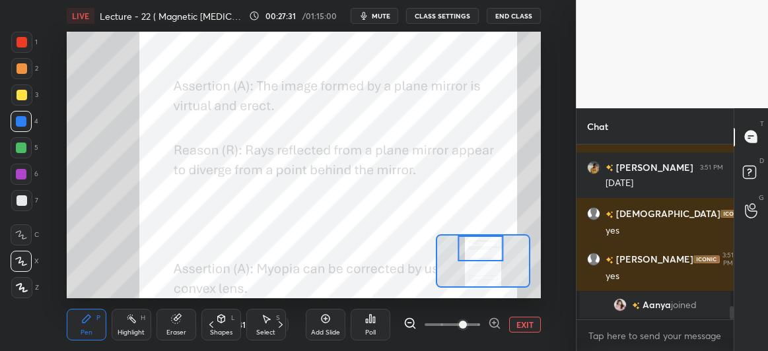
click at [26, 39] on div at bounding box center [21, 42] width 11 height 11
click at [372, 321] on icon at bounding box center [370, 318] width 11 height 11
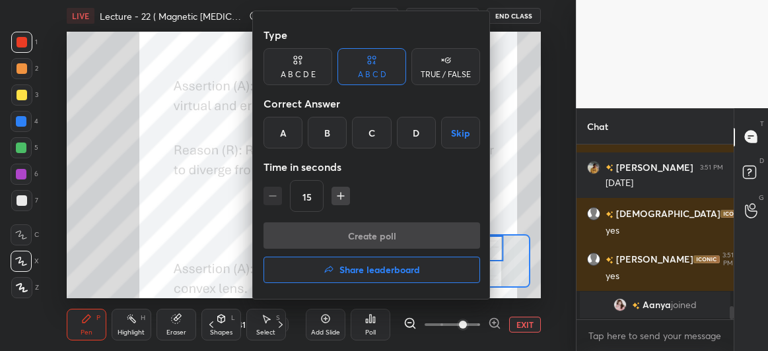
click at [280, 131] on div "A" at bounding box center [282, 133] width 39 height 32
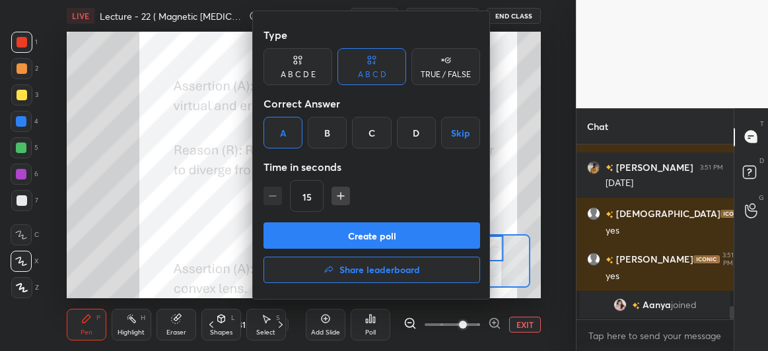
click at [320, 230] on button "Create poll" at bounding box center [371, 235] width 216 height 26
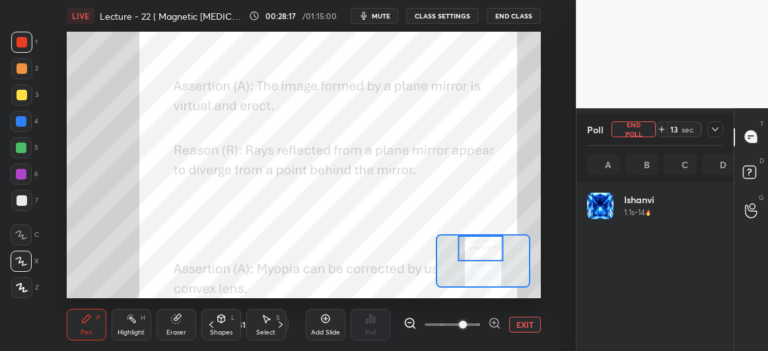
scroll to position [154, 133]
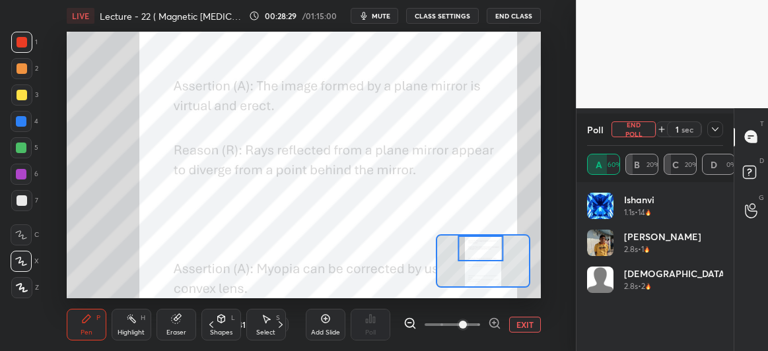
click at [321, 325] on div "Add Slide" at bounding box center [326, 325] width 40 height 32
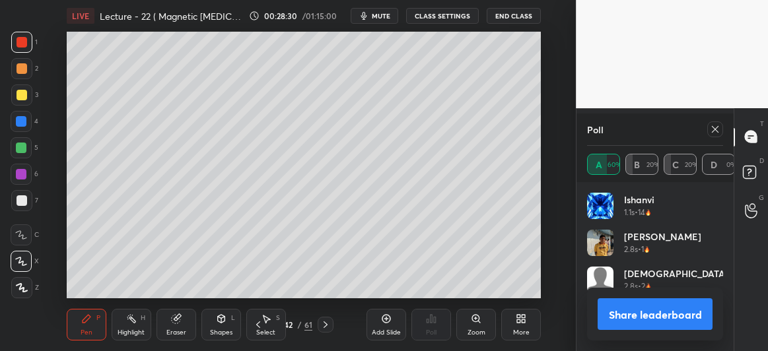
click at [220, 329] on div "Shapes" at bounding box center [221, 332] width 22 height 7
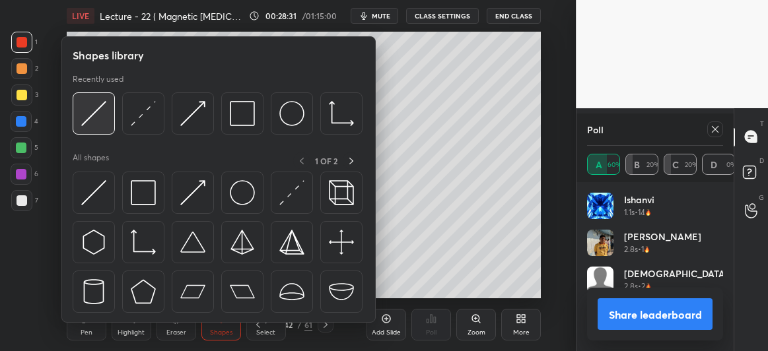
click at [98, 110] on img at bounding box center [93, 113] width 25 height 25
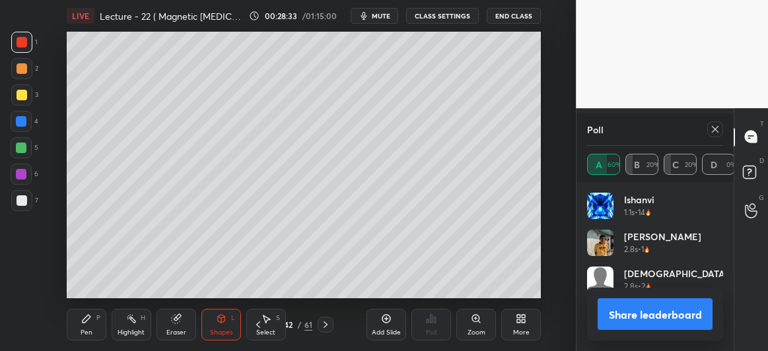
click at [18, 145] on div at bounding box center [21, 148] width 11 height 11
click at [96, 321] on div "Pen P" at bounding box center [87, 325] width 40 height 32
click at [255, 321] on icon at bounding box center [258, 324] width 11 height 11
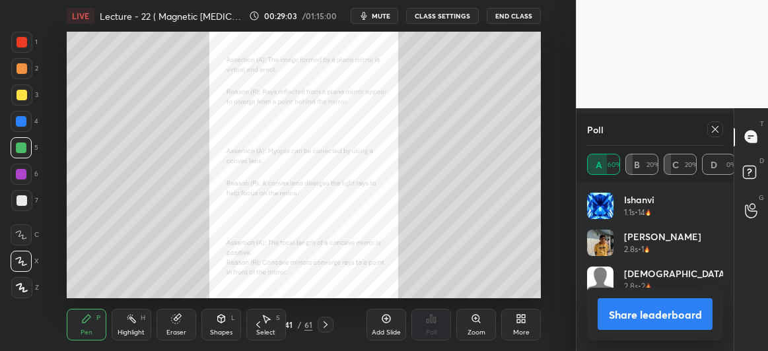
click at [220, 322] on icon at bounding box center [221, 319] width 7 height 8
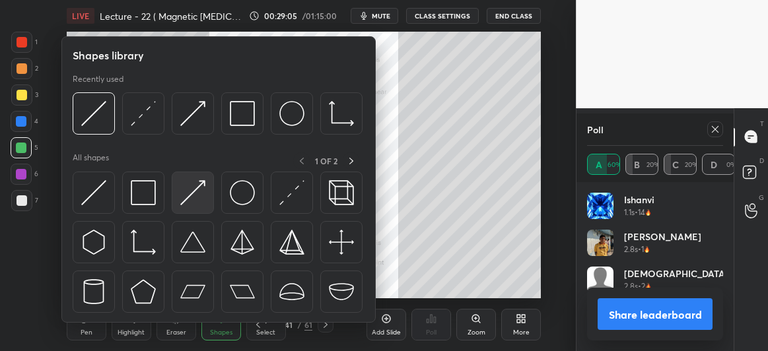
click at [197, 194] on img at bounding box center [192, 192] width 25 height 25
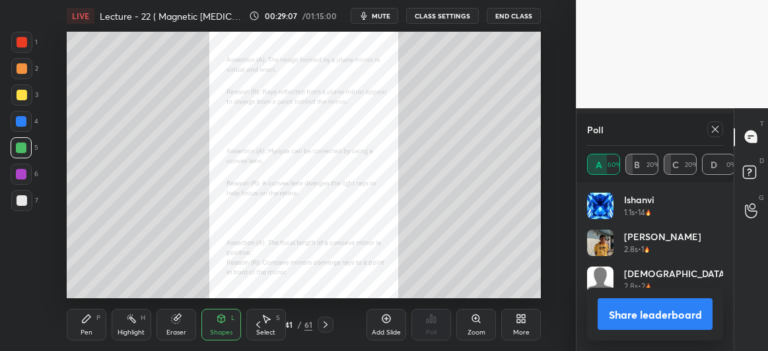
click at [20, 174] on div at bounding box center [21, 174] width 11 height 11
click at [327, 321] on icon at bounding box center [325, 324] width 11 height 11
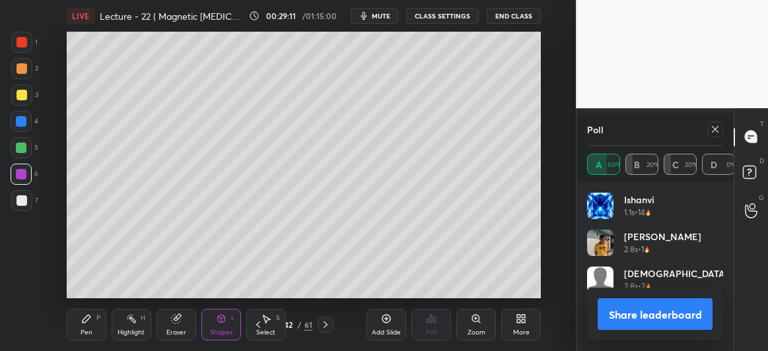
click at [224, 328] on div "Shapes L" at bounding box center [221, 325] width 40 height 32
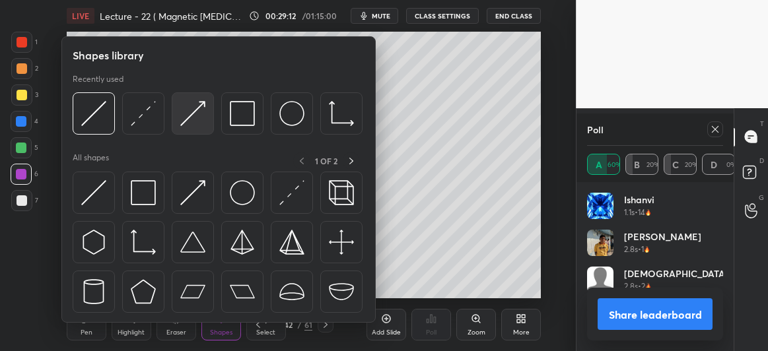
click at [198, 119] on img at bounding box center [192, 113] width 25 height 25
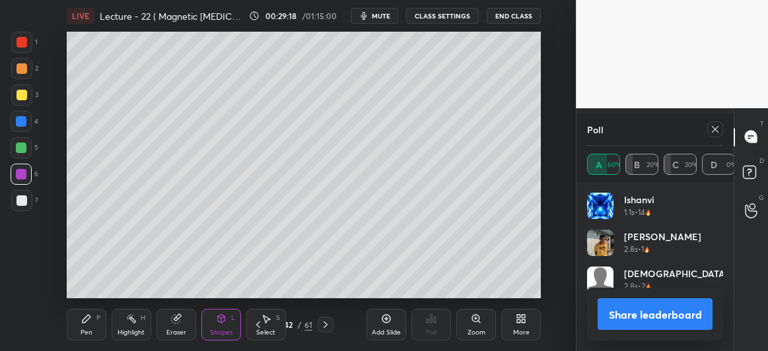
click at [171, 313] on icon at bounding box center [176, 318] width 11 height 11
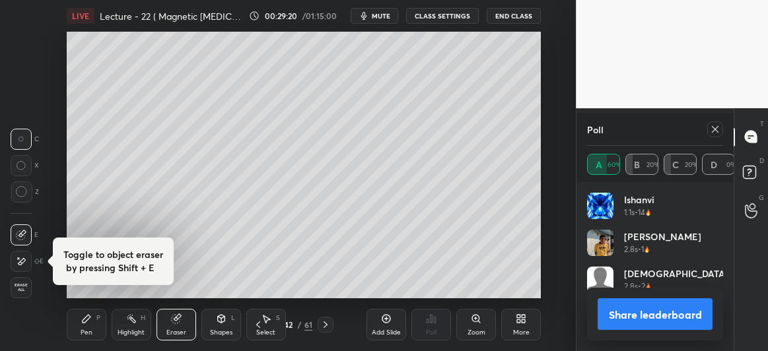
click at [30, 189] on div at bounding box center [21, 191] width 21 height 21
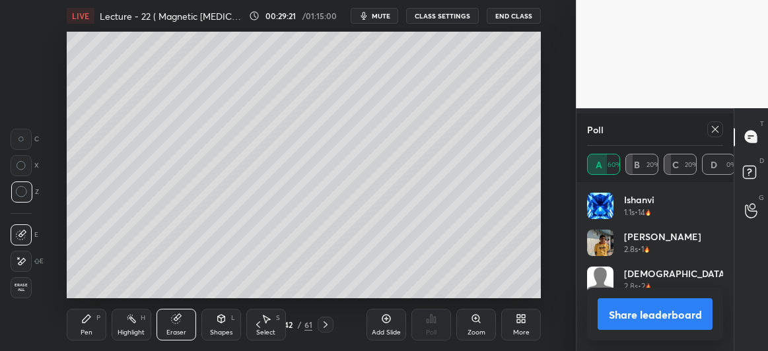
click at [92, 316] on div "Pen P" at bounding box center [87, 325] width 40 height 32
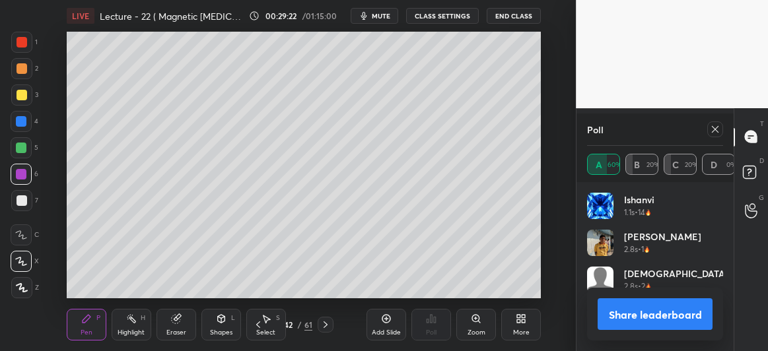
click at [212, 323] on div "Shapes L" at bounding box center [221, 325] width 40 height 32
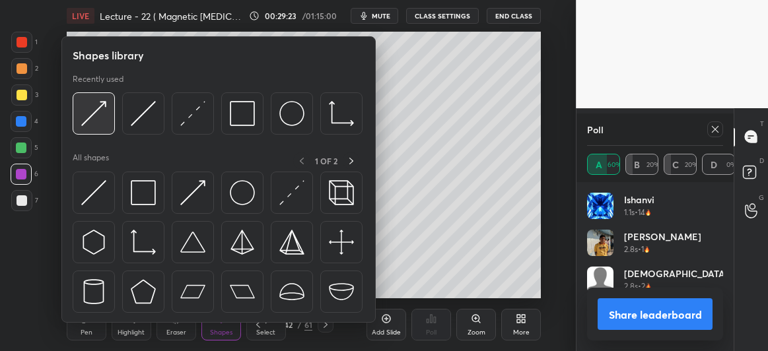
click at [98, 126] on img at bounding box center [93, 113] width 25 height 25
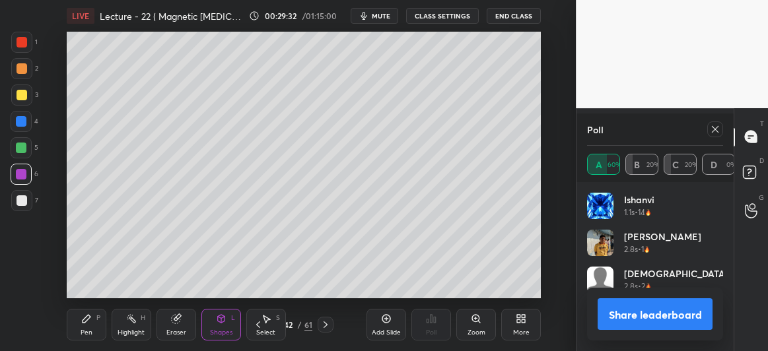
click at [209, 318] on div "Shapes L" at bounding box center [221, 325] width 40 height 32
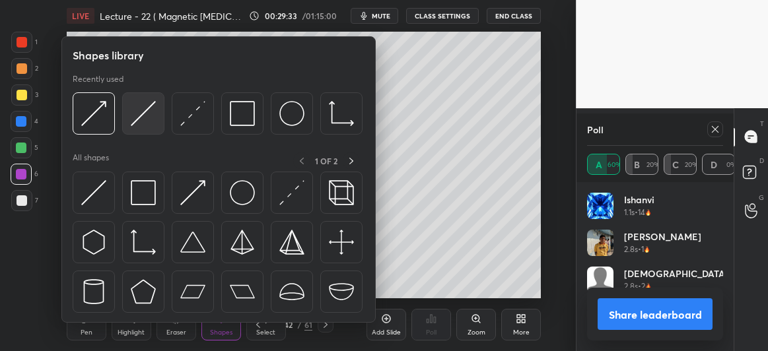
click at [135, 116] on img at bounding box center [143, 113] width 25 height 25
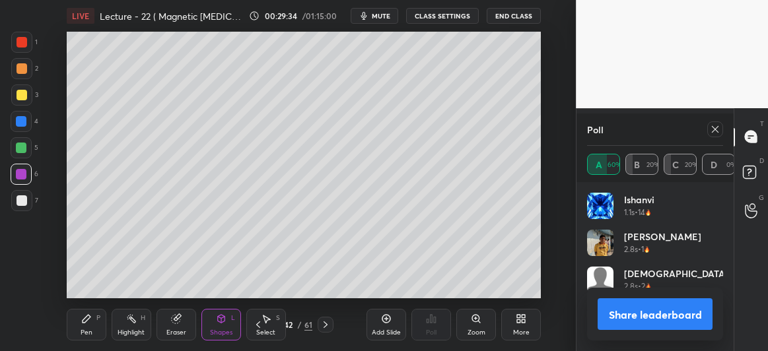
click at [27, 203] on div at bounding box center [21, 200] width 21 height 21
click at [18, 94] on div at bounding box center [21, 95] width 11 height 11
click at [91, 310] on div "Pen P" at bounding box center [87, 325] width 40 height 32
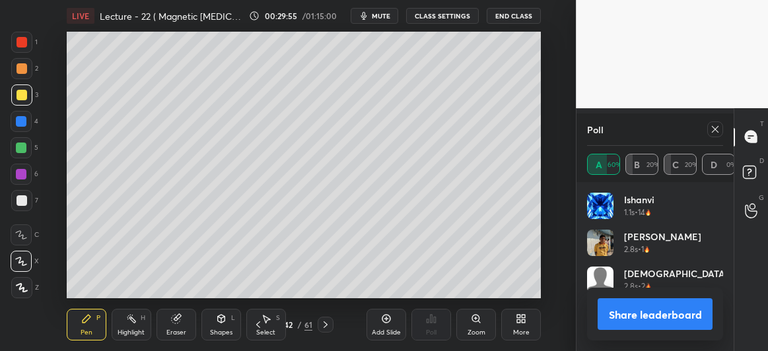
click at [216, 331] on div "Shapes" at bounding box center [221, 332] width 22 height 7
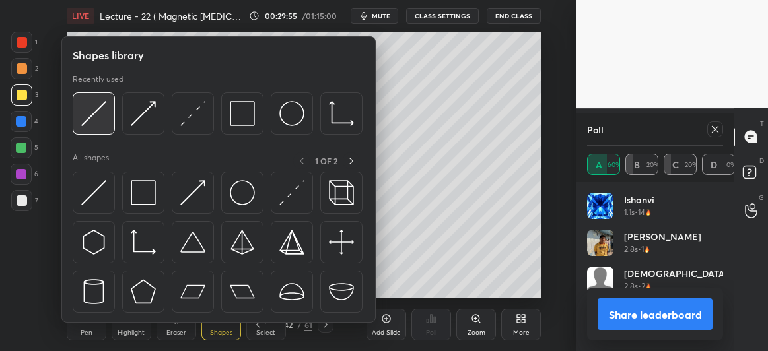
click at [100, 108] on img at bounding box center [93, 113] width 25 height 25
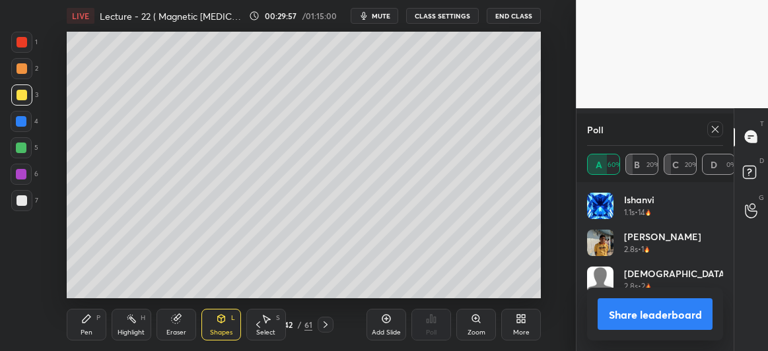
click at [25, 149] on div at bounding box center [21, 148] width 11 height 11
click at [26, 124] on div at bounding box center [21, 121] width 11 height 11
click at [84, 318] on icon at bounding box center [86, 318] width 11 height 11
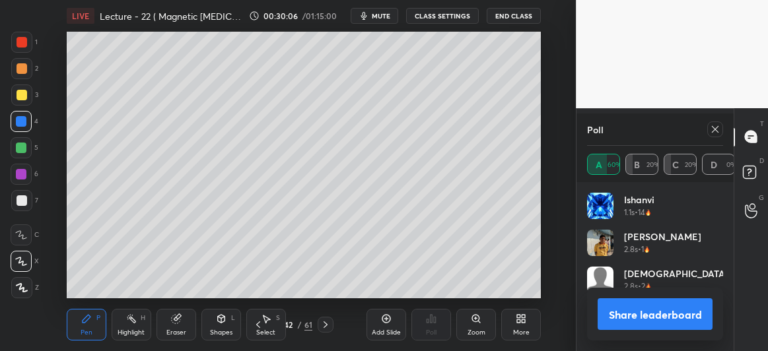
click at [182, 325] on div "Eraser" at bounding box center [176, 325] width 40 height 32
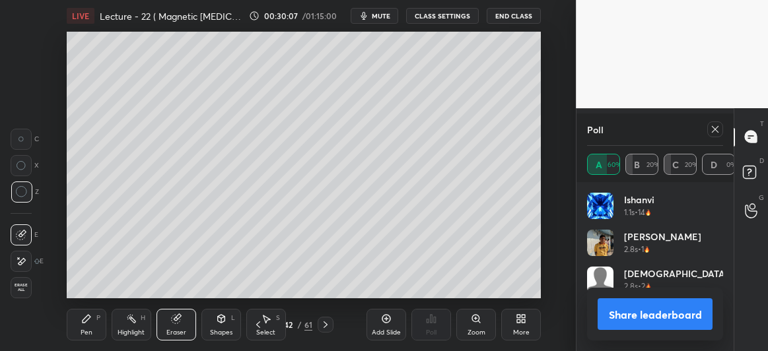
click at [232, 325] on div "Shapes L" at bounding box center [221, 325] width 40 height 32
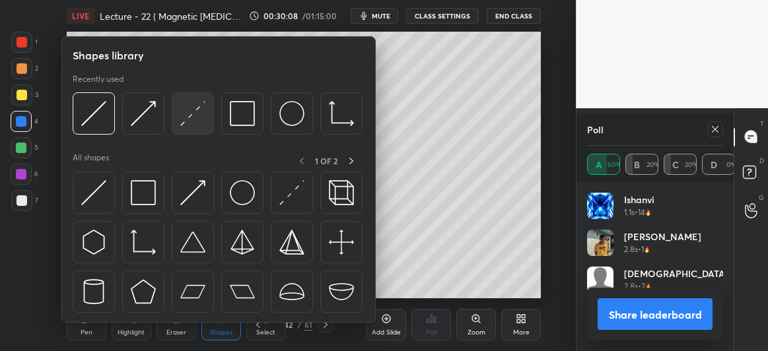
click at [193, 122] on img at bounding box center [192, 113] width 25 height 25
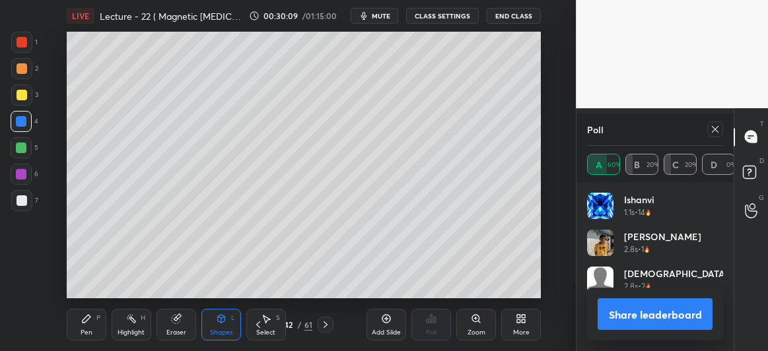
click at [22, 99] on div at bounding box center [21, 95] width 11 height 11
click at [723, 127] on div "Poll A 60% B 20% C 20% D 0%" at bounding box center [654, 148] width 157 height 69
click at [721, 127] on div at bounding box center [715, 129] width 16 height 16
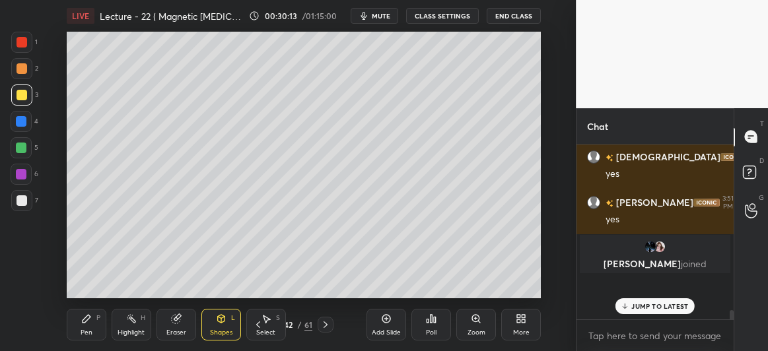
scroll to position [203, 153]
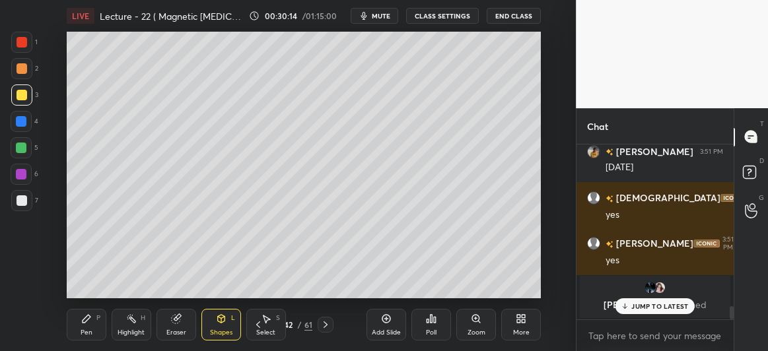
click at [630, 304] on div "JUMP TO LATEST" at bounding box center [654, 306] width 79 height 16
click at [223, 323] on icon at bounding box center [221, 318] width 11 height 11
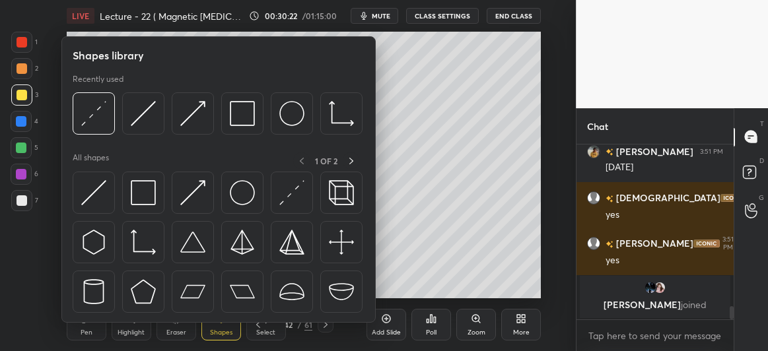
click at [97, 114] on img at bounding box center [93, 113] width 25 height 25
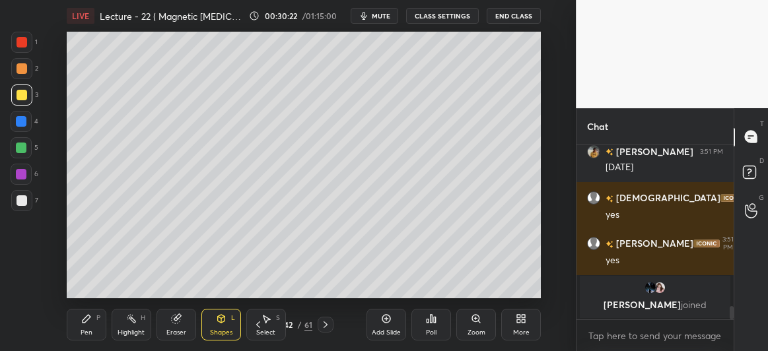
click at [24, 122] on div at bounding box center [21, 121] width 11 height 11
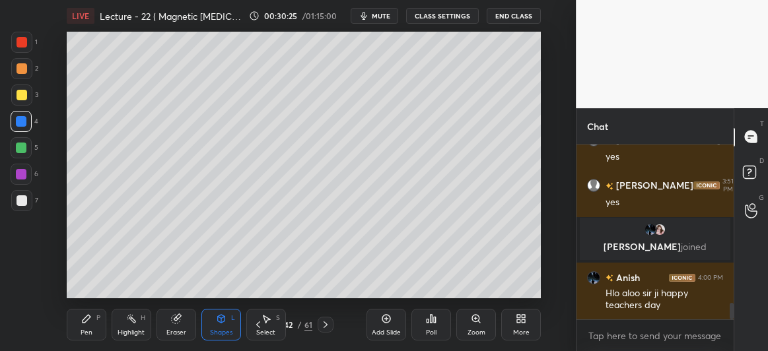
scroll to position [1700, 0]
click at [172, 324] on icon at bounding box center [176, 318] width 11 height 11
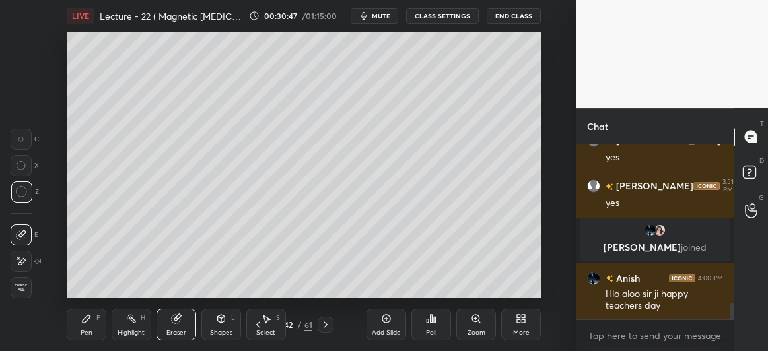
click at [88, 327] on div "Pen P" at bounding box center [87, 325] width 40 height 32
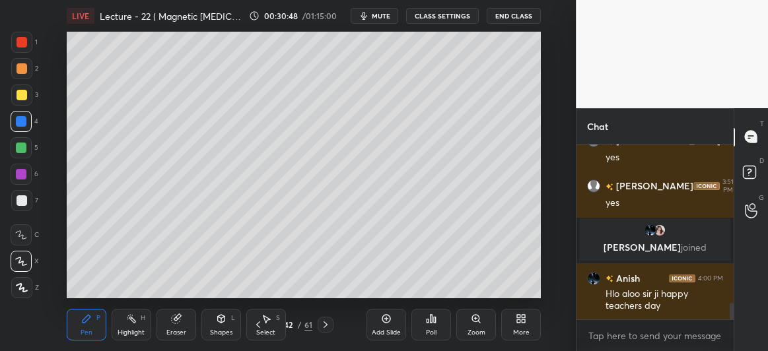
click at [222, 318] on icon at bounding box center [221, 319] width 7 height 8
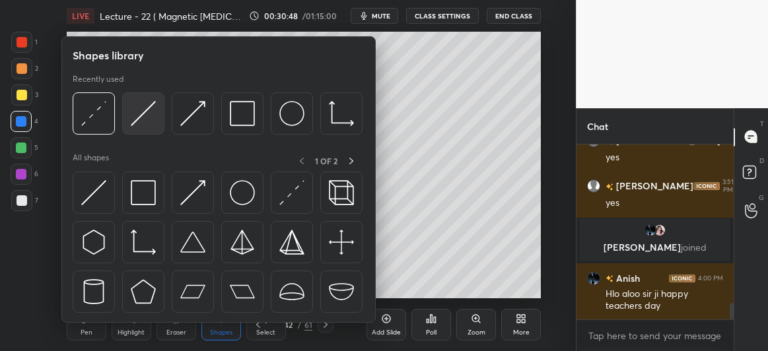
click at [147, 110] on img at bounding box center [143, 113] width 25 height 25
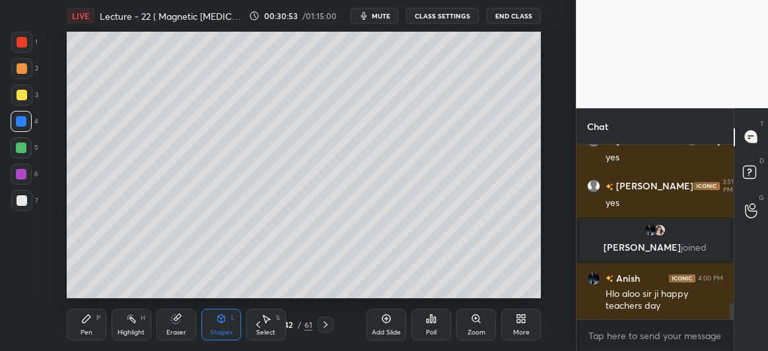
click at [80, 328] on div "Pen P" at bounding box center [87, 325] width 40 height 32
click at [20, 196] on div at bounding box center [21, 200] width 11 height 11
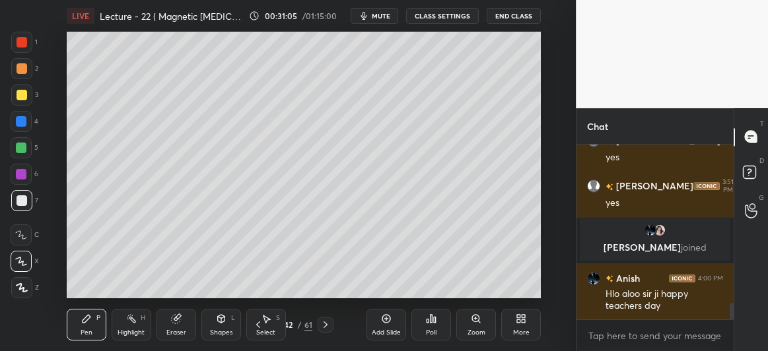
click at [23, 88] on div at bounding box center [21, 94] width 21 height 21
click at [21, 115] on div at bounding box center [21, 121] width 21 height 21
click at [174, 325] on div "Eraser" at bounding box center [176, 325] width 40 height 32
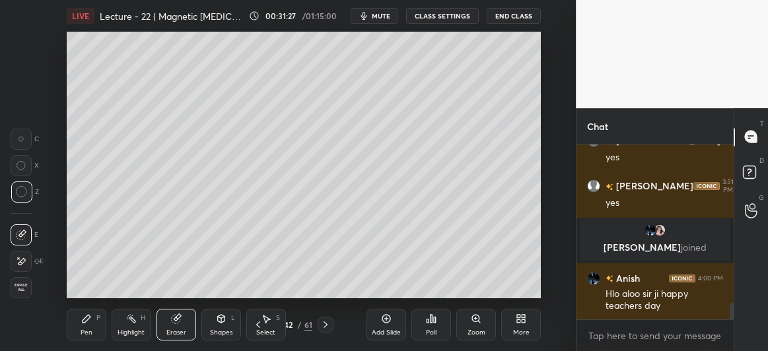
click at [84, 323] on icon at bounding box center [86, 318] width 11 height 11
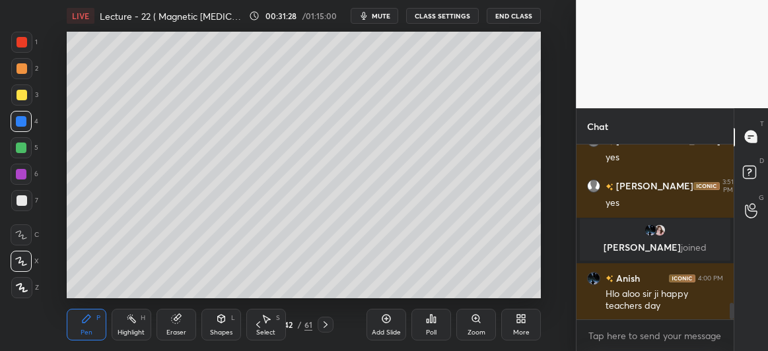
click at [27, 147] on div at bounding box center [21, 147] width 21 height 21
click at [378, 13] on span "mute" at bounding box center [381, 15] width 18 height 9
click at [18, 101] on div at bounding box center [21, 94] width 21 height 21
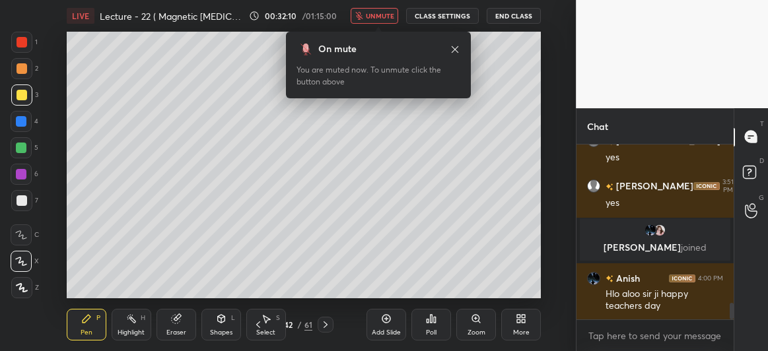
click at [455, 47] on icon at bounding box center [454, 49] width 11 height 11
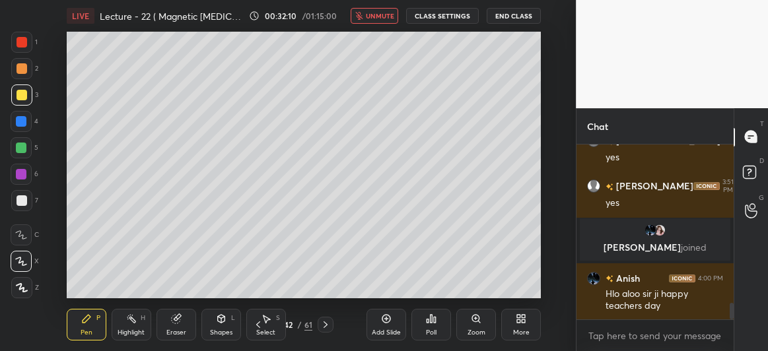
click at [379, 13] on span "unmute" at bounding box center [380, 15] width 28 height 9
click at [22, 148] on div at bounding box center [21, 148] width 11 height 11
click at [434, 289] on div "Poll" at bounding box center [431, 325] width 40 height 74
click at [18, 193] on div at bounding box center [21, 200] width 21 height 21
click at [259, 323] on icon at bounding box center [258, 324] width 11 height 11
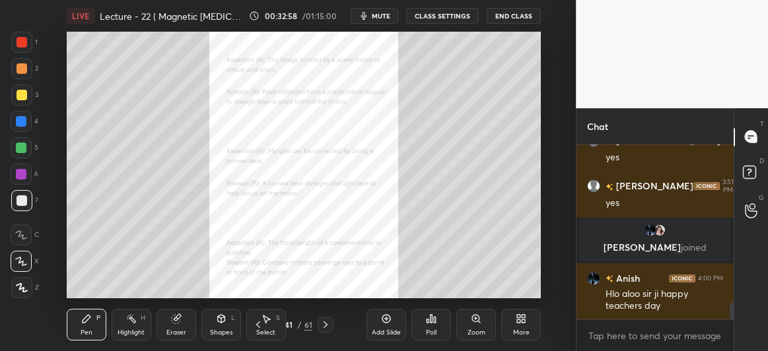
click at [325, 325] on icon at bounding box center [325, 324] width 11 height 11
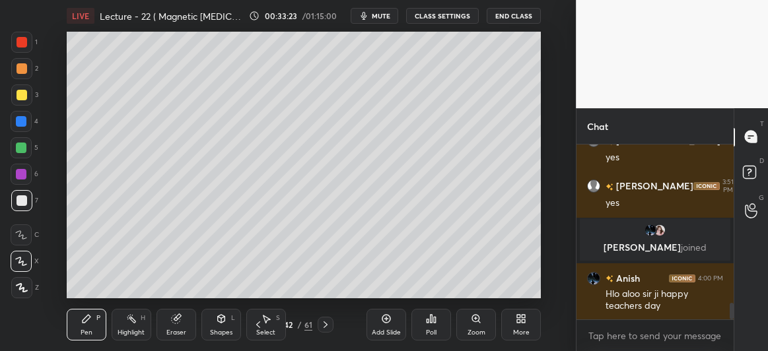
click at [255, 325] on icon at bounding box center [258, 324] width 11 height 11
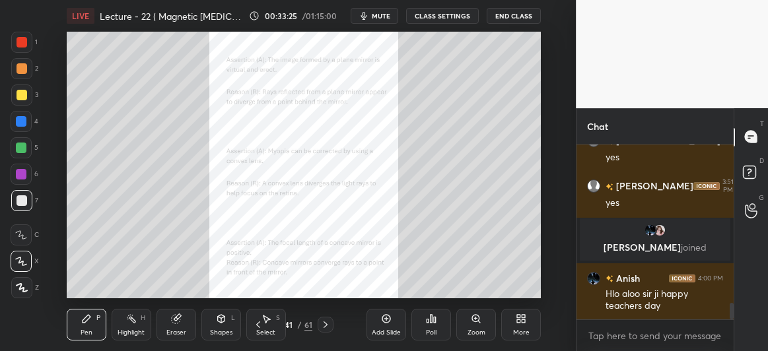
click at [473, 317] on icon at bounding box center [475, 318] width 7 height 7
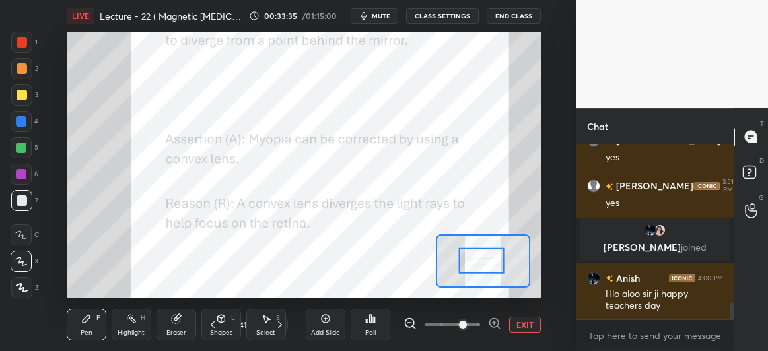
click at [19, 42] on div at bounding box center [21, 42] width 11 height 11
click at [372, 320] on icon at bounding box center [370, 318] width 11 height 11
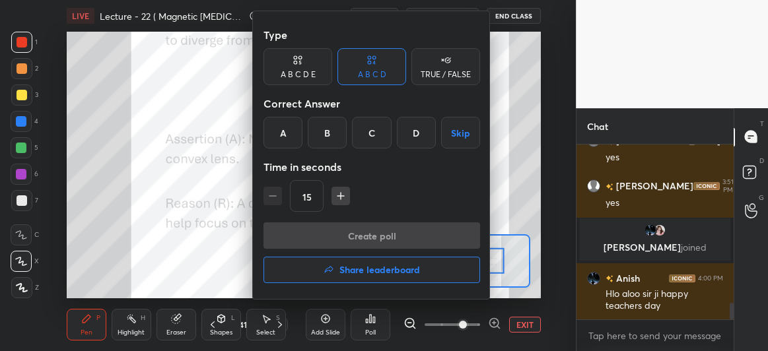
click at [293, 71] on div "A B C D E" at bounding box center [297, 75] width 35 height 8
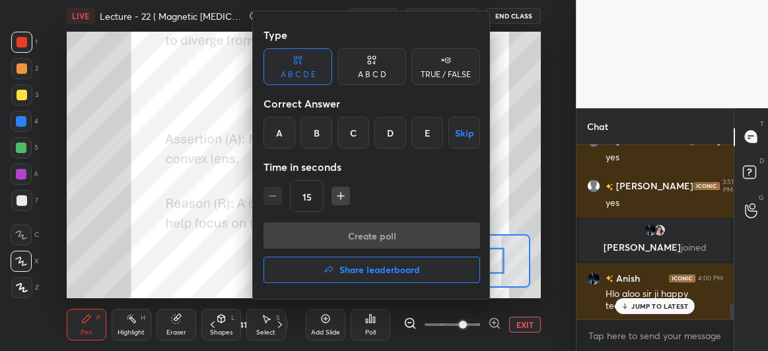
scroll to position [1732, 0]
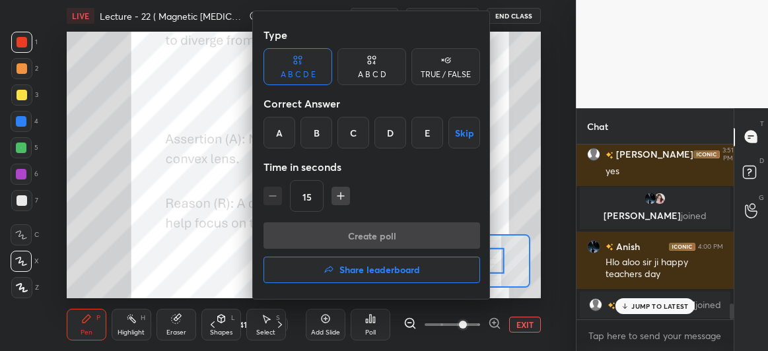
click at [426, 138] on div "E" at bounding box center [427, 133] width 32 height 32
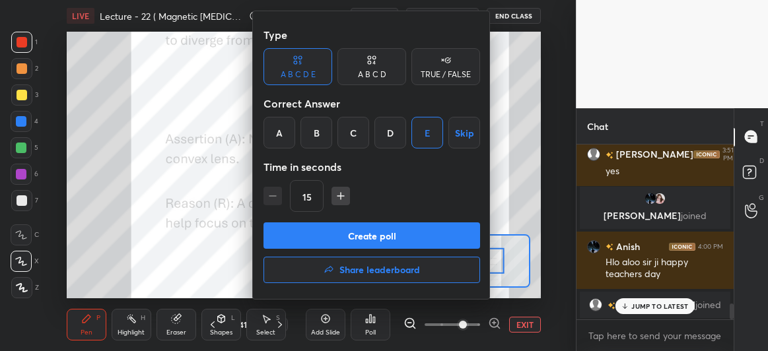
click at [405, 230] on button "Create poll" at bounding box center [371, 235] width 216 height 26
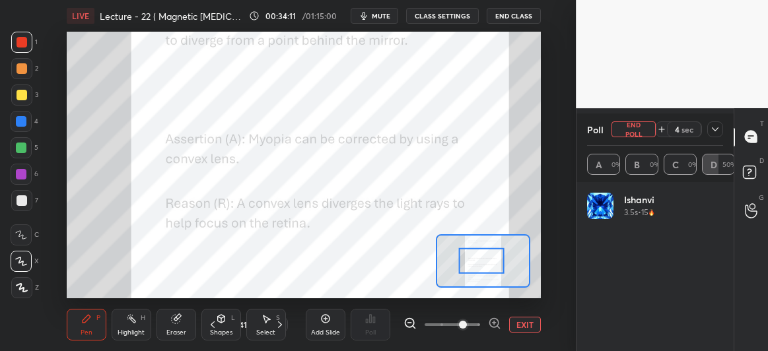
scroll to position [1835, 0]
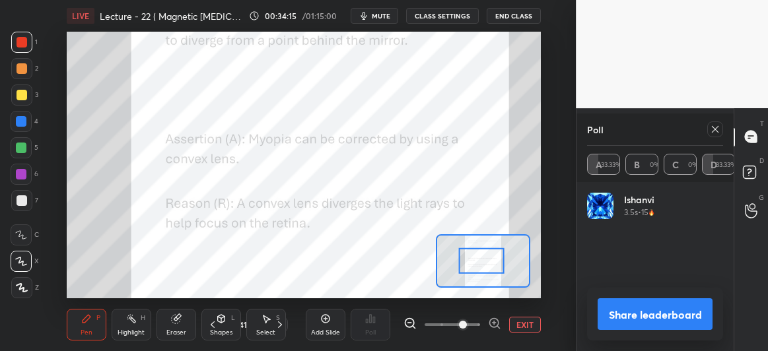
click at [712, 127] on icon at bounding box center [714, 129] width 11 height 11
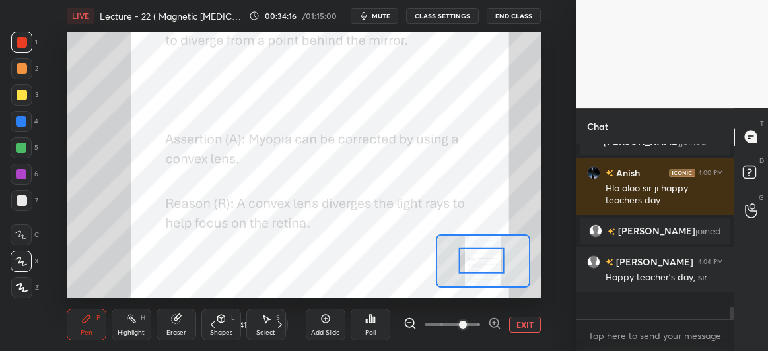
scroll to position [170, 153]
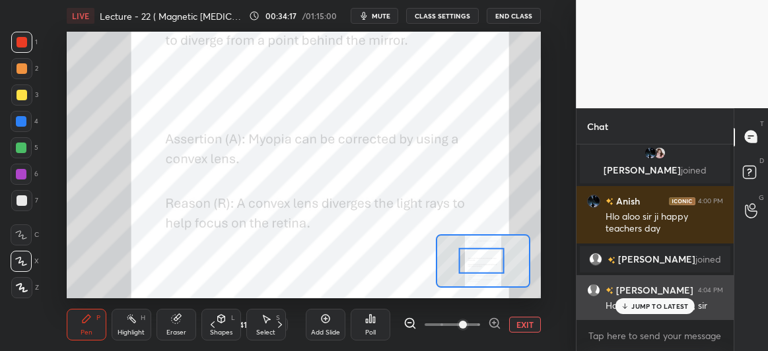
click at [624, 304] on icon at bounding box center [624, 306] width 0 height 5
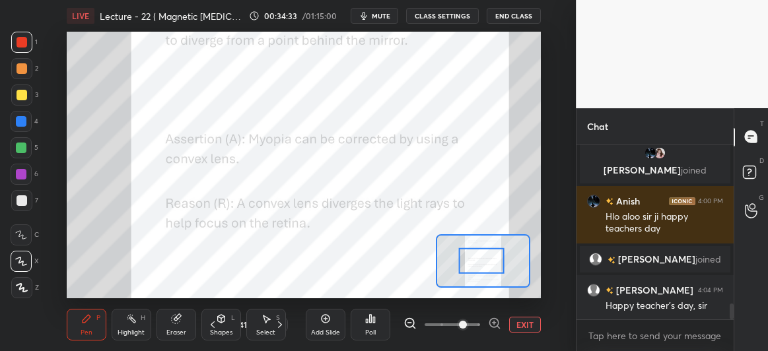
click at [15, 169] on div at bounding box center [21, 174] width 21 height 21
click at [278, 322] on icon at bounding box center [280, 324] width 4 height 7
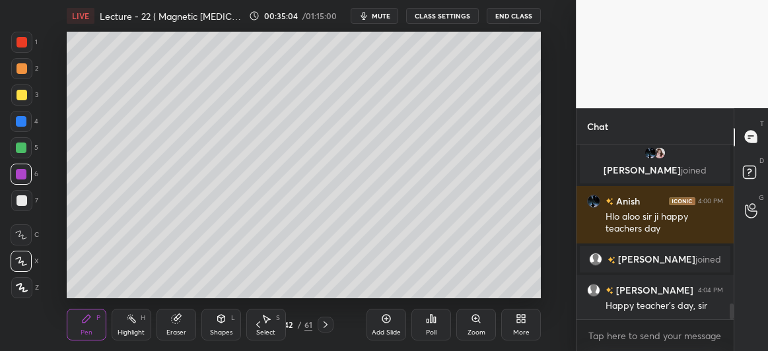
click at [256, 326] on icon at bounding box center [258, 324] width 11 height 11
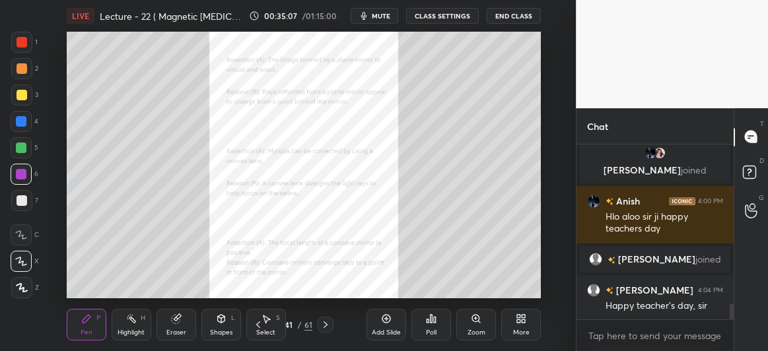
click at [471, 322] on icon at bounding box center [476, 318] width 11 height 11
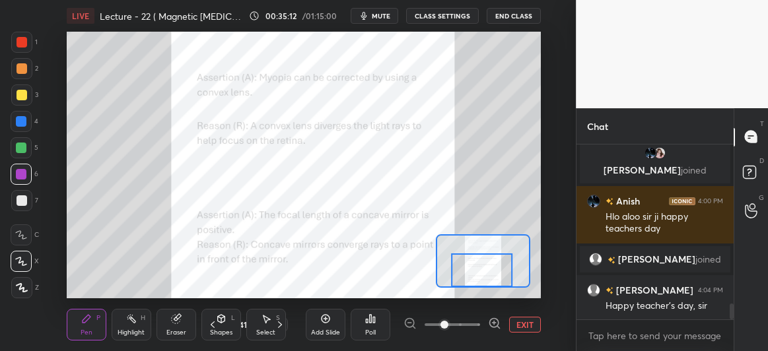
click at [20, 44] on div at bounding box center [21, 42] width 11 height 11
click at [174, 321] on icon at bounding box center [176, 319] width 9 height 9
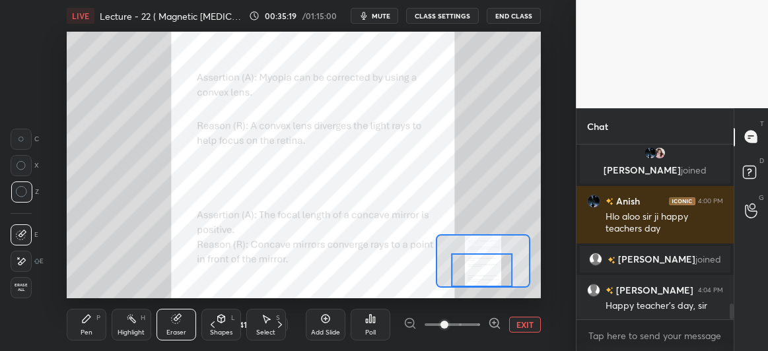
click at [74, 323] on div "Pen P" at bounding box center [87, 325] width 40 height 32
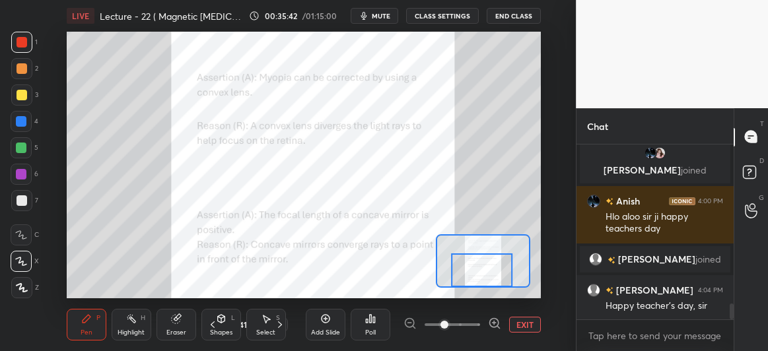
click at [372, 321] on icon at bounding box center [370, 318] width 11 height 11
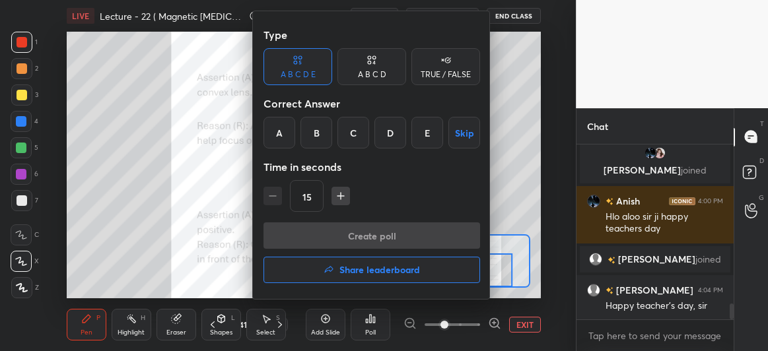
click at [385, 132] on div "D" at bounding box center [390, 133] width 32 height 32
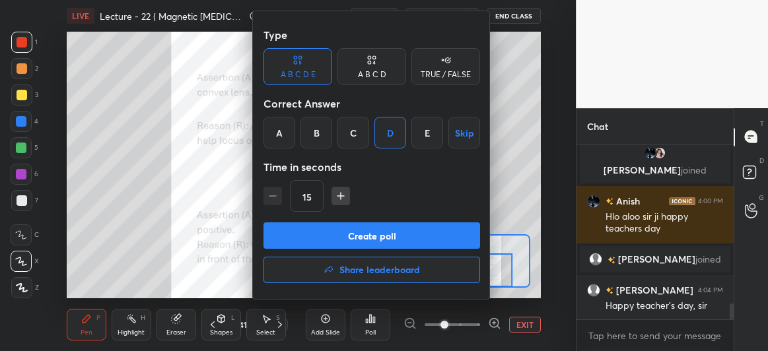
click at [369, 65] on icon at bounding box center [371, 59] width 11 height 13
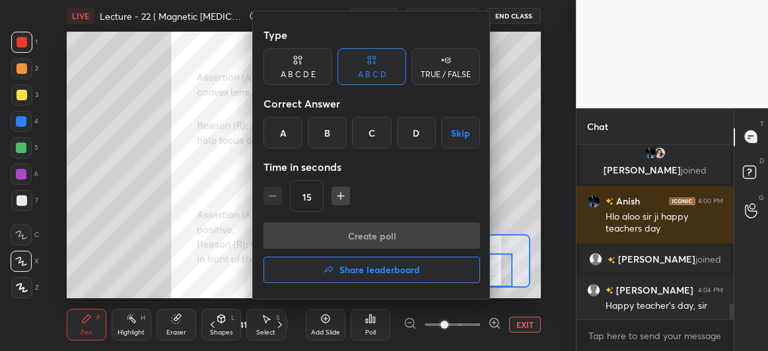
click at [419, 133] on div "D" at bounding box center [416, 133] width 39 height 32
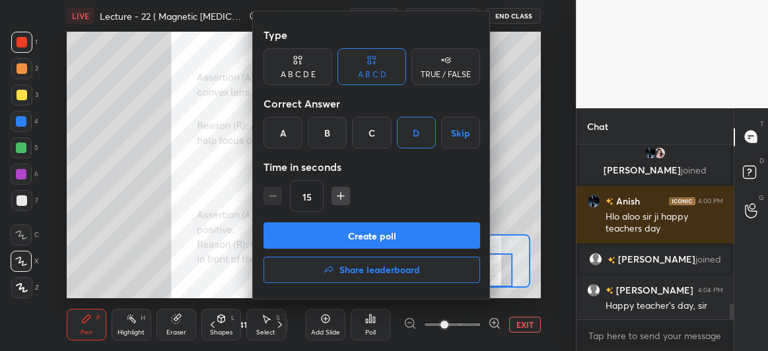
click at [369, 237] on button "Create poll" at bounding box center [371, 235] width 216 height 26
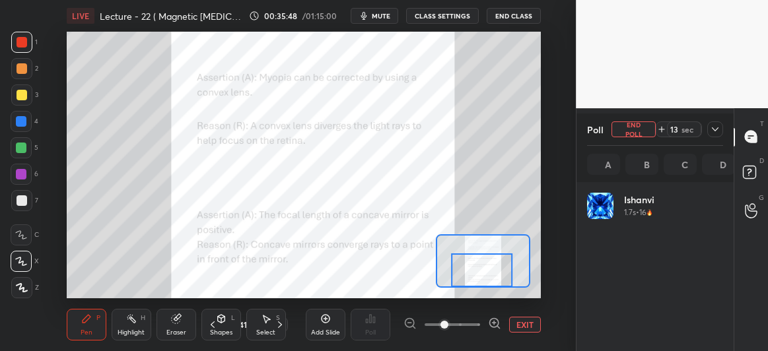
scroll to position [154, 133]
click at [643, 123] on button "End Poll" at bounding box center [633, 129] width 44 height 16
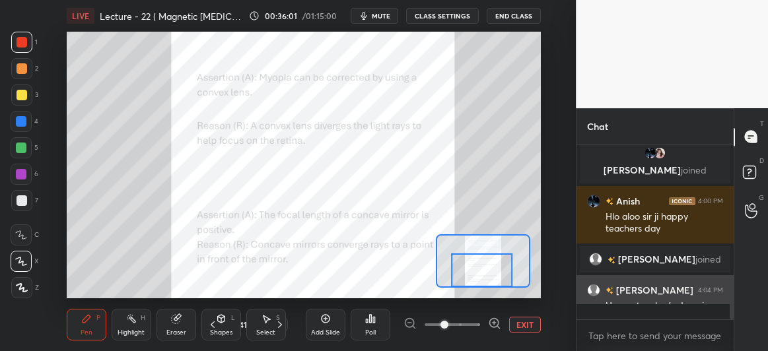
scroll to position [4, 4]
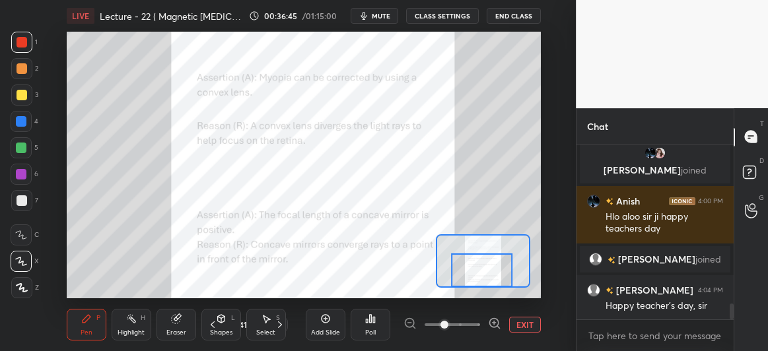
click at [281, 323] on icon at bounding box center [280, 324] width 11 height 11
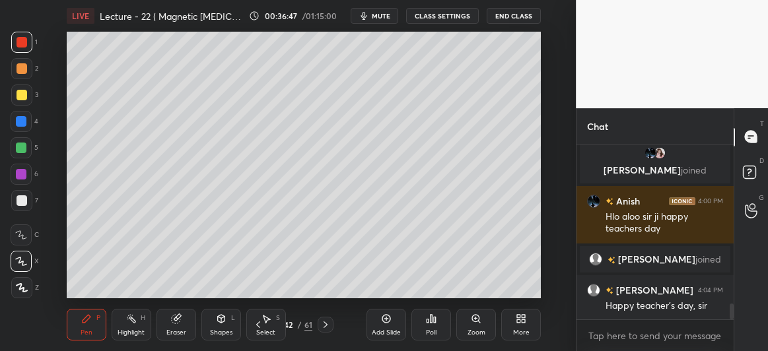
click at [323, 323] on icon at bounding box center [325, 324] width 11 height 11
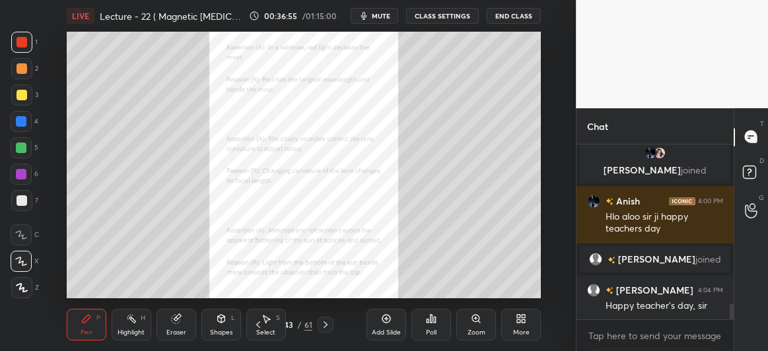
click at [382, 16] on span "mute" at bounding box center [381, 15] width 18 height 9
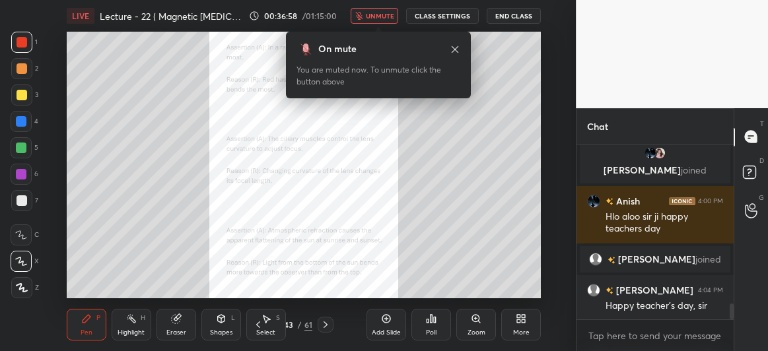
click at [453, 49] on icon at bounding box center [454, 49] width 11 height 11
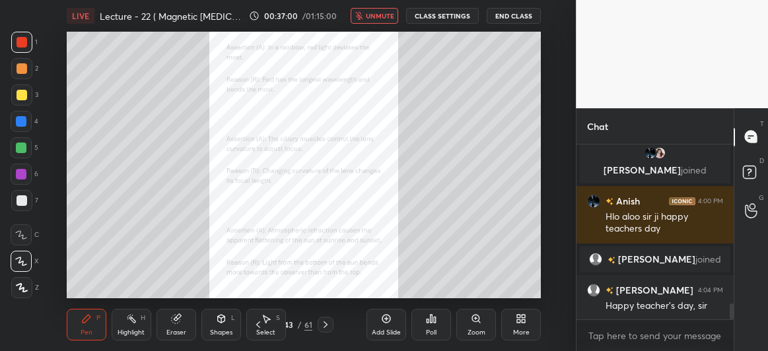
click at [430, 320] on icon at bounding box center [431, 319] width 2 height 8
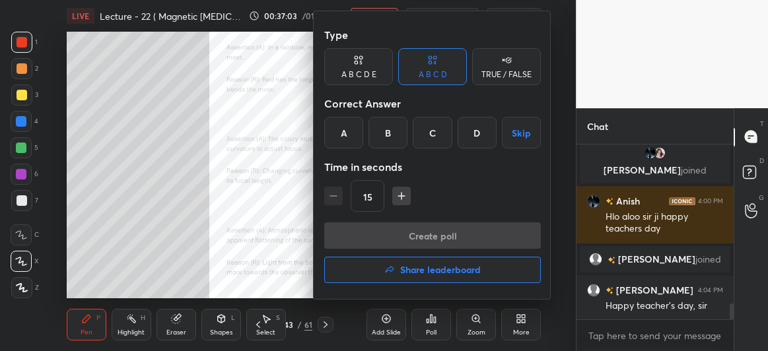
click at [475, 323] on div at bounding box center [384, 175] width 768 height 351
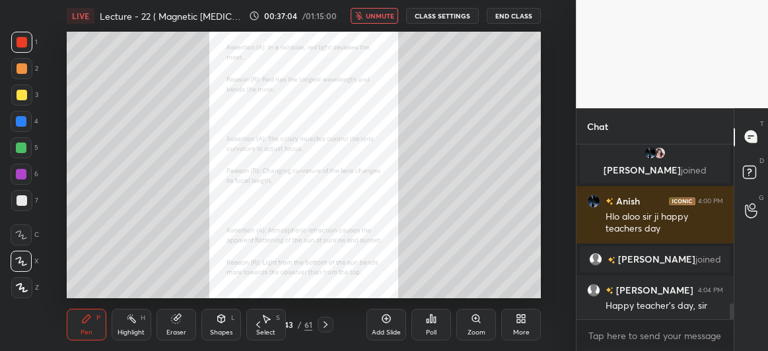
click at [473, 317] on icon at bounding box center [475, 318] width 7 height 7
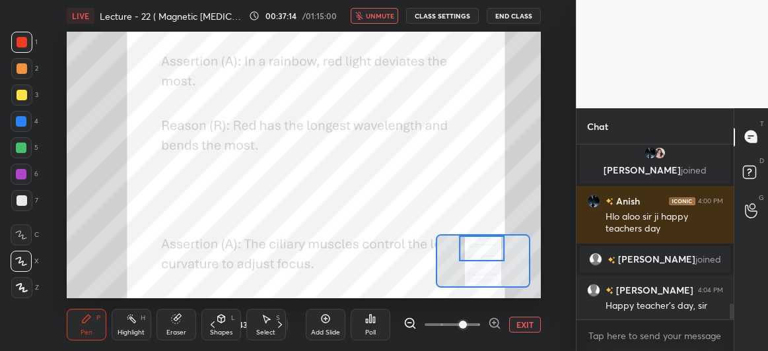
click at [366, 19] on button "unmute" at bounding box center [374, 16] width 48 height 16
click at [368, 320] on icon at bounding box center [367, 320] width 2 height 3
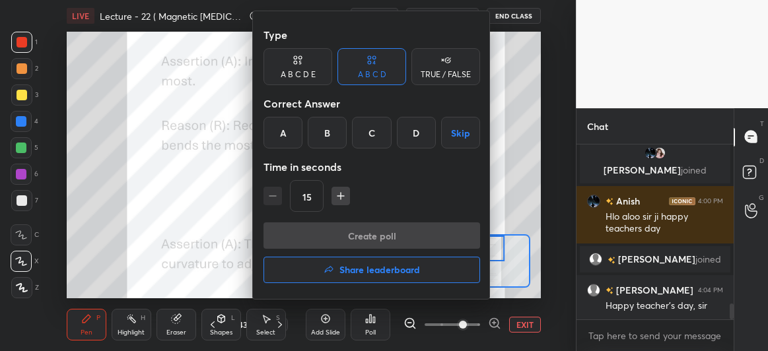
click at [308, 61] on div "A B C D E" at bounding box center [297, 66] width 69 height 37
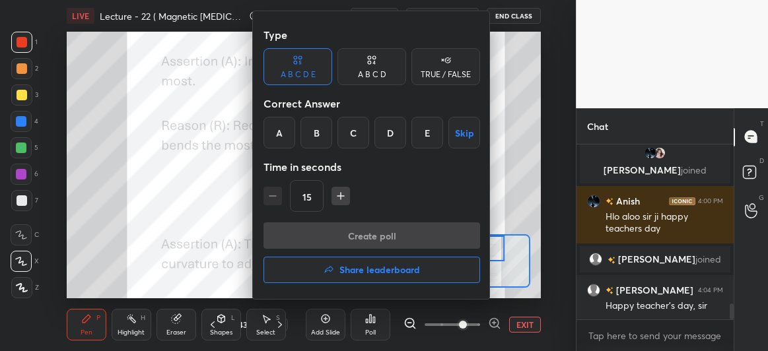
click at [413, 126] on div "E" at bounding box center [427, 133] width 32 height 32
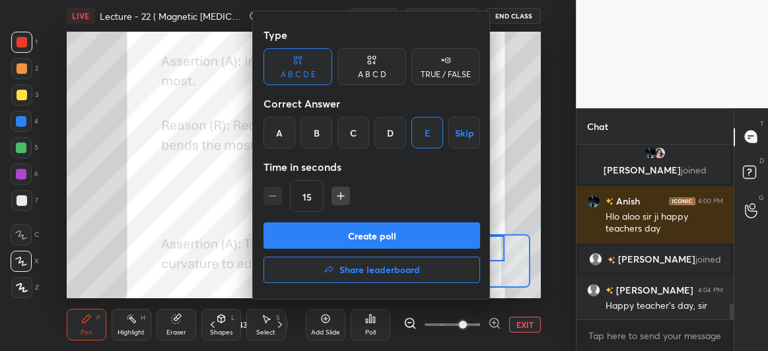
click at [376, 235] on button "Create poll" at bounding box center [371, 235] width 216 height 26
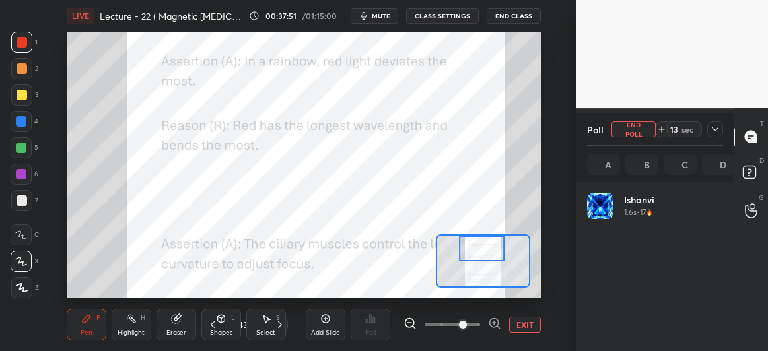
scroll to position [154, 133]
click at [379, 17] on span "mute" at bounding box center [381, 15] width 18 height 9
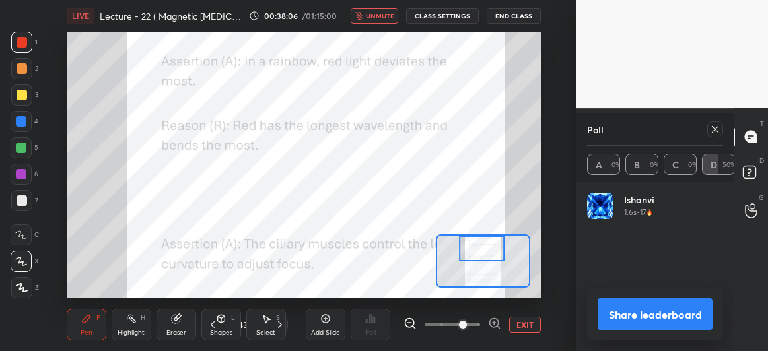
click at [717, 128] on icon at bounding box center [714, 129] width 11 height 11
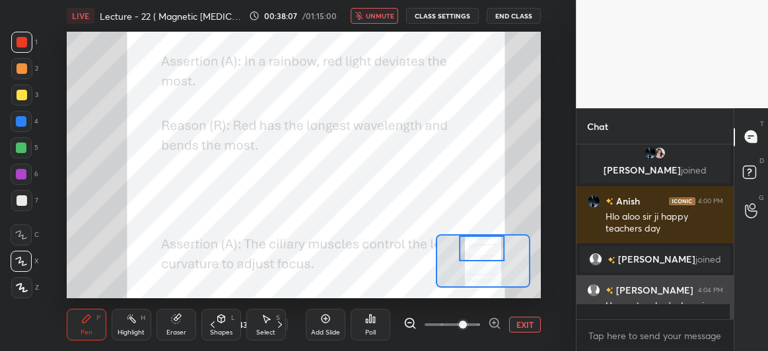
scroll to position [203, 153]
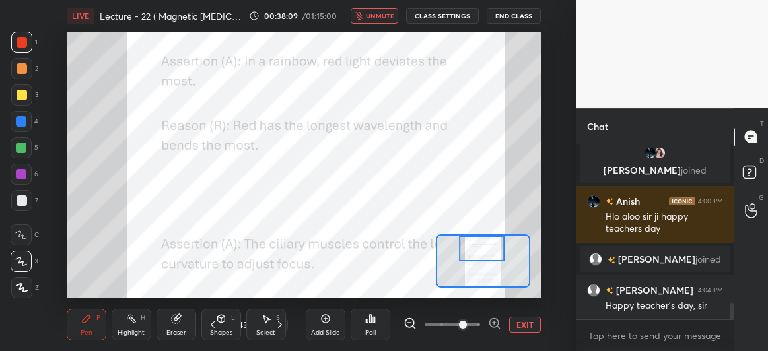
click at [378, 11] on button "unmute" at bounding box center [374, 16] width 48 height 16
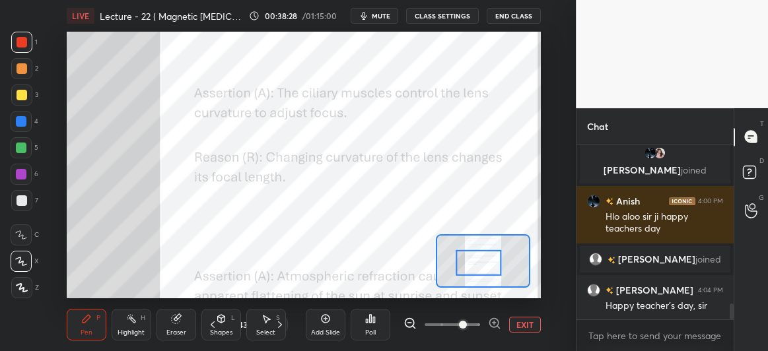
click at [20, 119] on div at bounding box center [21, 121] width 11 height 11
click at [370, 320] on icon at bounding box center [371, 319] width 2 height 8
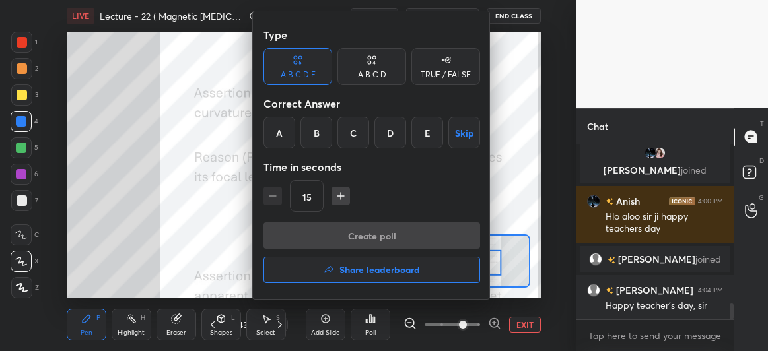
click at [282, 132] on div "A" at bounding box center [279, 133] width 32 height 32
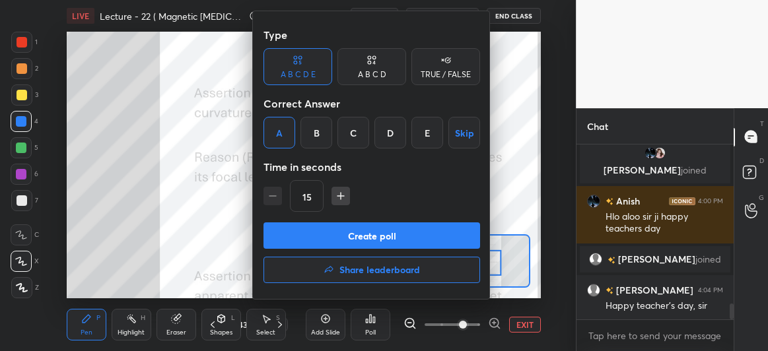
click at [336, 230] on button "Create poll" at bounding box center [371, 235] width 216 height 26
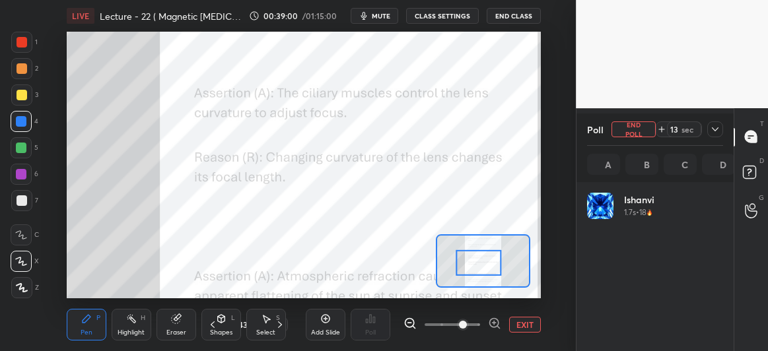
scroll to position [154, 133]
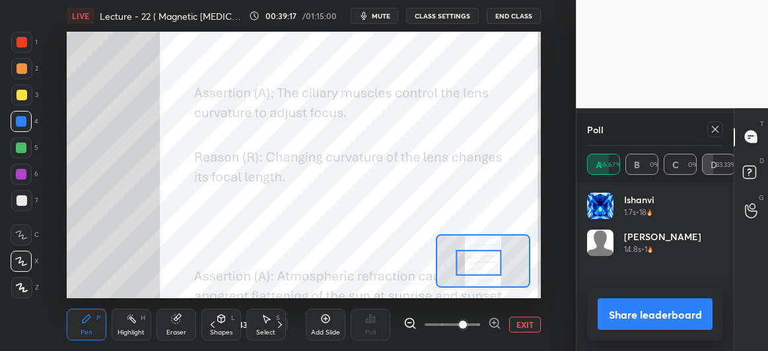
click at [712, 125] on icon at bounding box center [714, 129] width 11 height 11
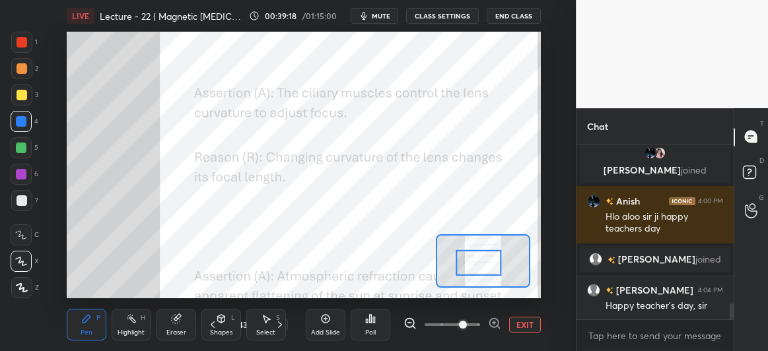
scroll to position [172, 153]
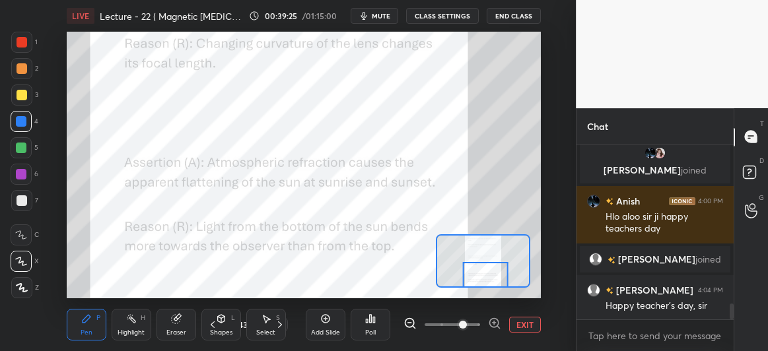
click at [18, 166] on div at bounding box center [21, 174] width 21 height 21
click at [372, 323] on icon at bounding box center [370, 318] width 11 height 11
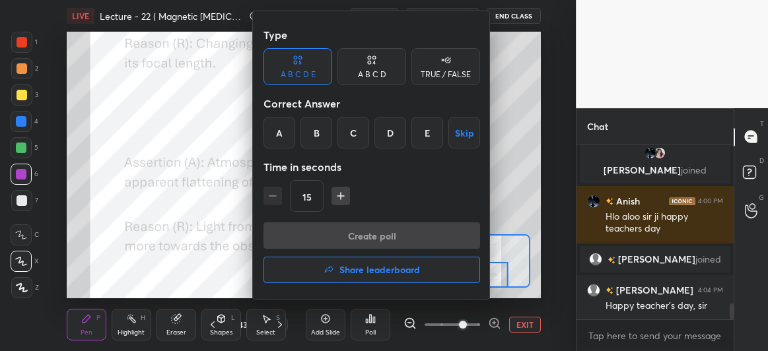
click at [288, 143] on div "A" at bounding box center [279, 133] width 32 height 32
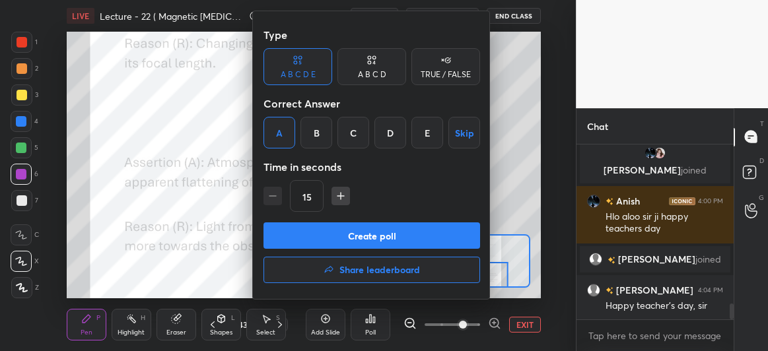
click at [348, 236] on button "Create poll" at bounding box center [371, 235] width 216 height 26
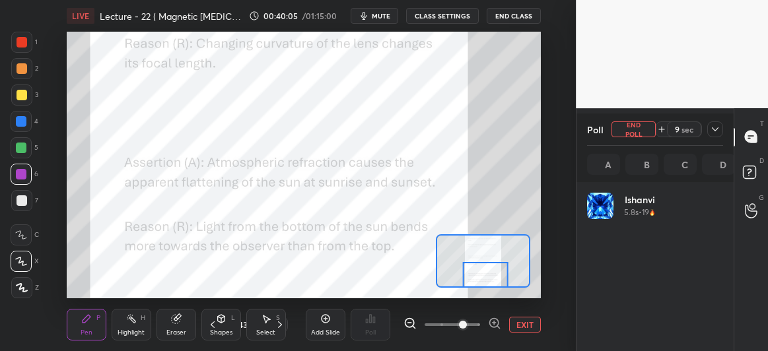
scroll to position [154, 133]
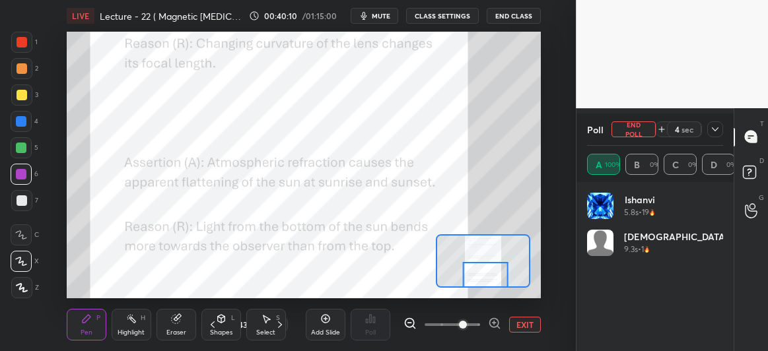
click at [383, 12] on span "mute" at bounding box center [381, 15] width 18 height 9
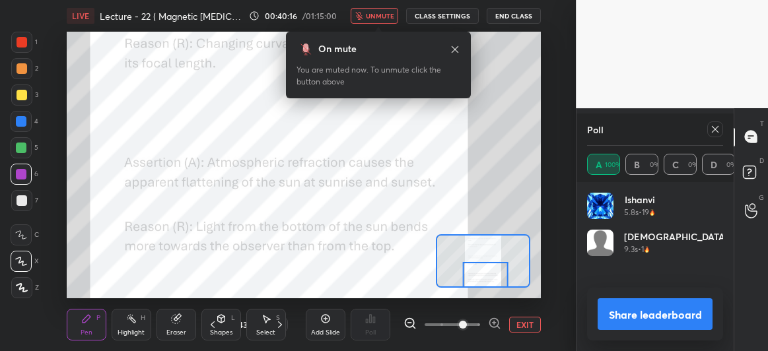
click at [454, 51] on icon at bounding box center [454, 49] width 11 height 11
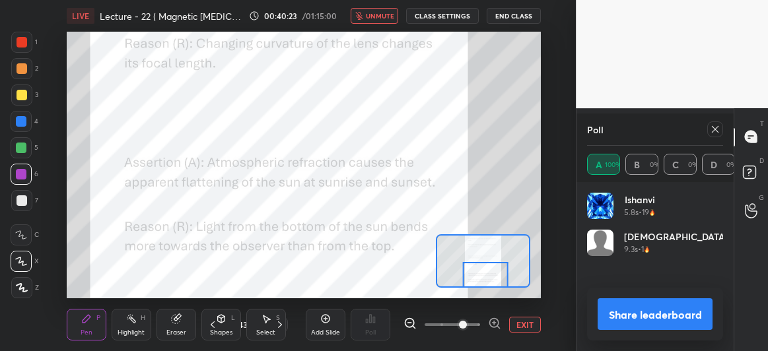
click at [715, 128] on icon at bounding box center [714, 129] width 7 height 7
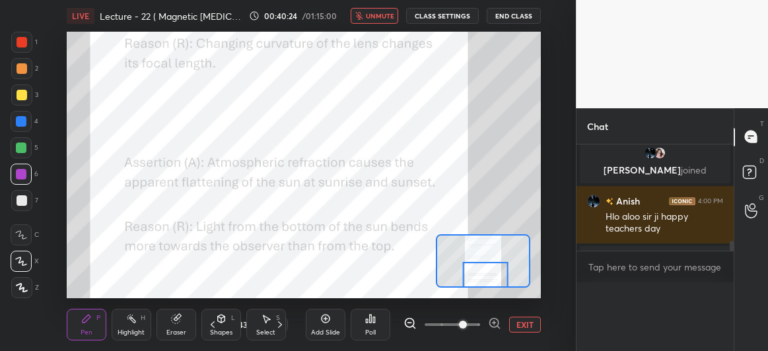
scroll to position [4, 4]
click at [715, 128] on div "Chat" at bounding box center [654, 126] width 157 height 36
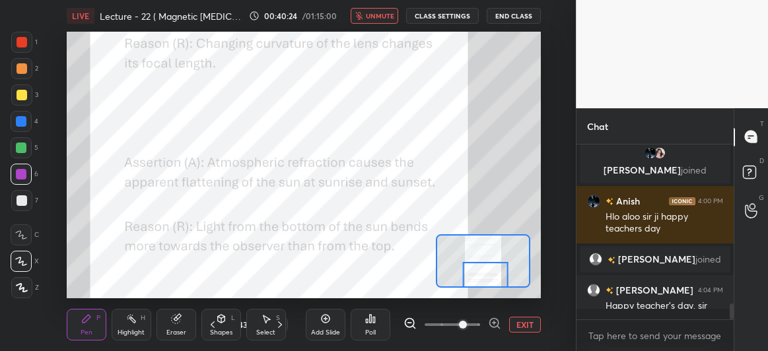
scroll to position [201, 153]
click at [325, 320] on icon at bounding box center [325, 319] width 4 height 4
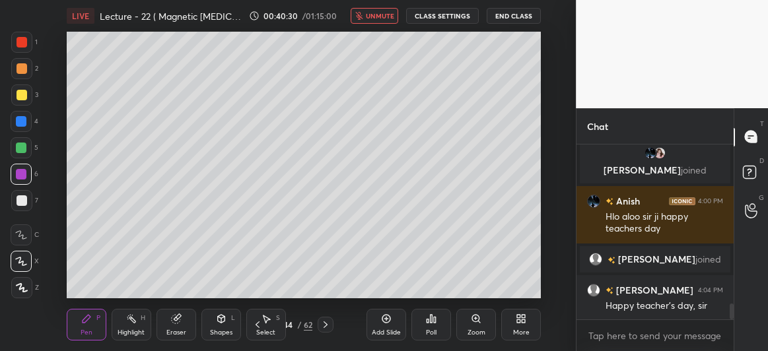
click at [17, 290] on icon at bounding box center [22, 287] width 12 height 9
click at [22, 98] on div at bounding box center [21, 95] width 11 height 11
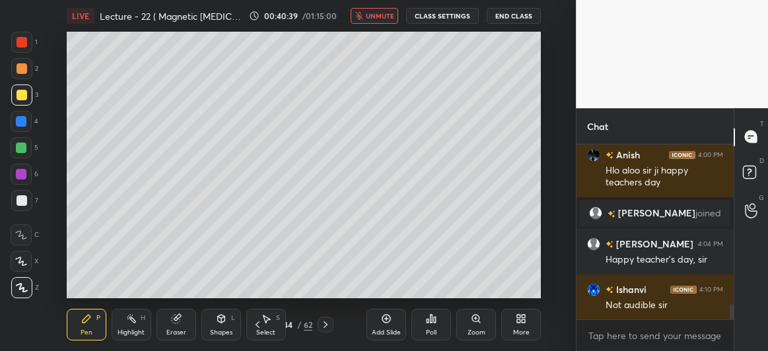
click at [378, 13] on span "unmute" at bounding box center [380, 15] width 28 height 9
click at [22, 147] on div at bounding box center [21, 148] width 11 height 11
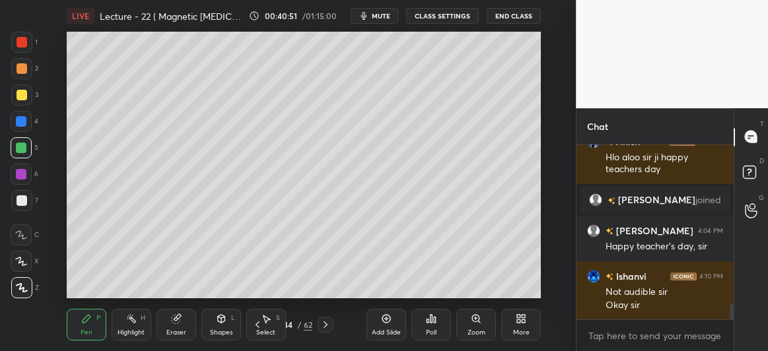
click at [515, 14] on button "End Class" at bounding box center [513, 16] width 54 height 16
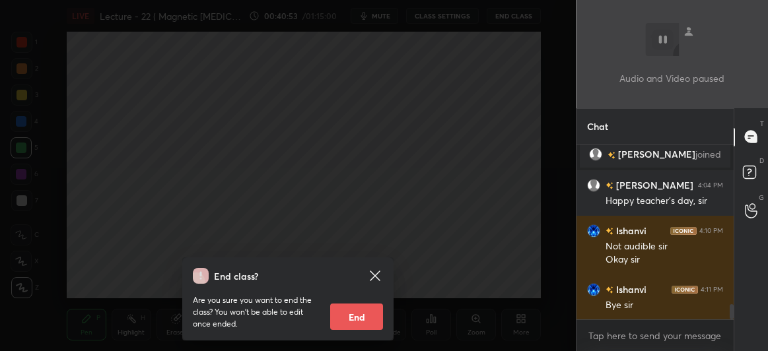
click at [361, 316] on button "End" at bounding box center [356, 317] width 53 height 26
type textarea "x"
